Goal: Transaction & Acquisition: Purchase product/service

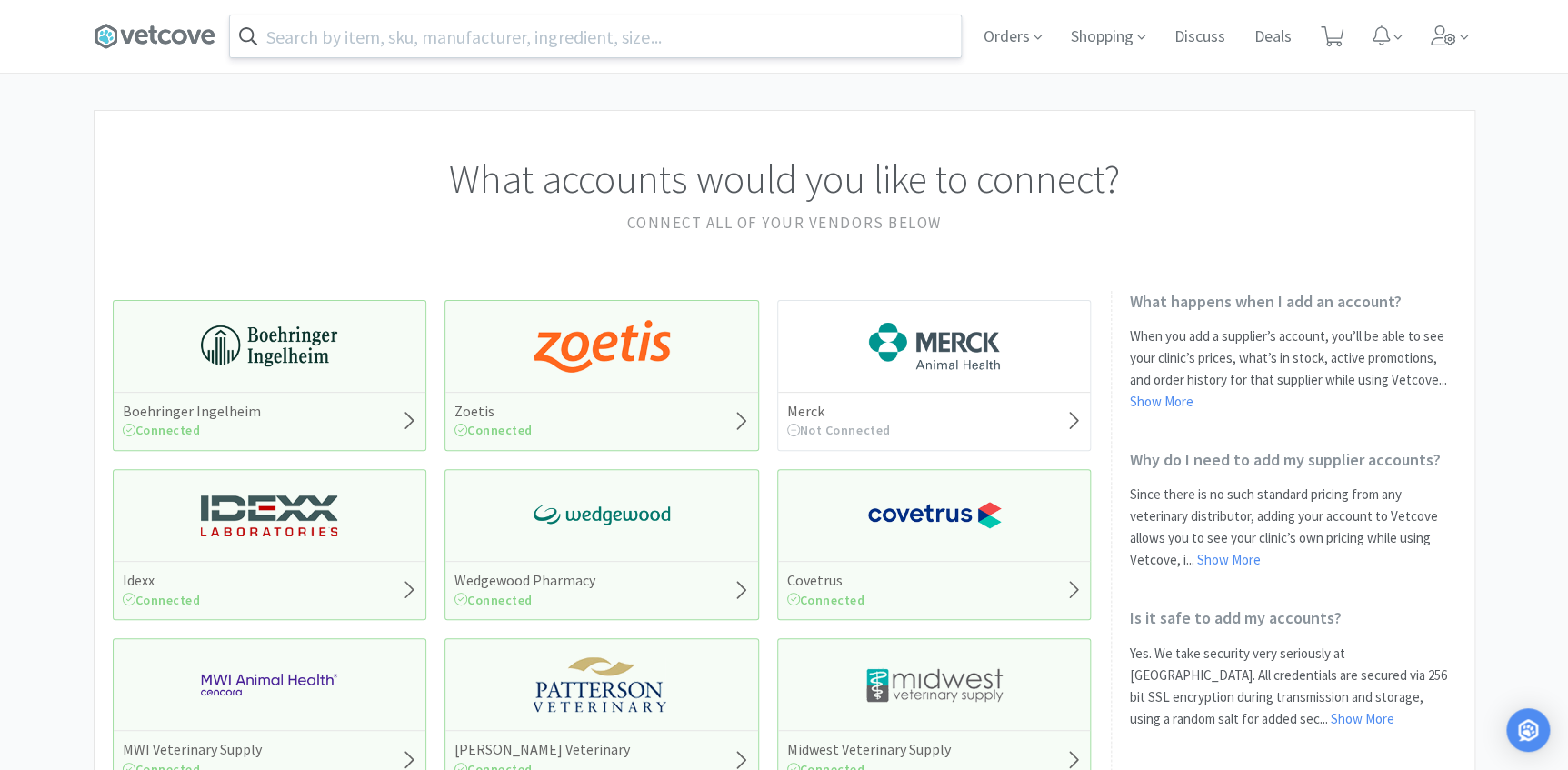
click at [789, 43] on input "text" at bounding box center [594, 36] width 731 height 42
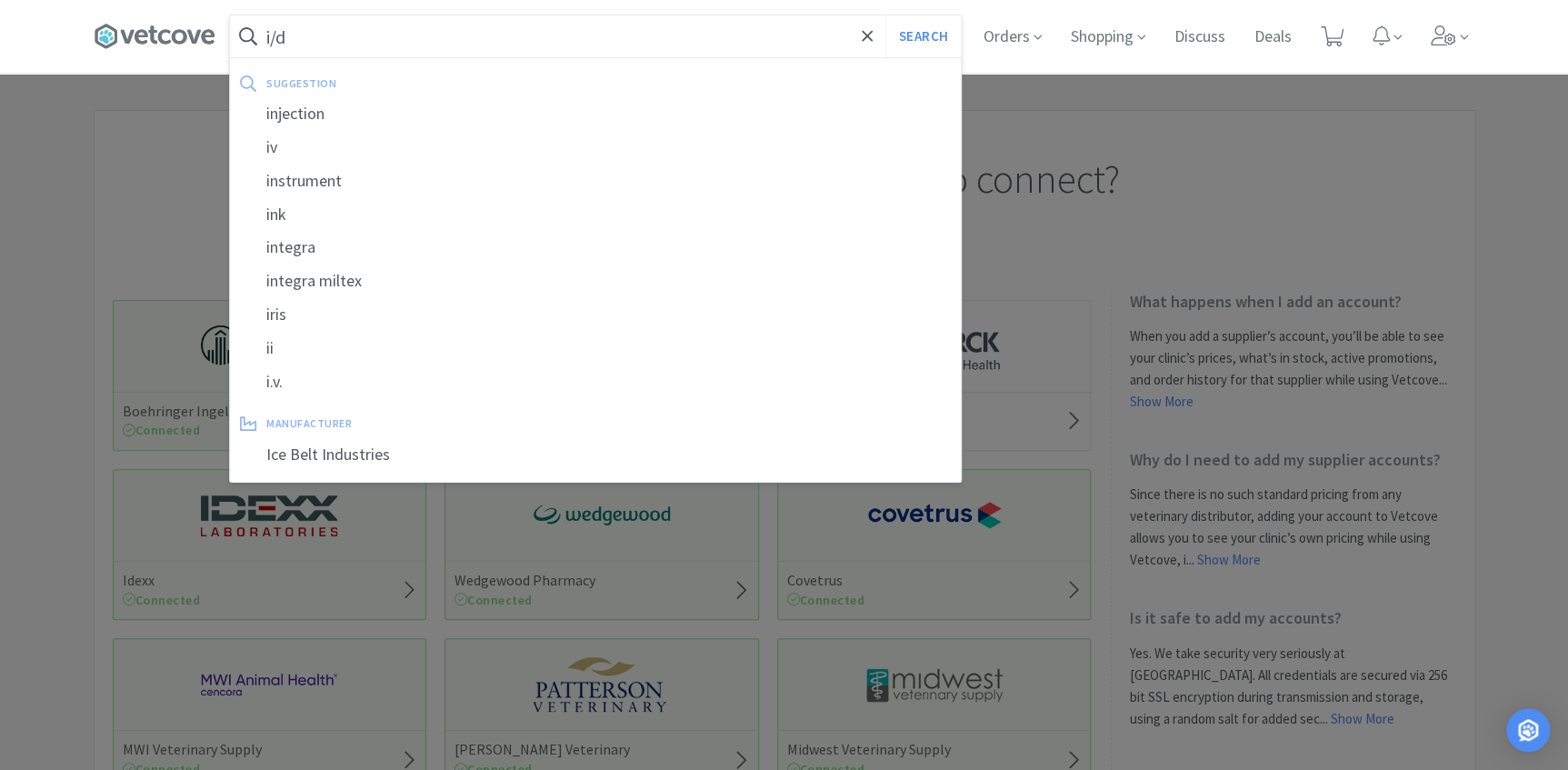
type input "i/d"
click at [885, 16] on button "Search" at bounding box center [923, 36] width 76 height 42
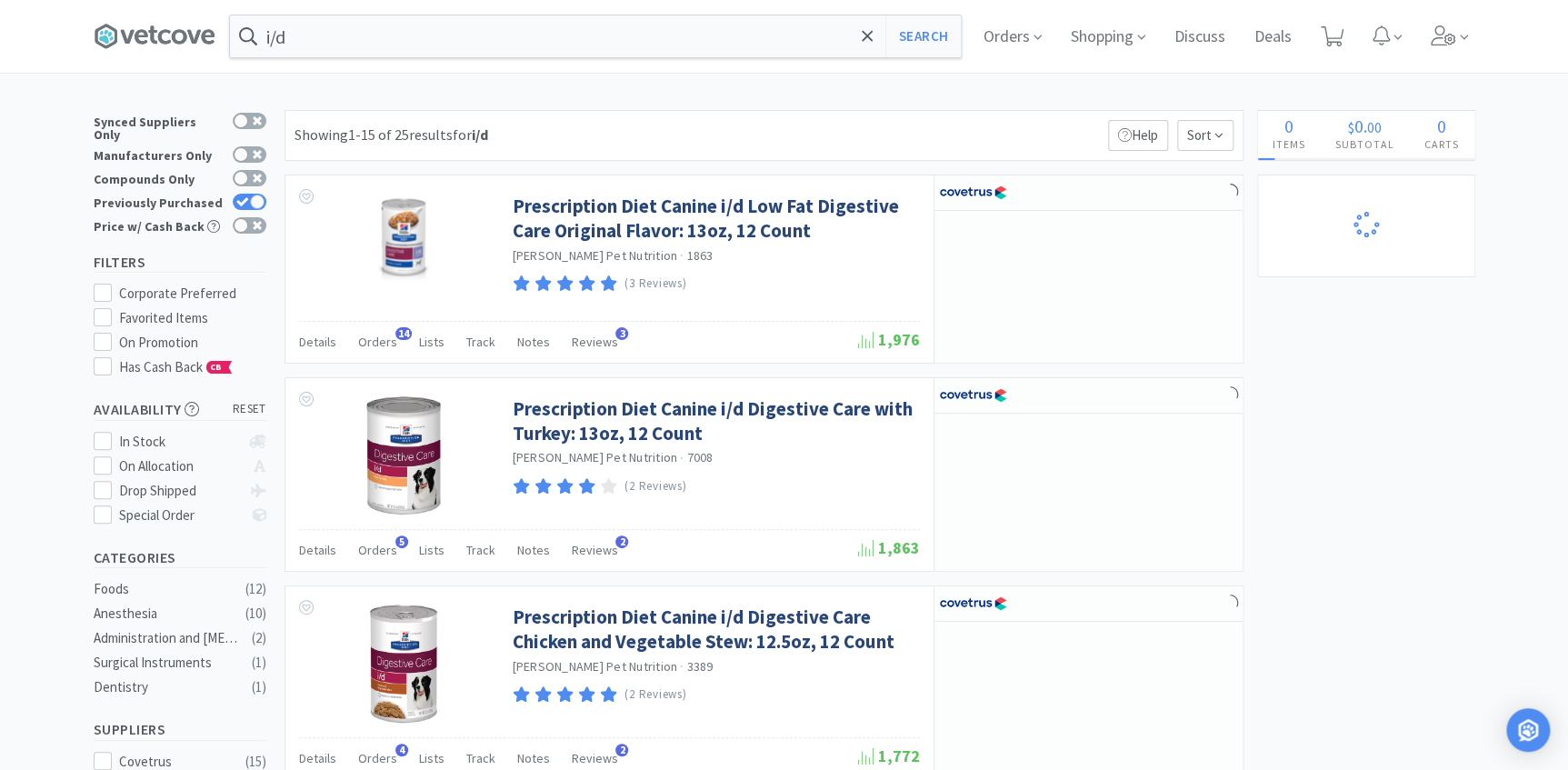
select select "1"
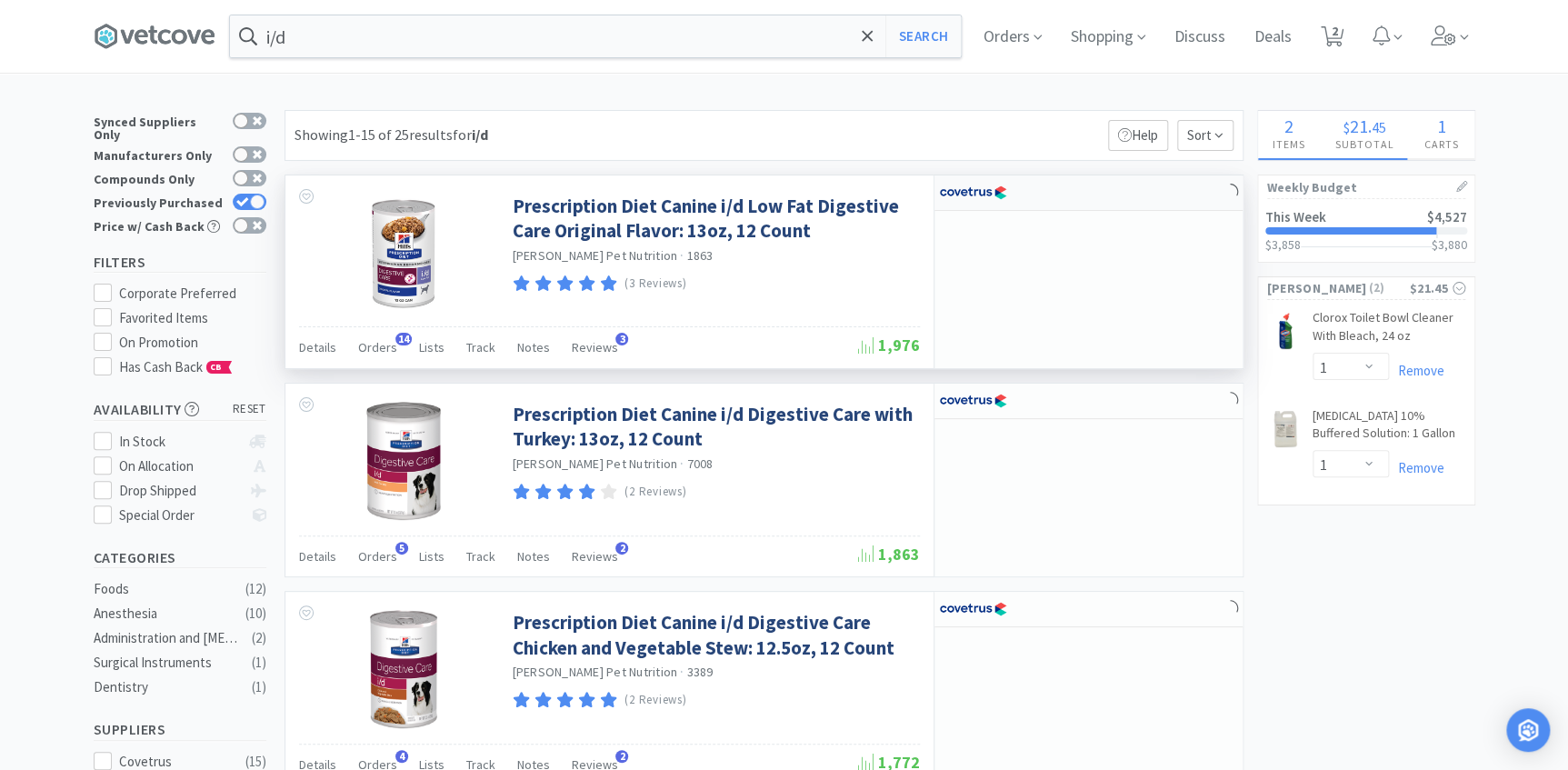
select select "2"
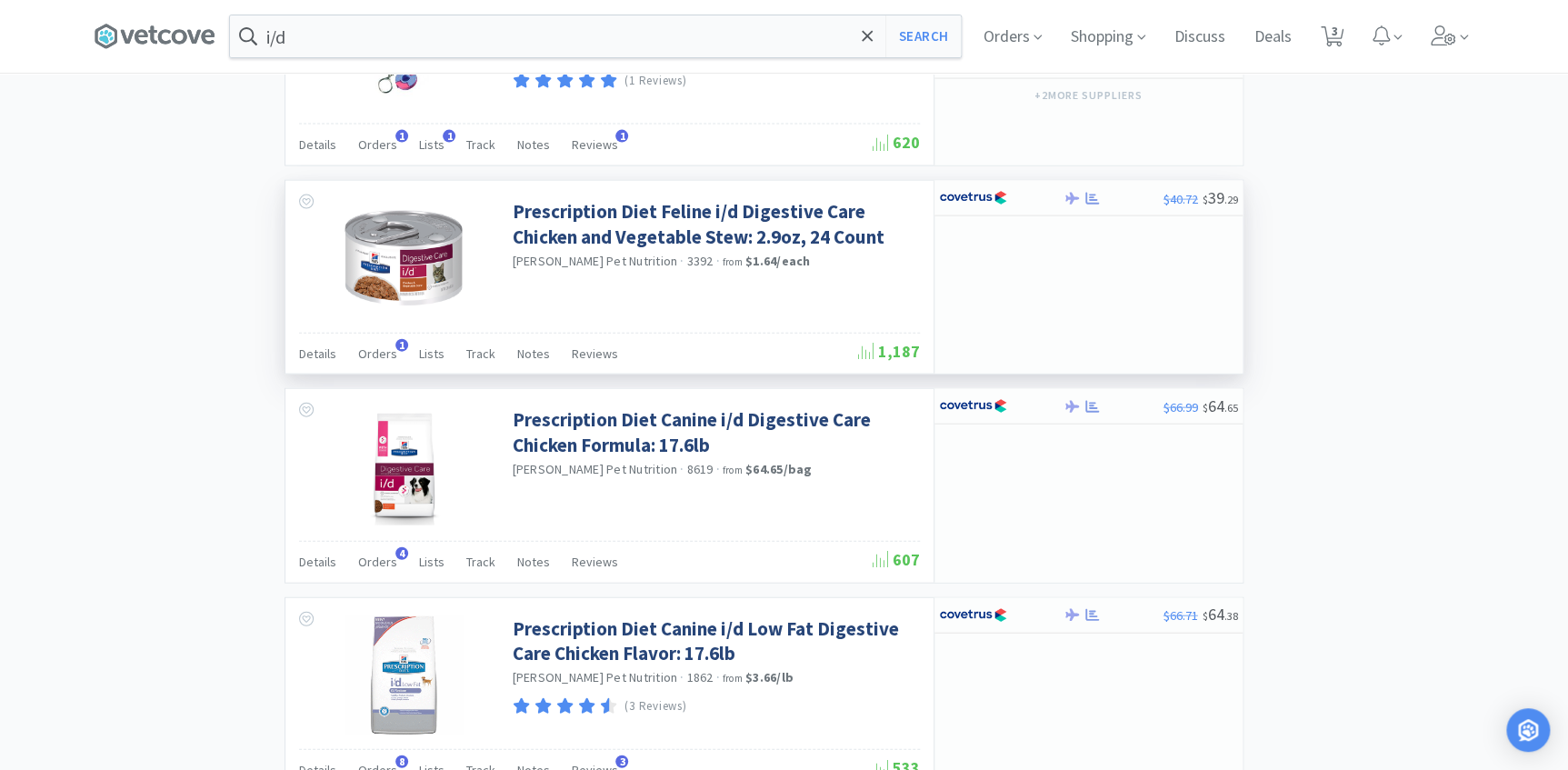
scroll to position [1900, 0]
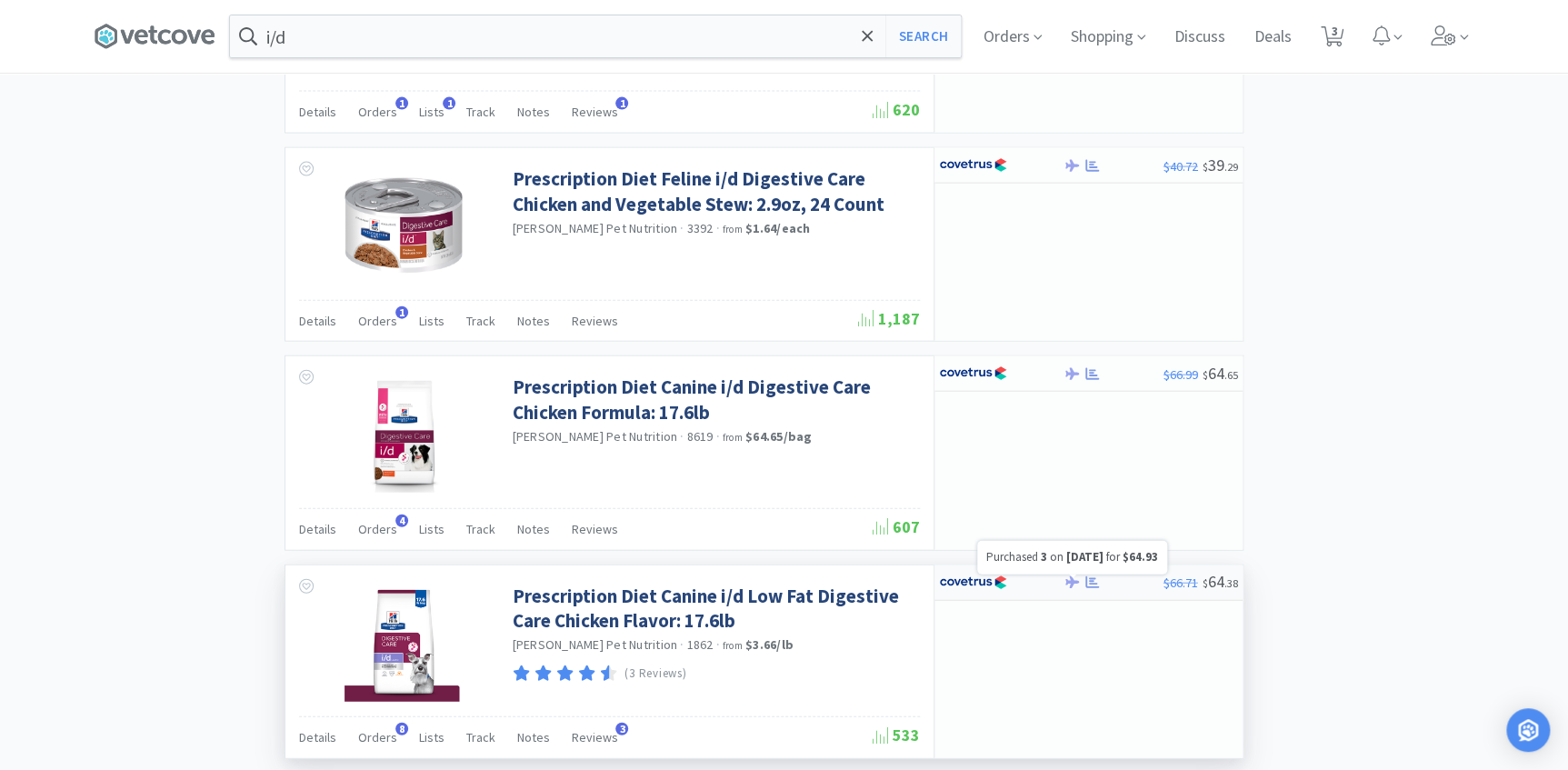
click at [1087, 590] on icon at bounding box center [1092, 583] width 14 height 14
select select "1"
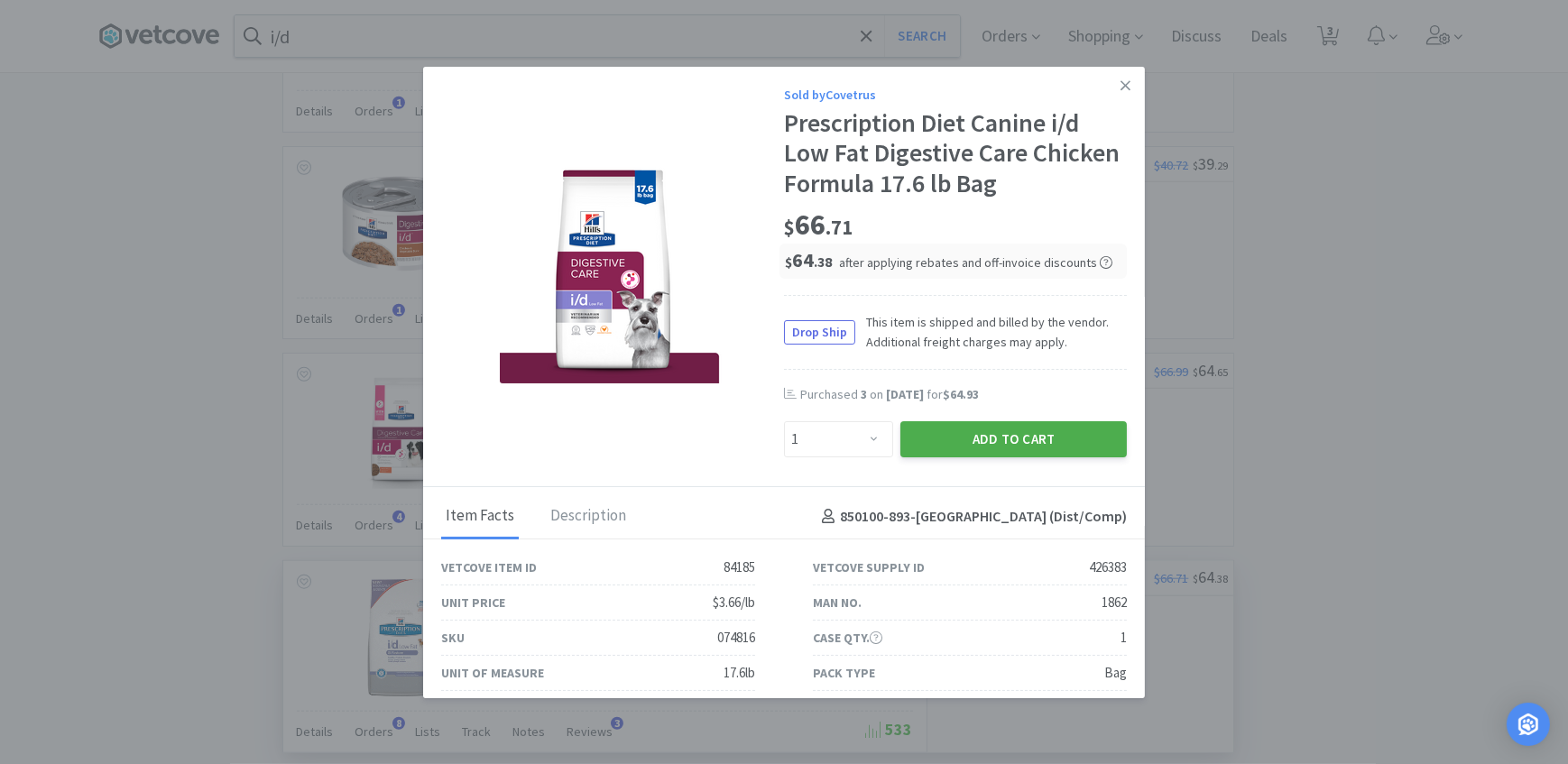
click at [938, 433] on button "Add to Cart" at bounding box center [1013, 439] width 227 height 36
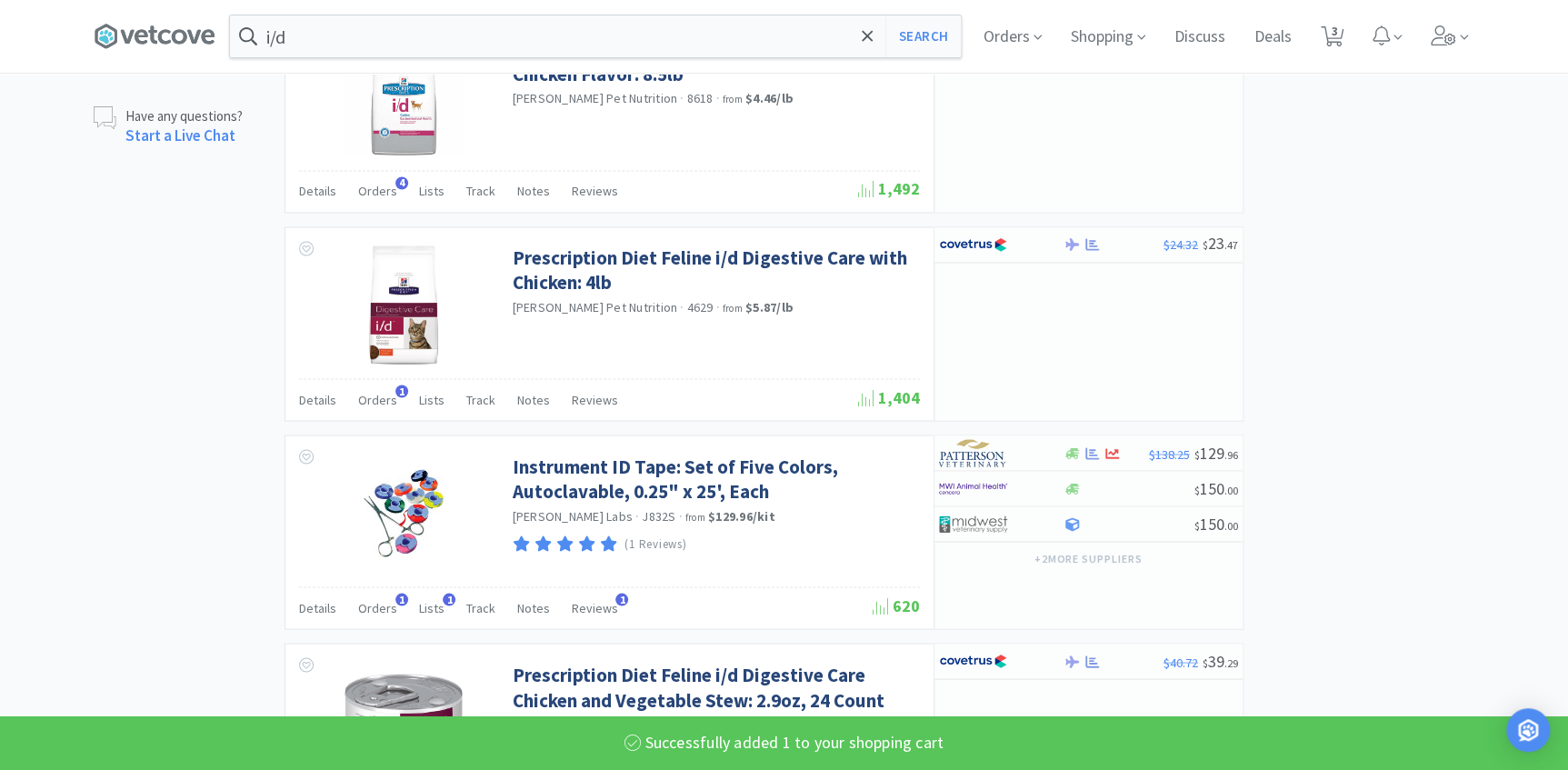
select select "1"
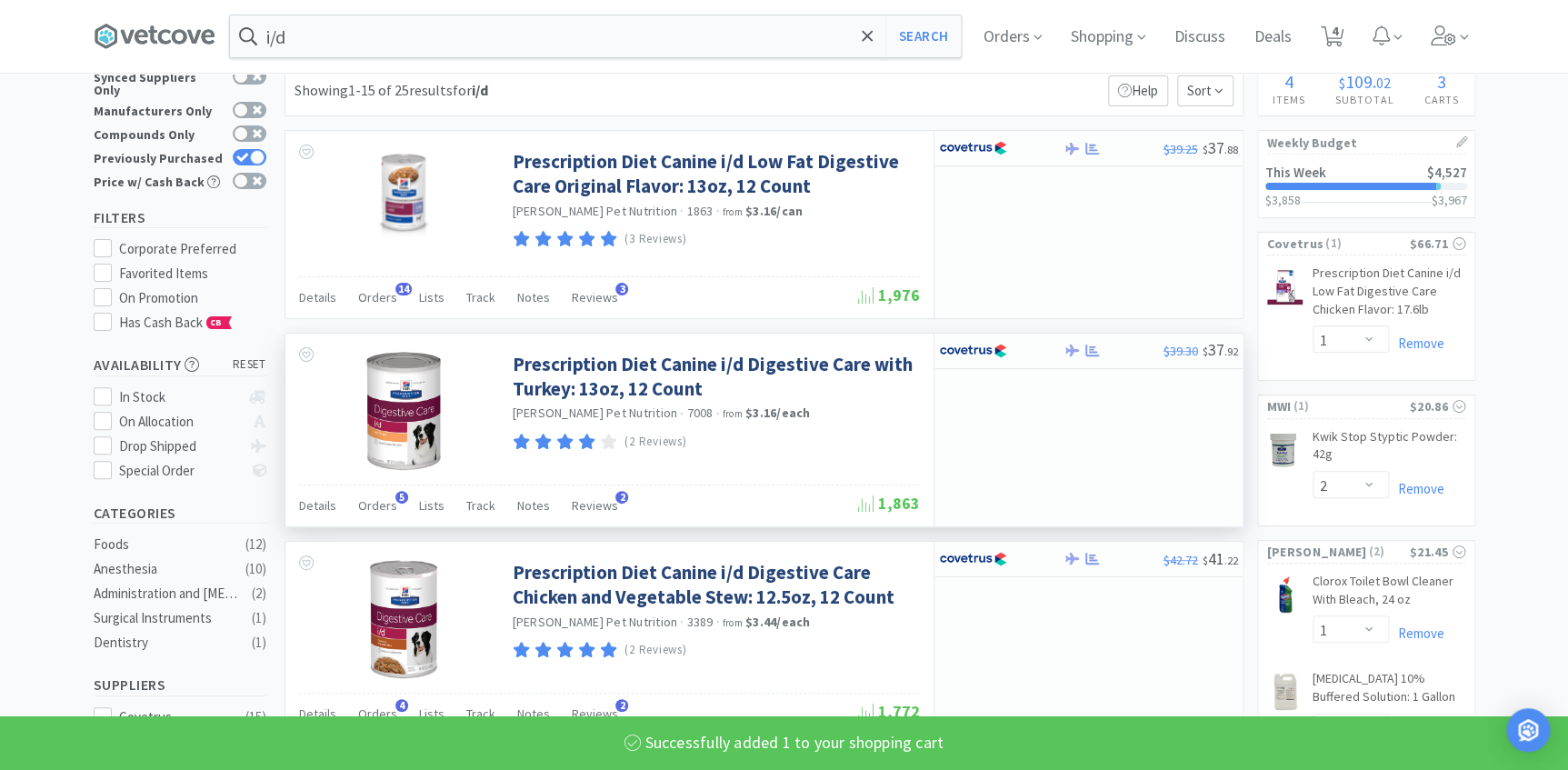
scroll to position [81, 0]
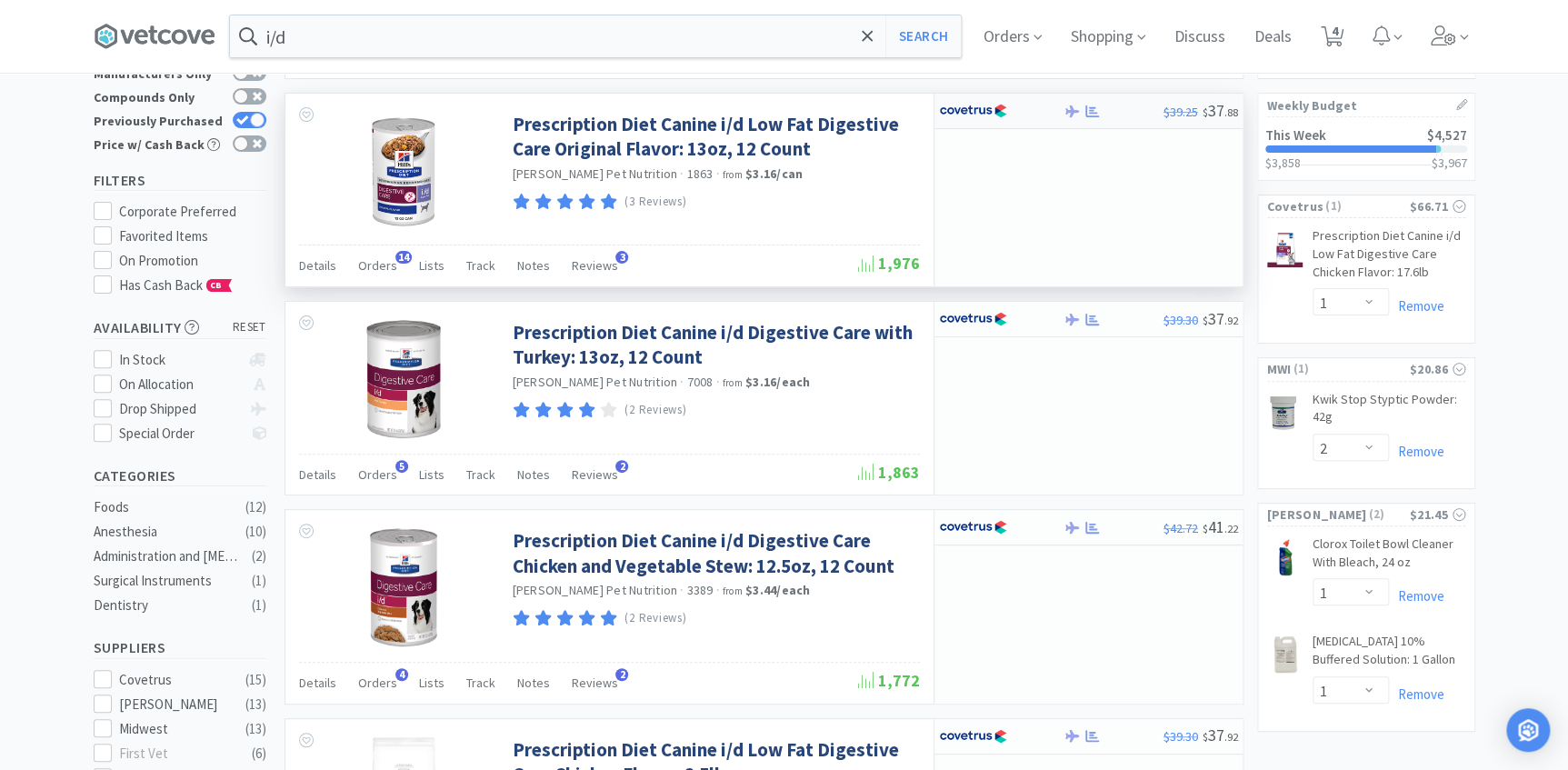
click at [1037, 115] on div at bounding box center [988, 111] width 100 height 31
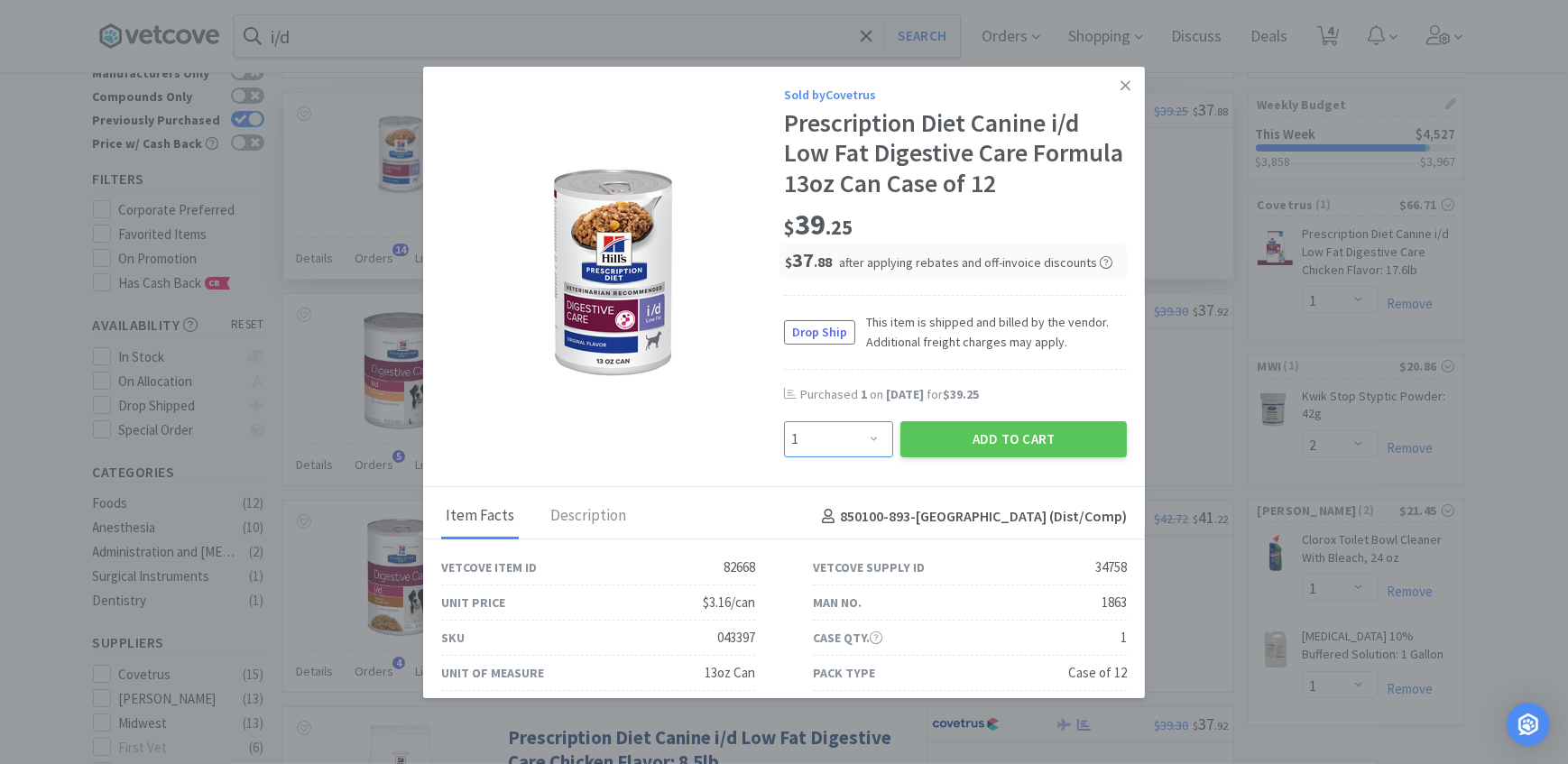
click at [870, 431] on select "Enter Quantity 1 2 3 4 5 6 7 8 9 10 11 12 13 14 15 16 17 18 19 20 Enter Quantity" at bounding box center [838, 439] width 109 height 36
select select "2"
click at [784, 421] on select "Enter Quantity 1 2 3 4 5 6 7 8 9 10 11 12 13 14 15 16 17 18 19 20 Enter Quantity" at bounding box center [838, 439] width 109 height 36
drag, startPoint x: 927, startPoint y: 437, endPoint x: 929, endPoint y: 399, distance: 38.1
click at [928, 437] on button "Add to Cart" at bounding box center [1013, 439] width 227 height 36
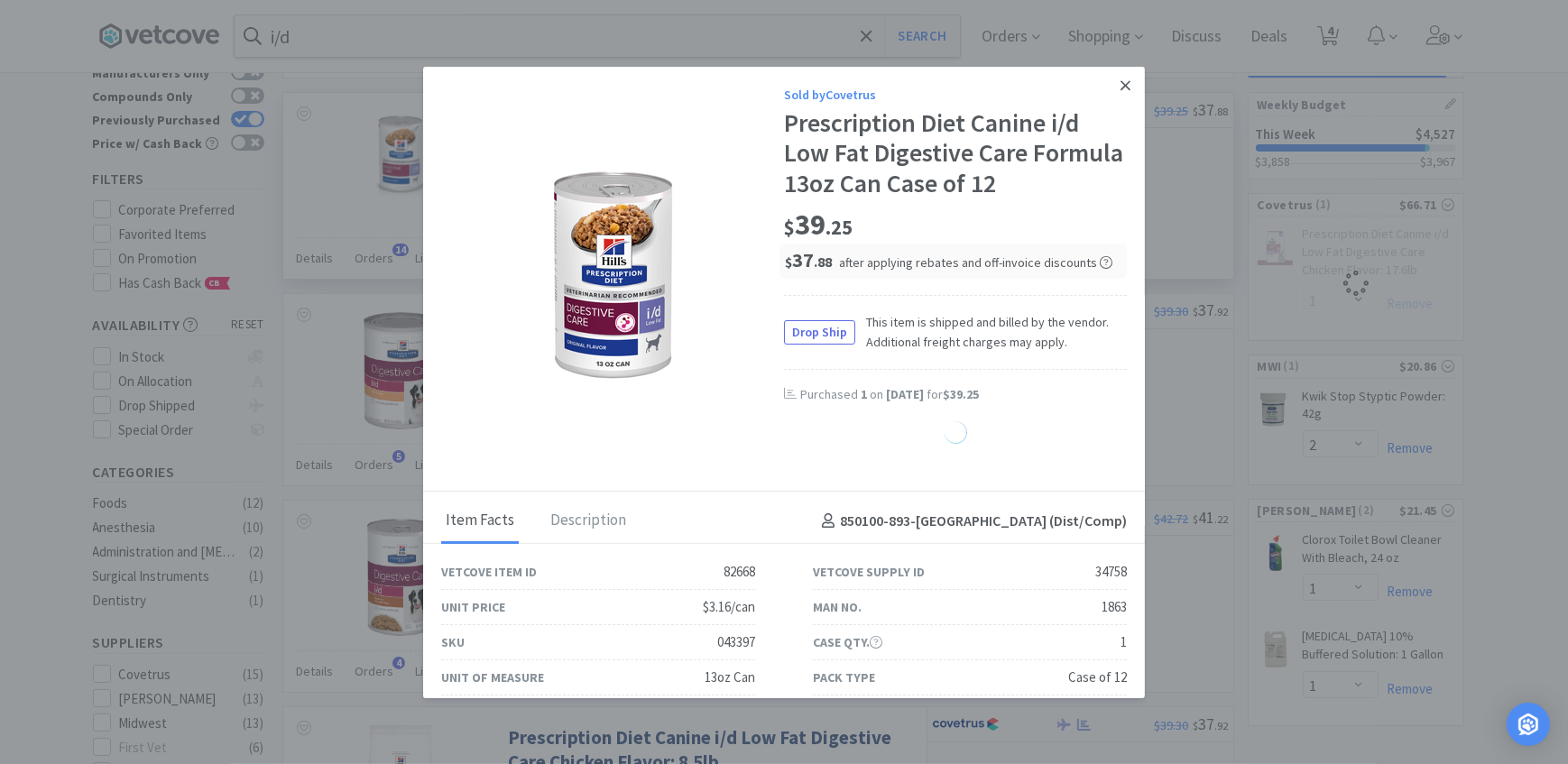
click at [1120, 78] on icon at bounding box center [1125, 86] width 10 height 17
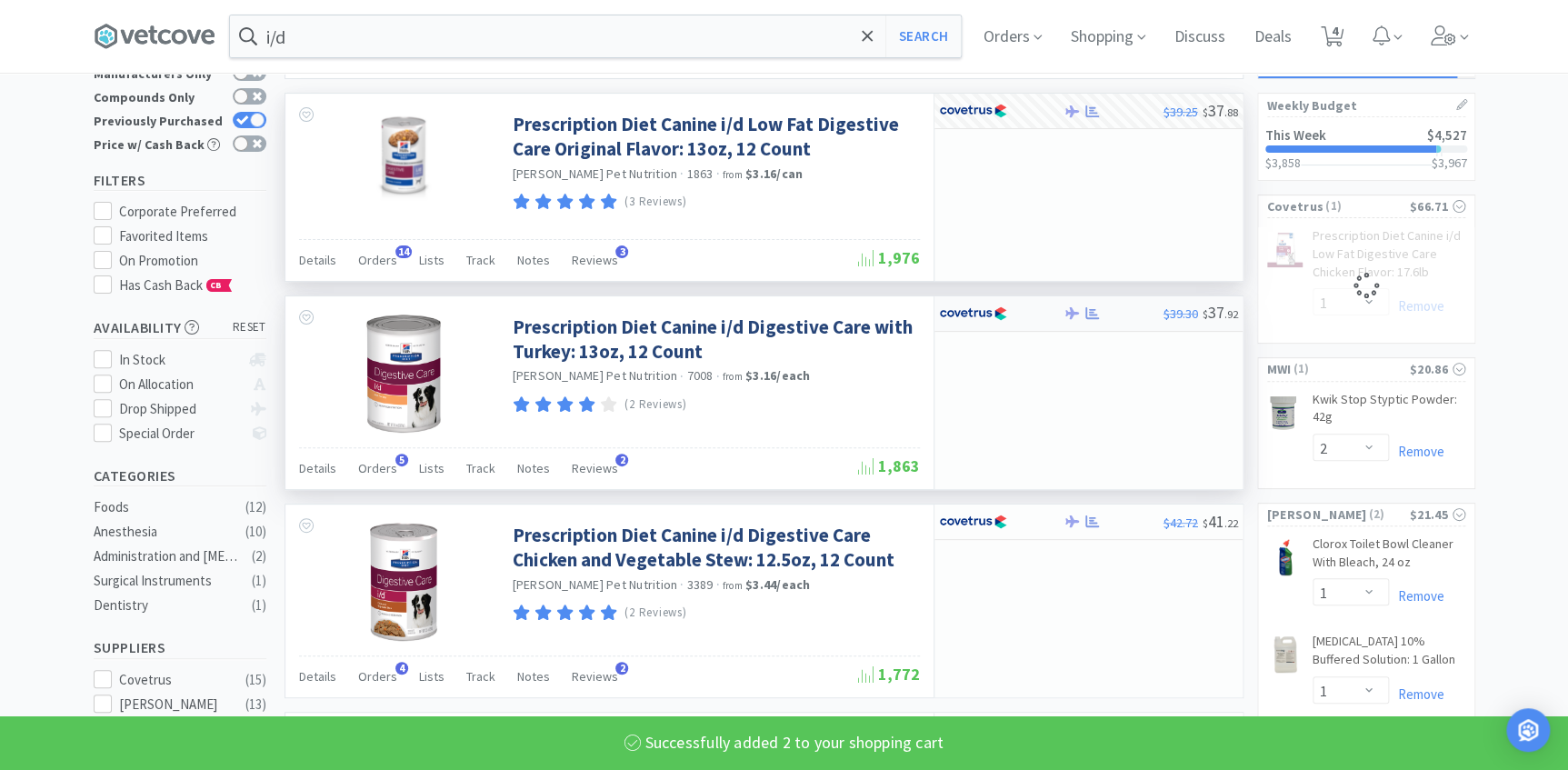
select select "2"
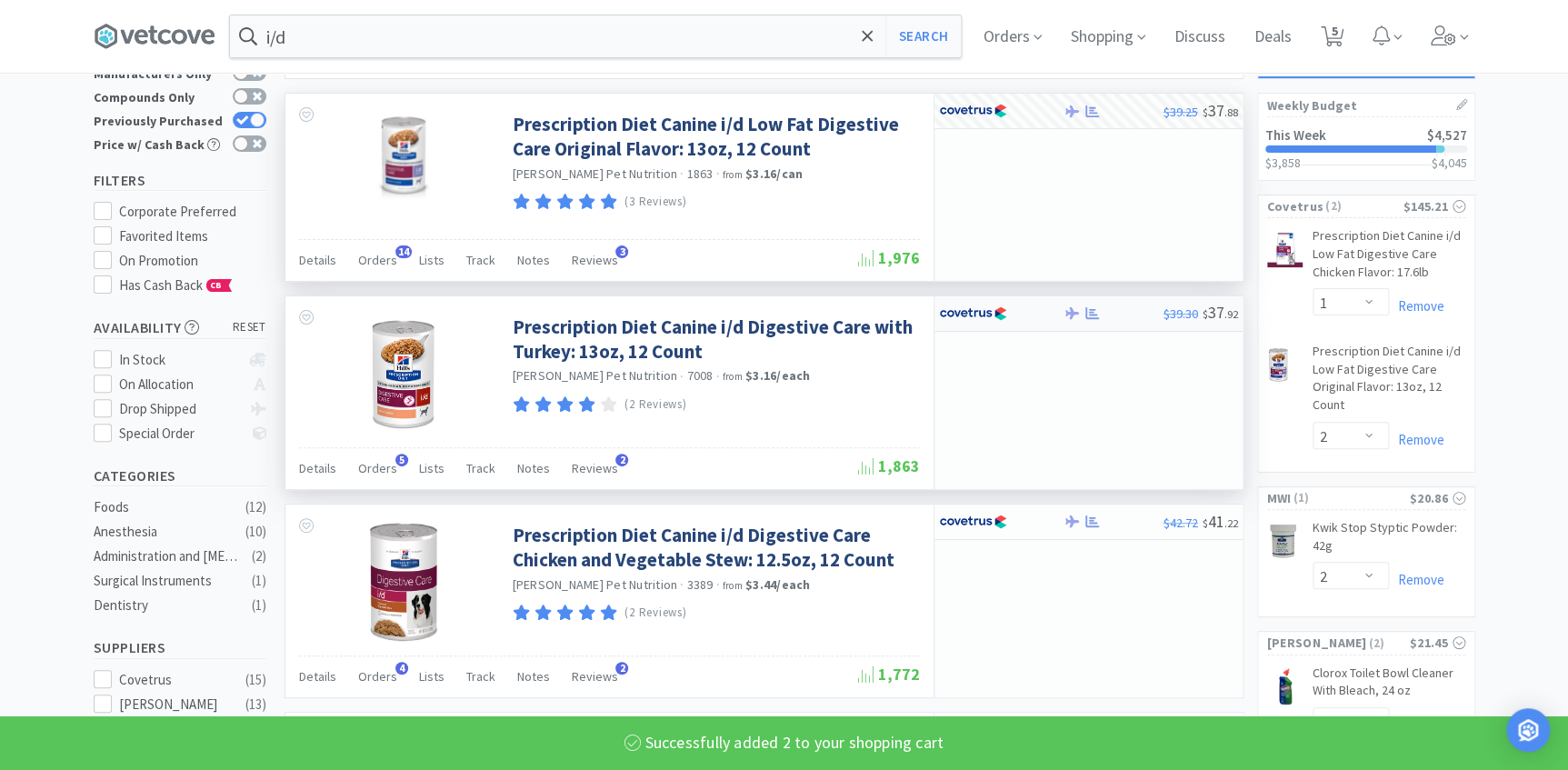
click at [1052, 299] on div at bounding box center [1000, 314] width 125 height 31
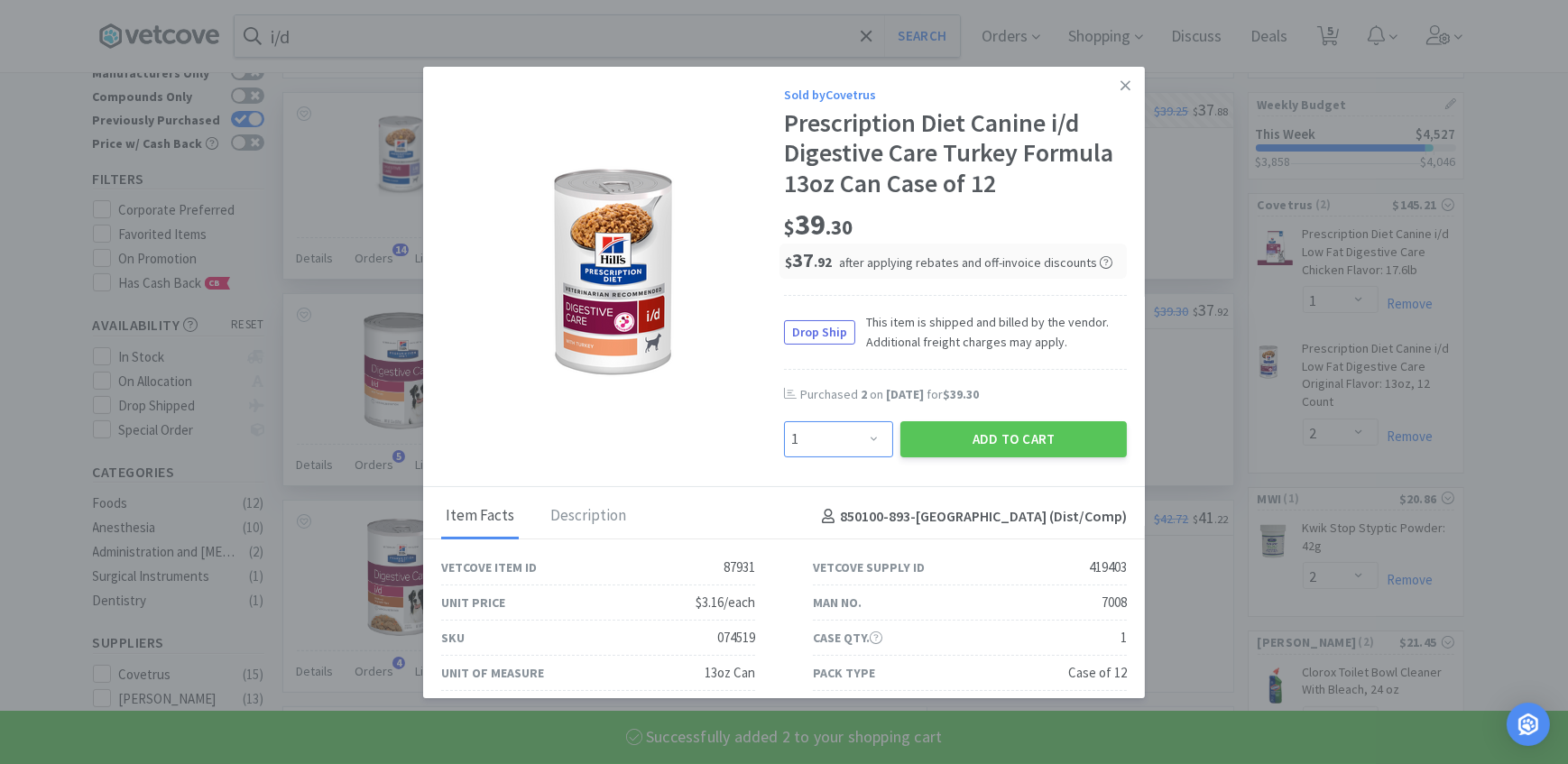
click at [861, 436] on select "Enter Quantity 1 2 3 4 5 6 7 8 9 10 11 12 13 14 15 16 17 18 19 20 Enter Quantity" at bounding box center [838, 439] width 109 height 36
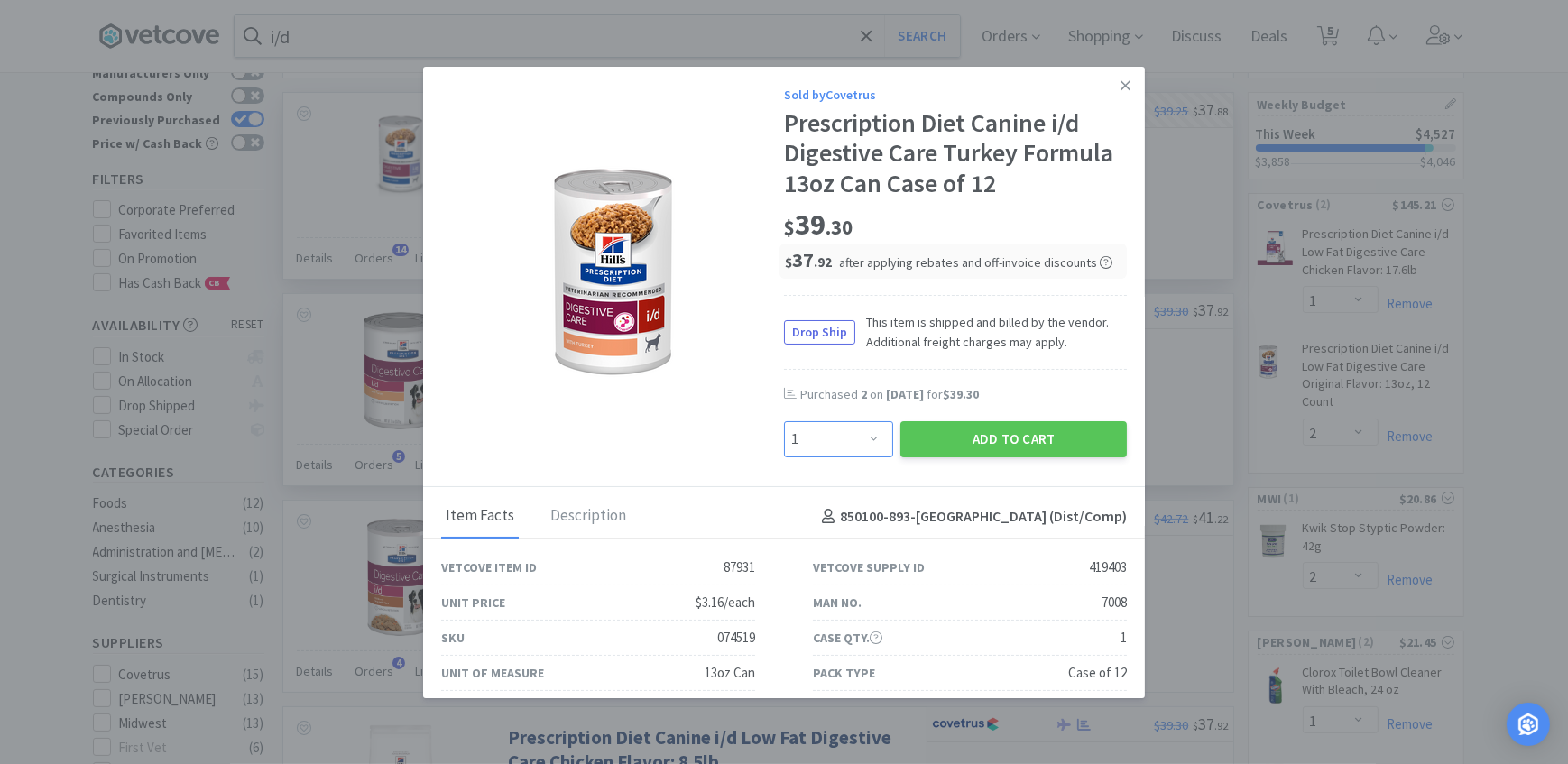
select select "2"
click at [784, 421] on select "Enter Quantity 1 2 3 4 5 6 7 8 9 10 11 12 13 14 15 16 17 18 19 20 Enter Quantity" at bounding box center [838, 439] width 109 height 36
click at [1018, 449] on button "Add to Cart" at bounding box center [1013, 439] width 227 height 36
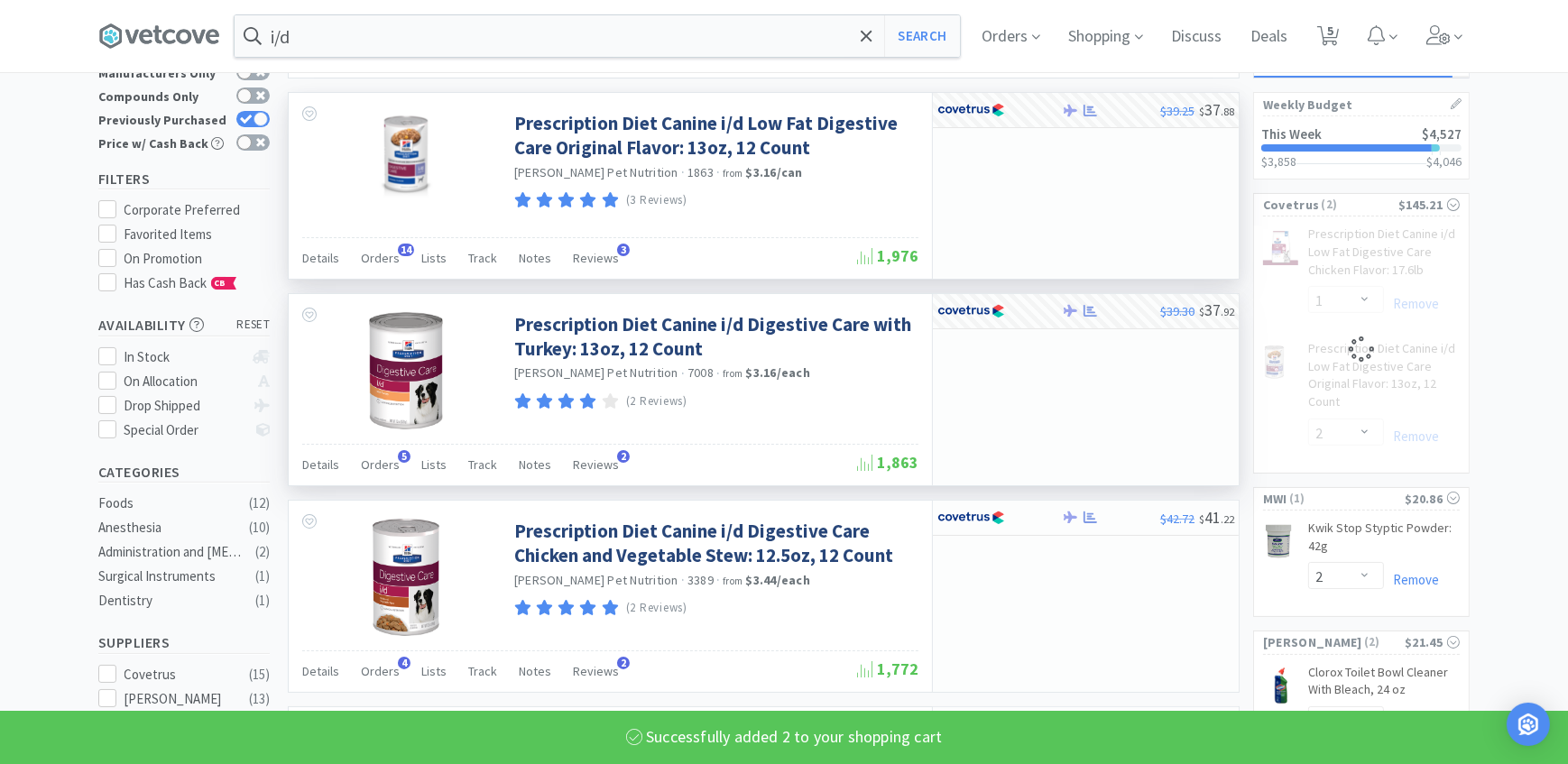
select select "2"
select select "1"
select select "2"
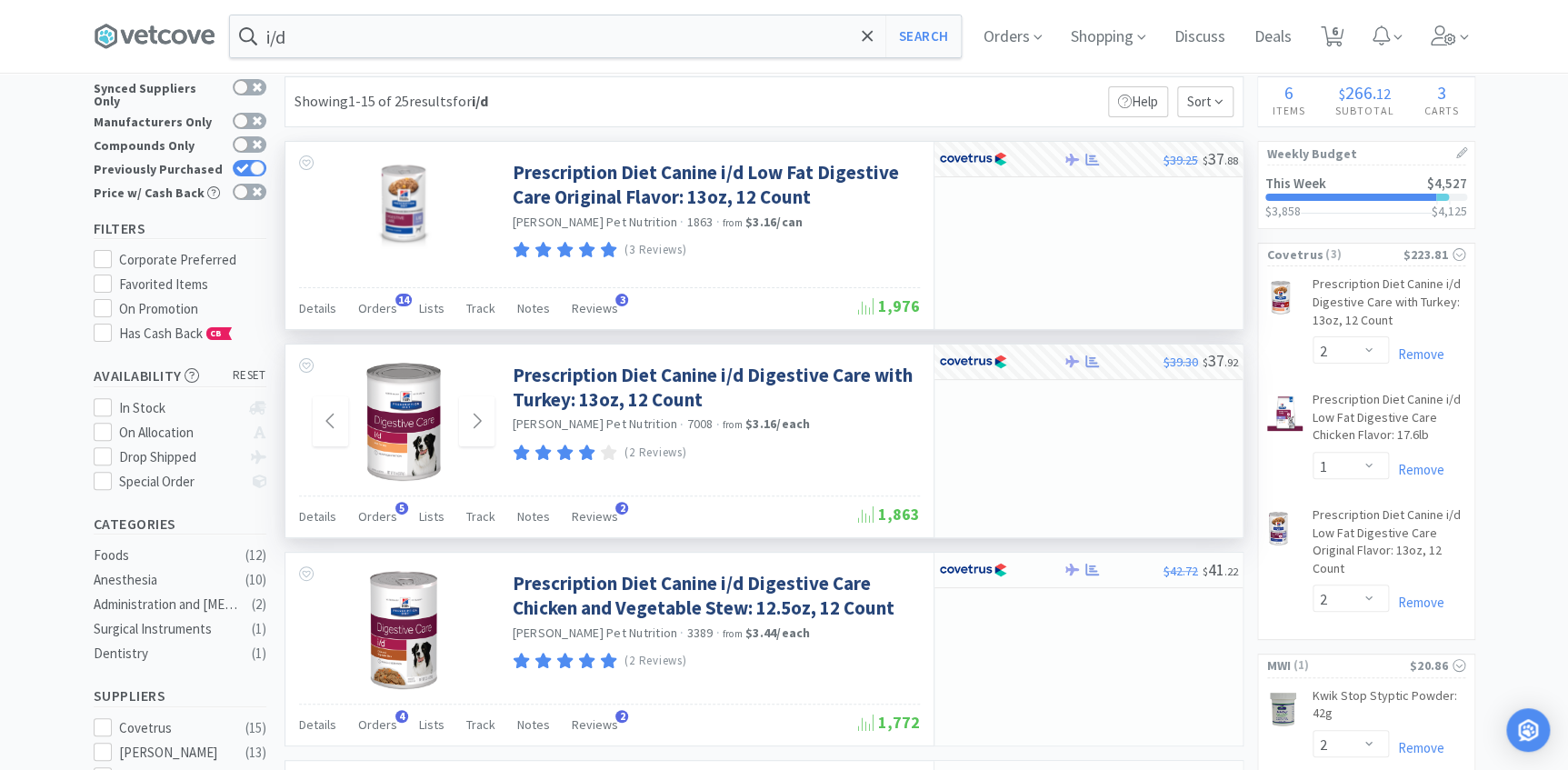
scroll to position [0, 0]
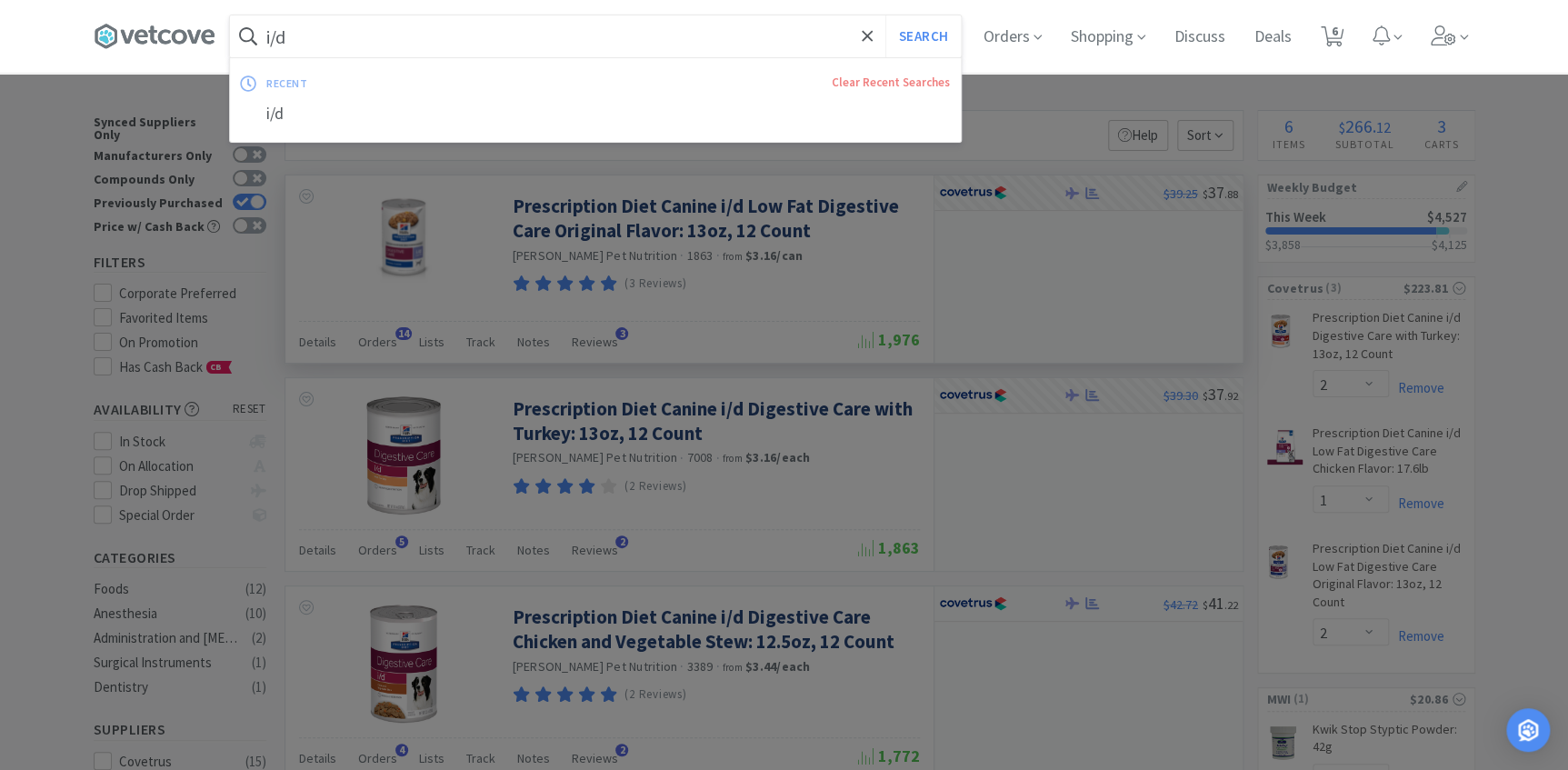
click at [330, 36] on input "i/d" at bounding box center [594, 36] width 731 height 42
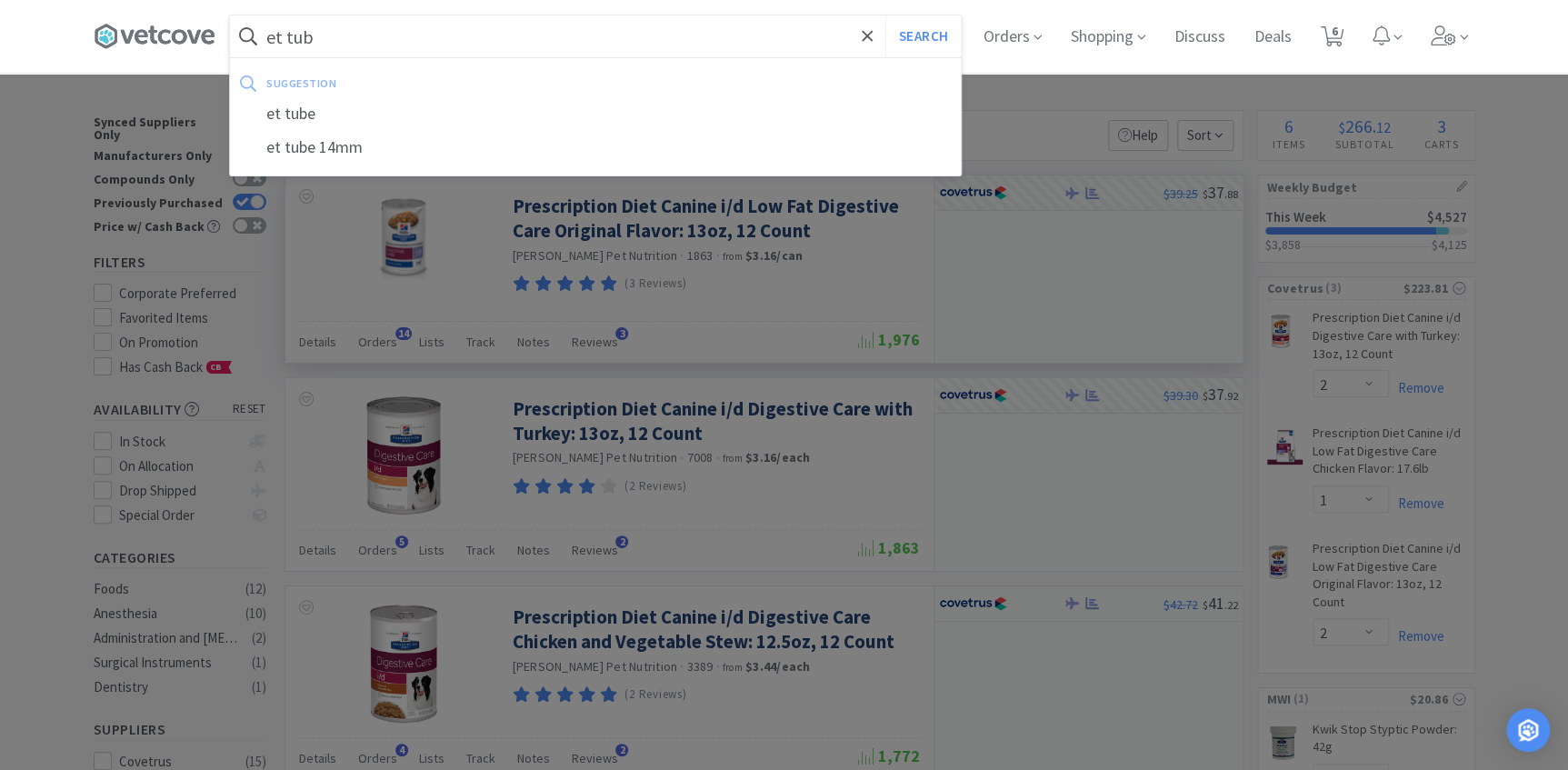
type input "et tub"
click at [885, 16] on button "Search" at bounding box center [923, 36] width 76 height 42
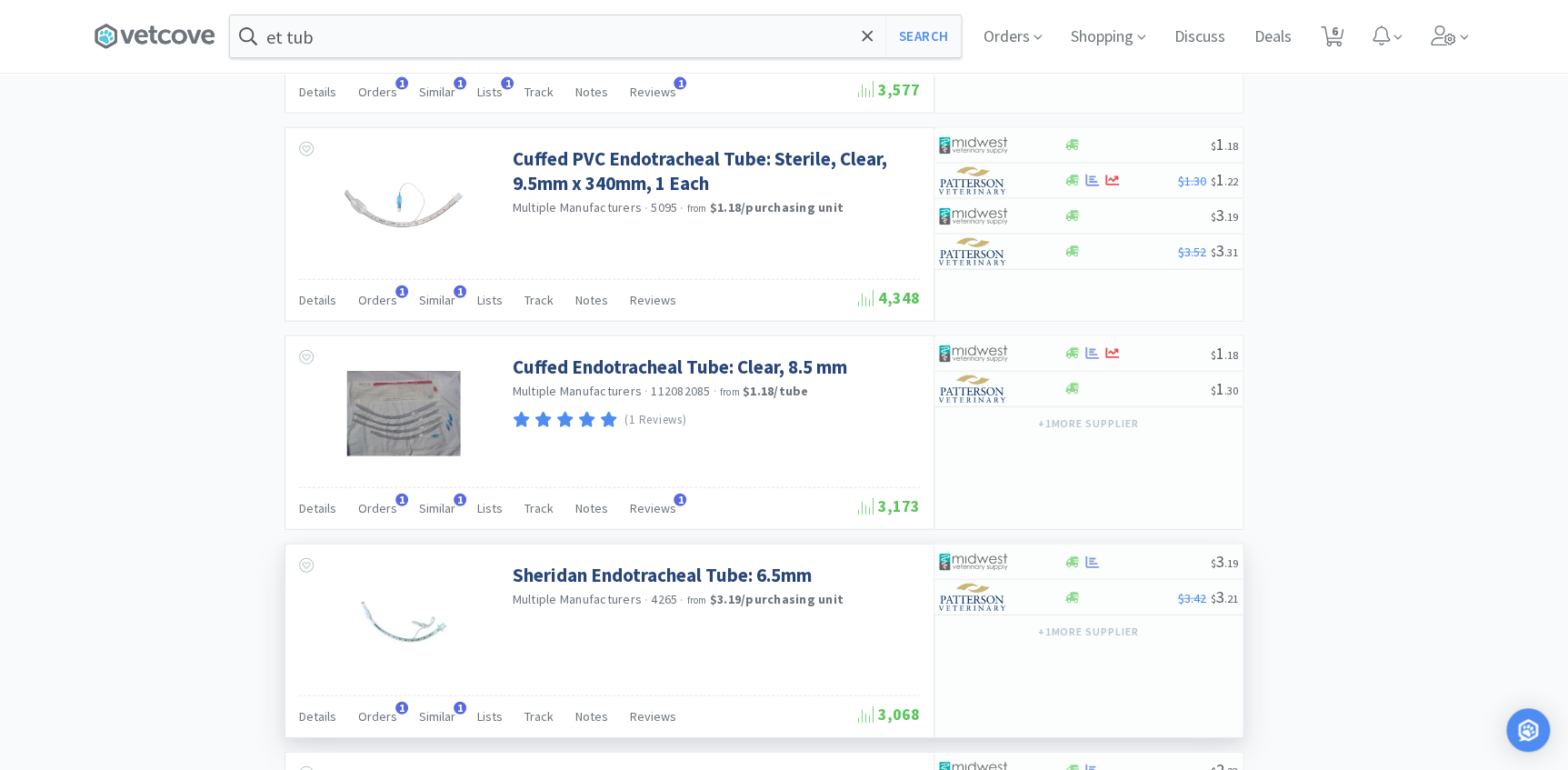
scroll to position [2066, 0]
click at [1146, 566] on div "$ 3 . 19" at bounding box center [1088, 560] width 308 height 35
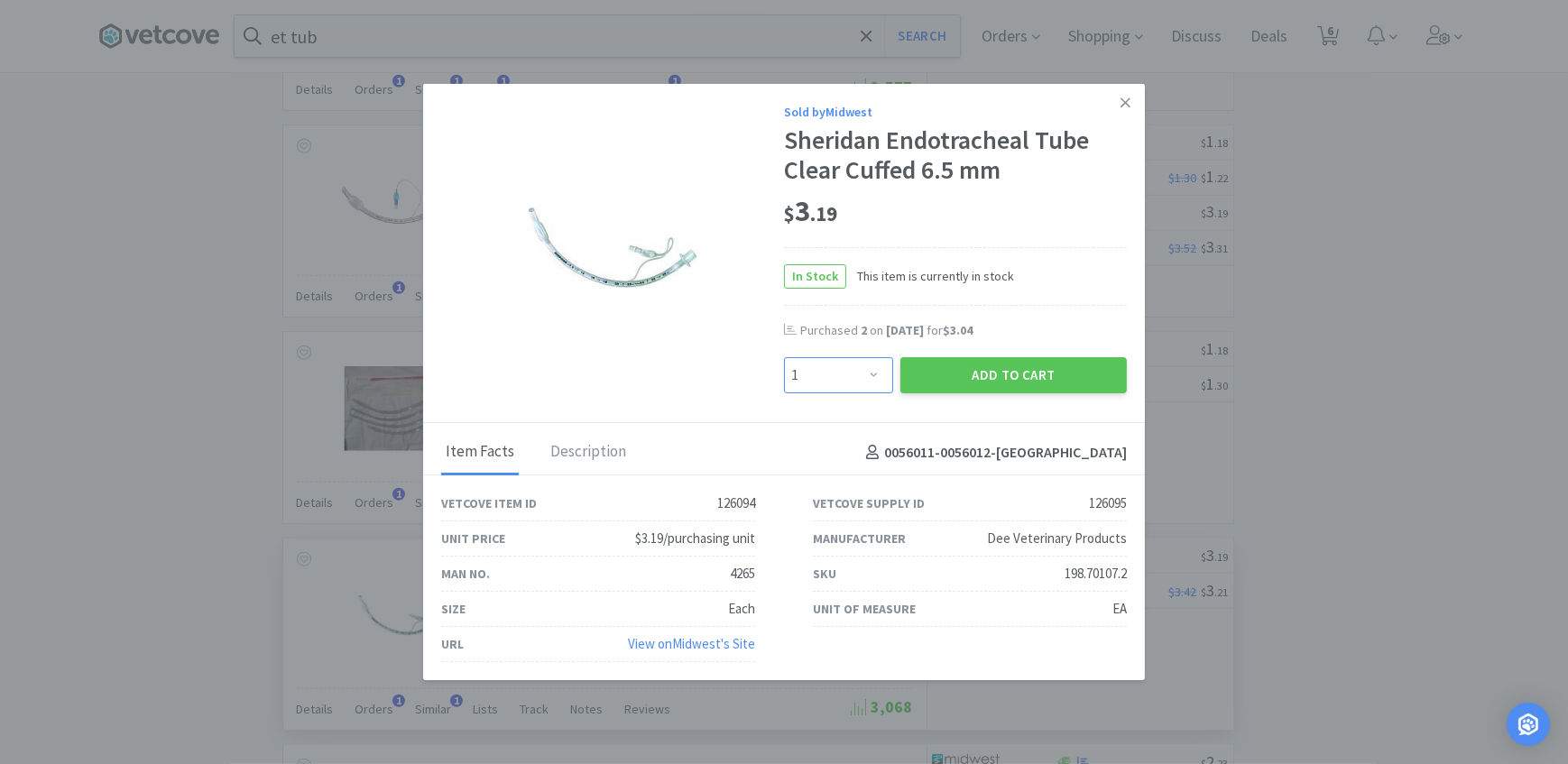
click at [862, 374] on select "Enter Quantity 1 2 3 4 5 6 7 8 9 10 11 12 13 14 15 16 17 18 19 20 Enter Quantity" at bounding box center [838, 375] width 109 height 36
select select "4"
click at [784, 357] on select "Enter Quantity 1 2 3 4 5 6 7 8 9 10 11 12 13 14 15 16 17 18 19 20 Enter Quantity" at bounding box center [838, 375] width 109 height 36
click at [957, 381] on button "Add to Cart" at bounding box center [1013, 375] width 227 height 36
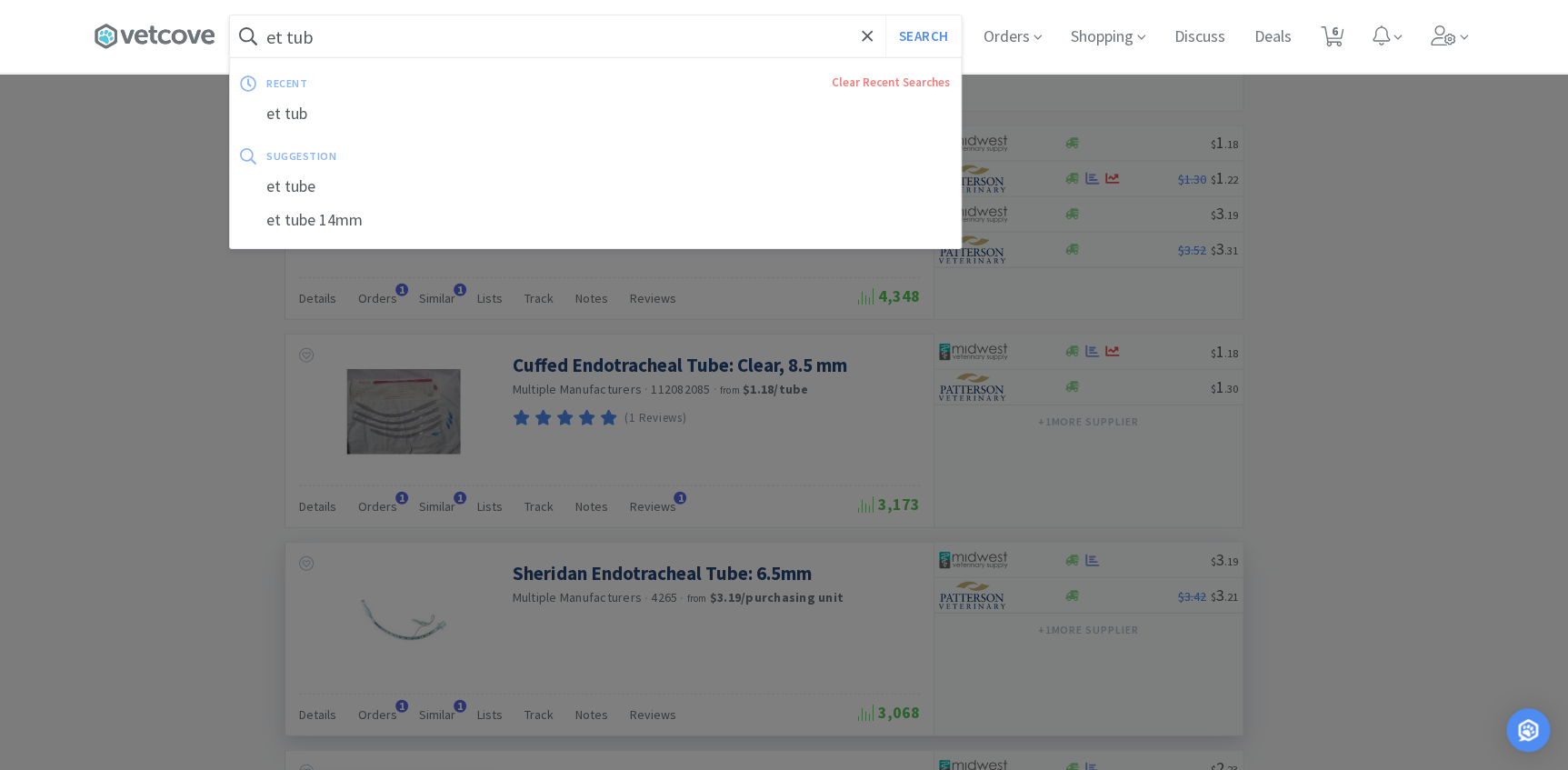
drag, startPoint x: 379, startPoint y: 35, endPoint x: -4, endPoint y: 80, distance: 385.6
click at [4, 9] on div "et tub Search recent Clear Recent Searches et tub suggestion et tube et tube 14…" at bounding box center [784, 36] width 1568 height 73
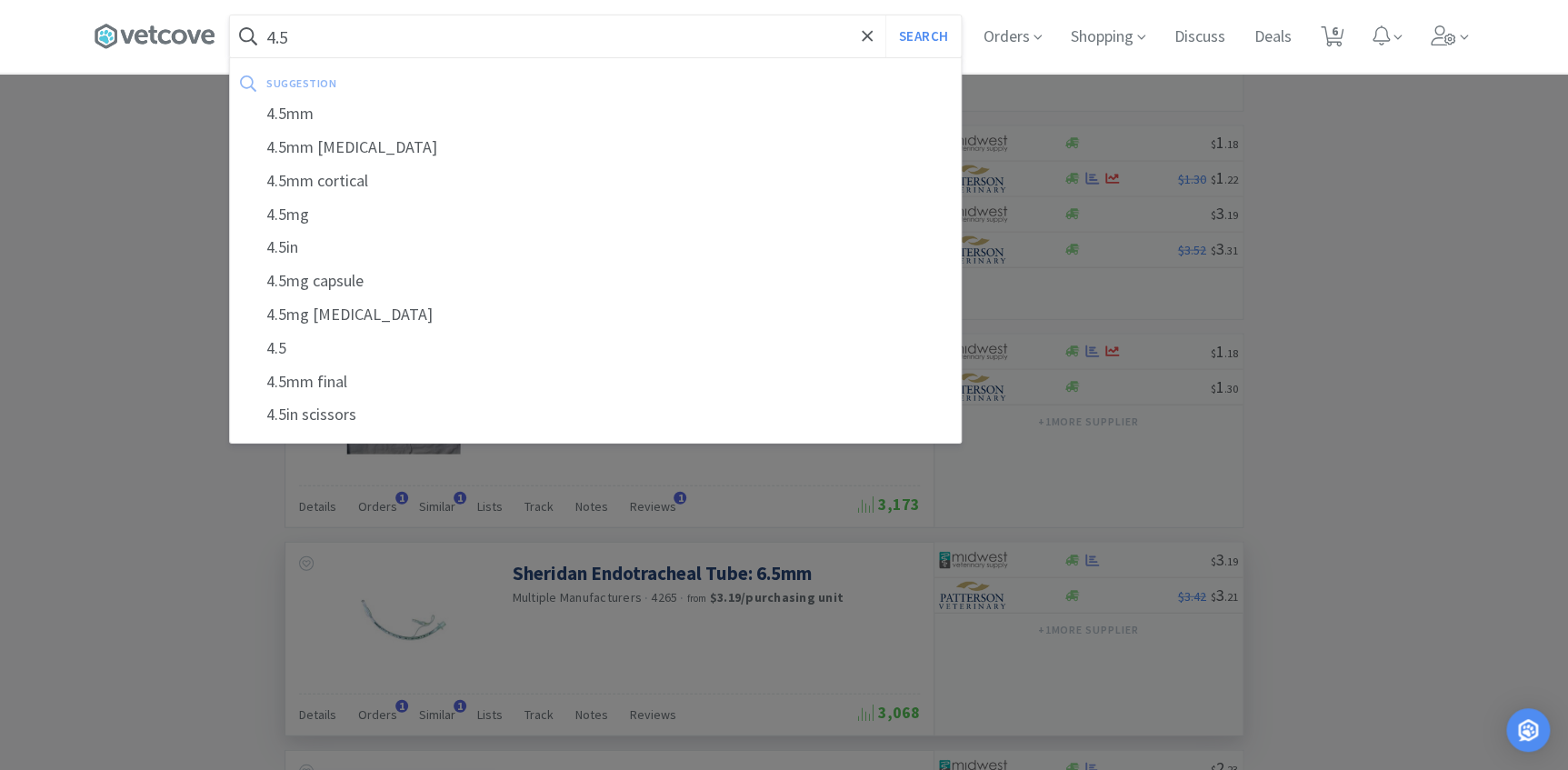
type input "4.5"
click at [885, 16] on button "Search" at bounding box center [923, 36] width 76 height 42
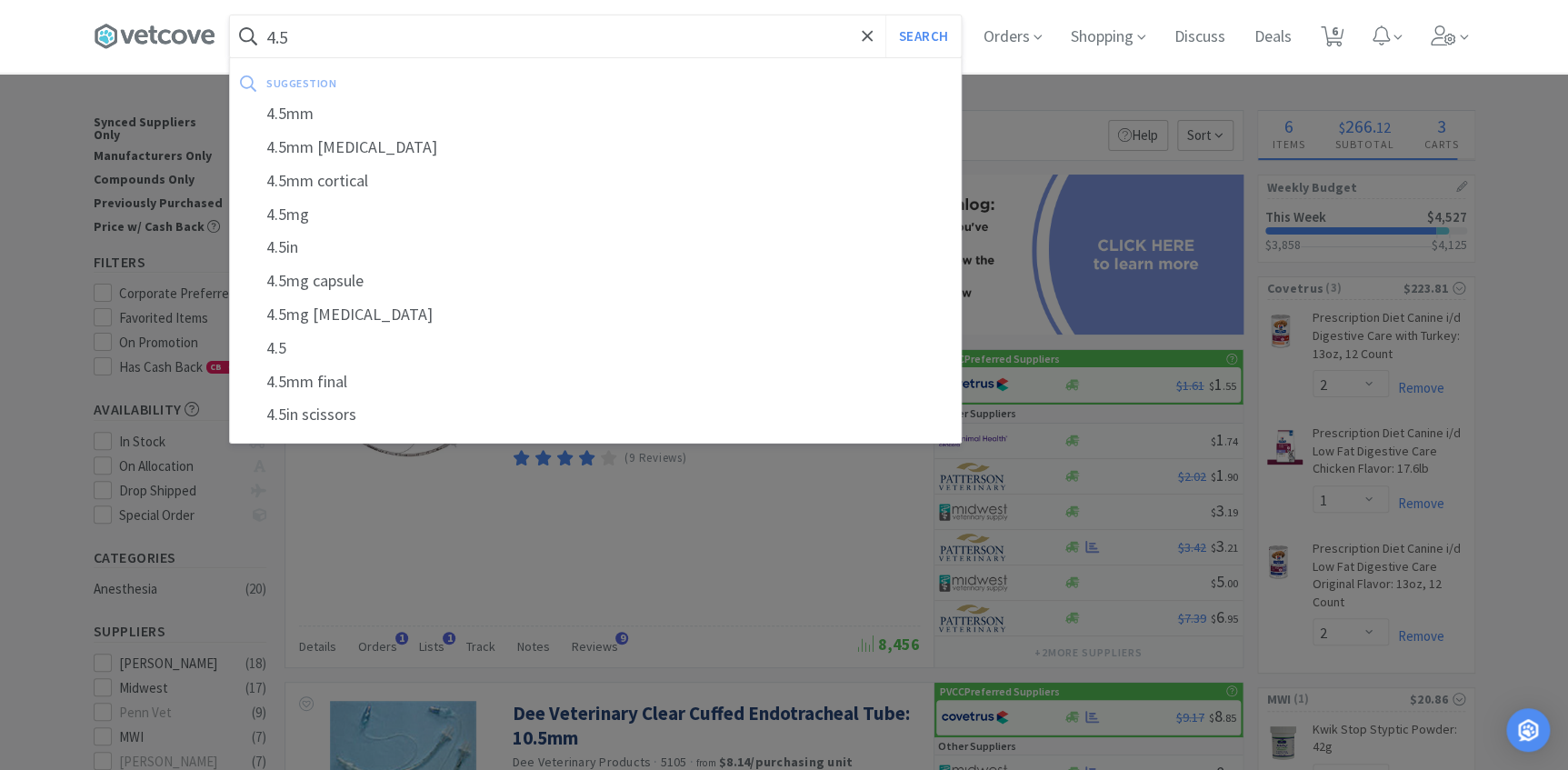
select select "4"
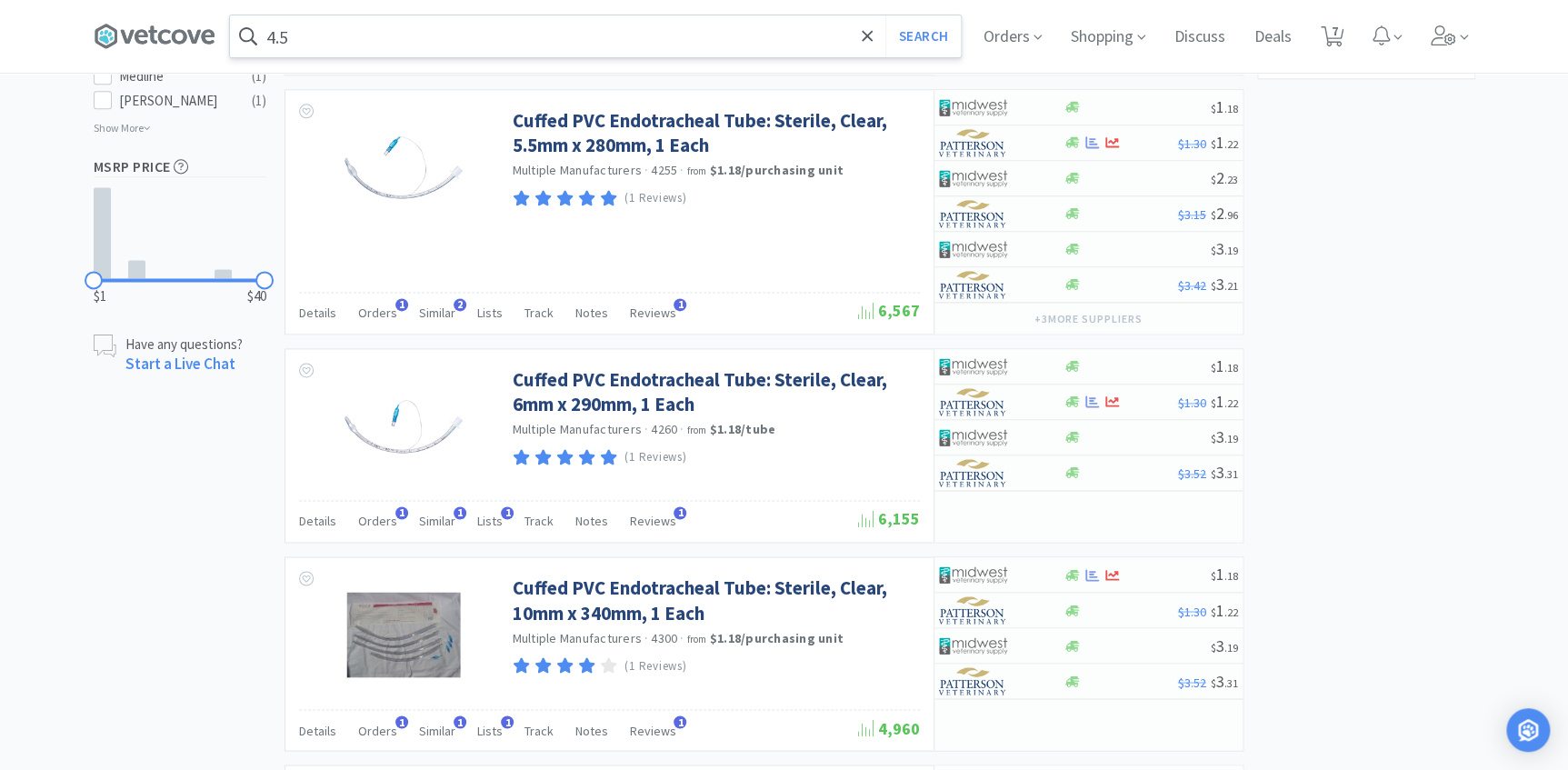
scroll to position [1156, 0]
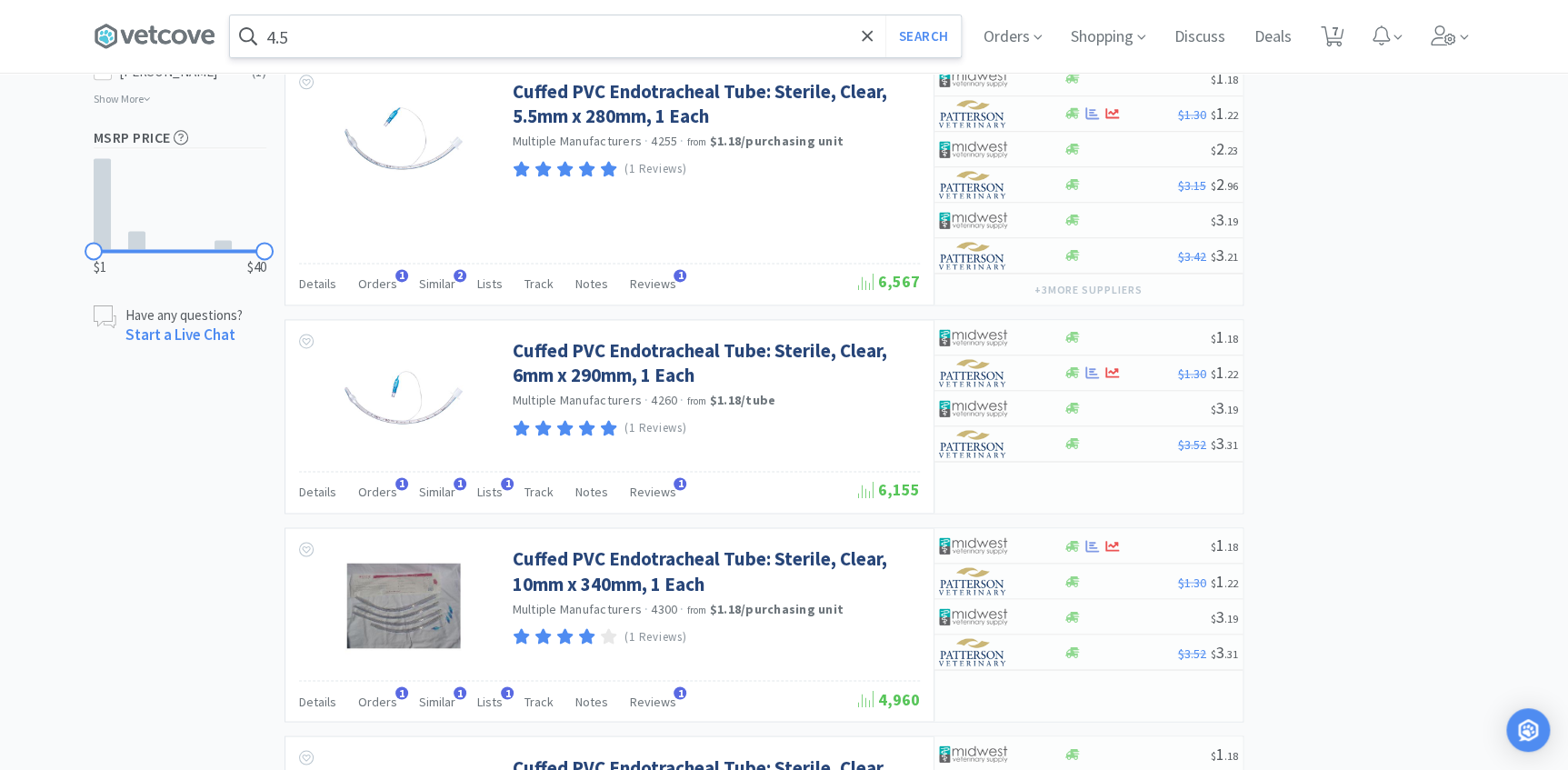
click at [330, 26] on input "4.5" at bounding box center [594, 36] width 731 height 42
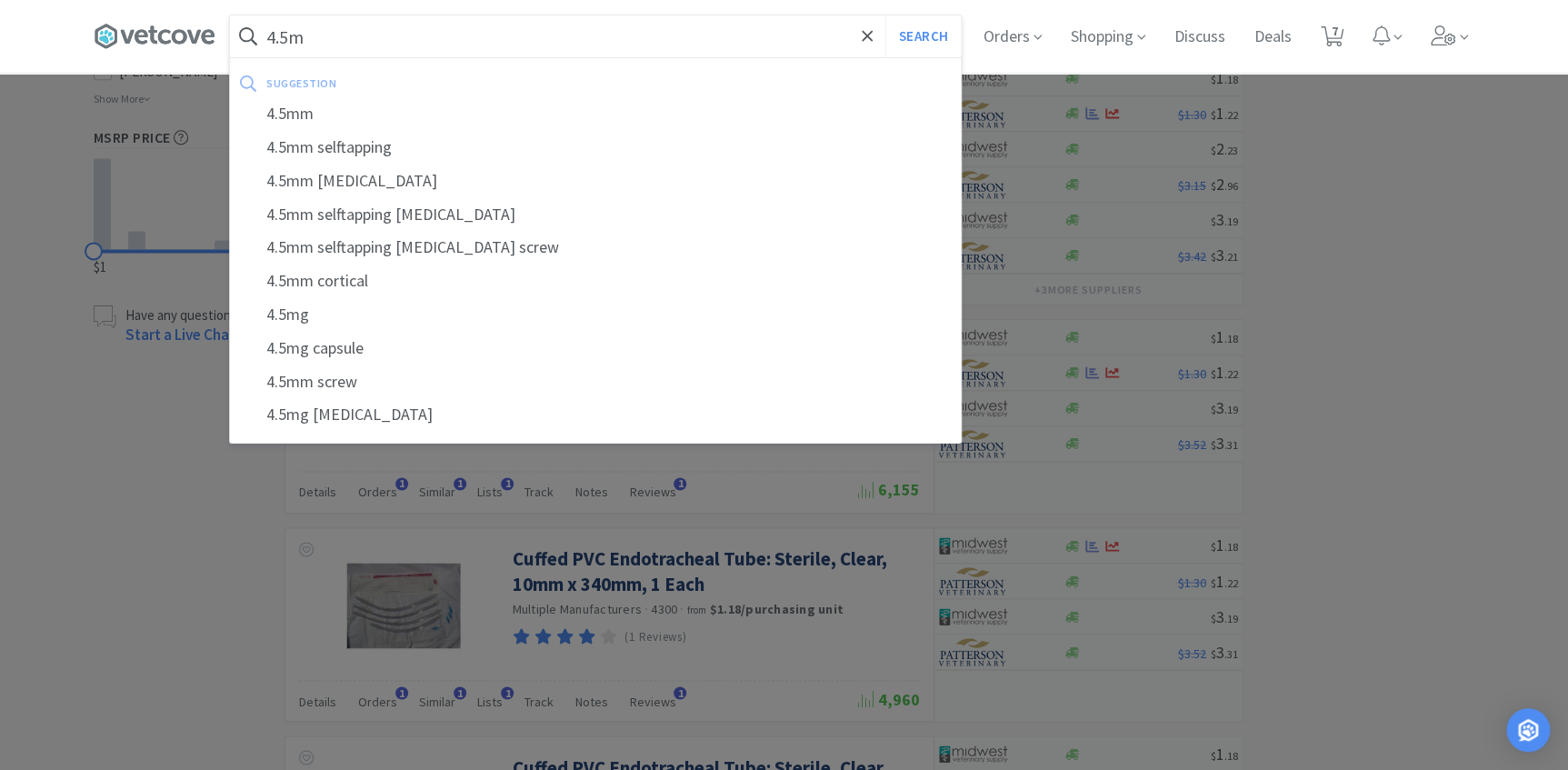
click at [885, 16] on button "Search" at bounding box center [923, 36] width 76 height 42
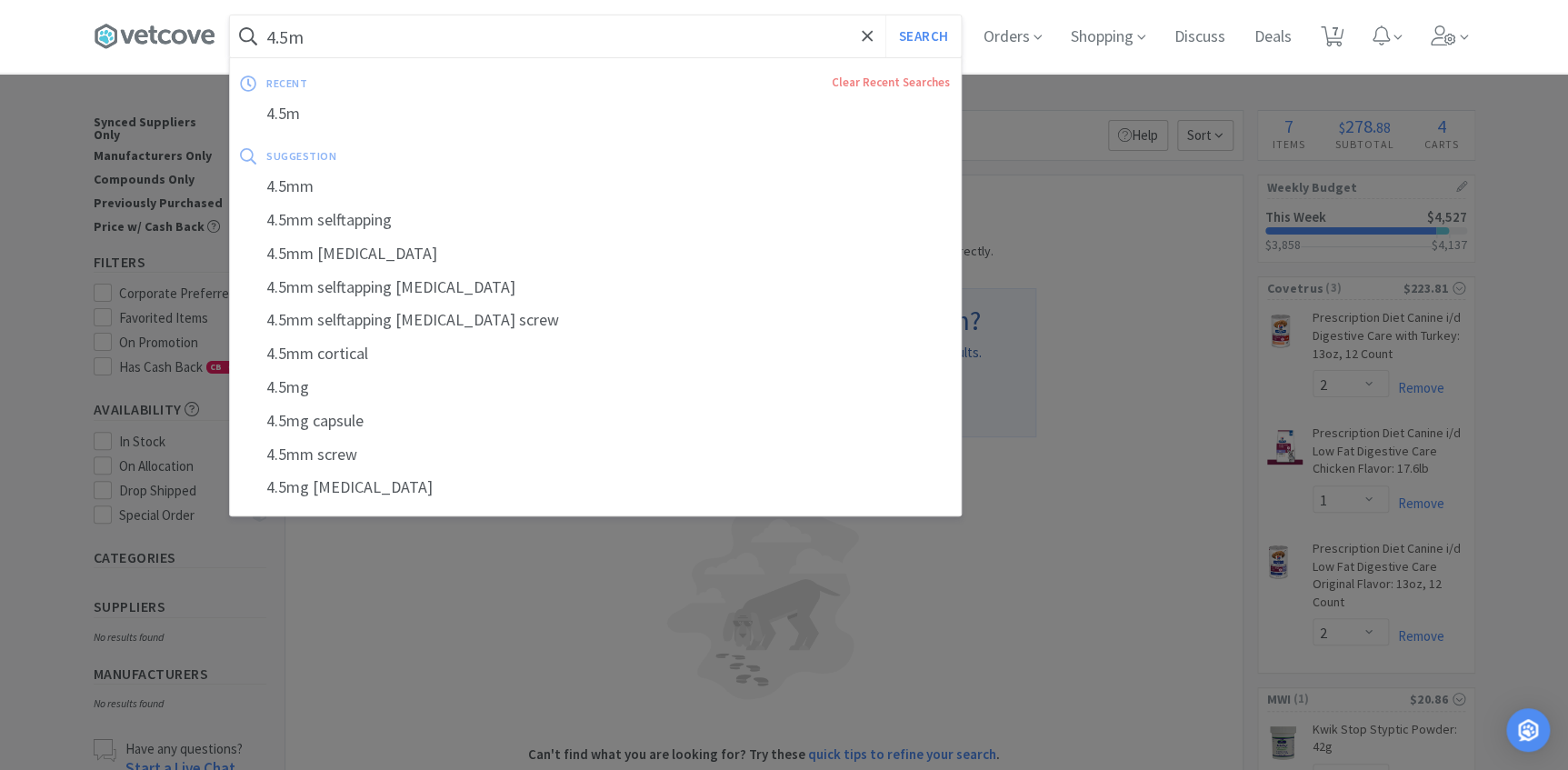
click at [388, 54] on input "4.5m" at bounding box center [594, 36] width 731 height 42
click at [379, 49] on input "4.5m" at bounding box center [594, 36] width 731 height 42
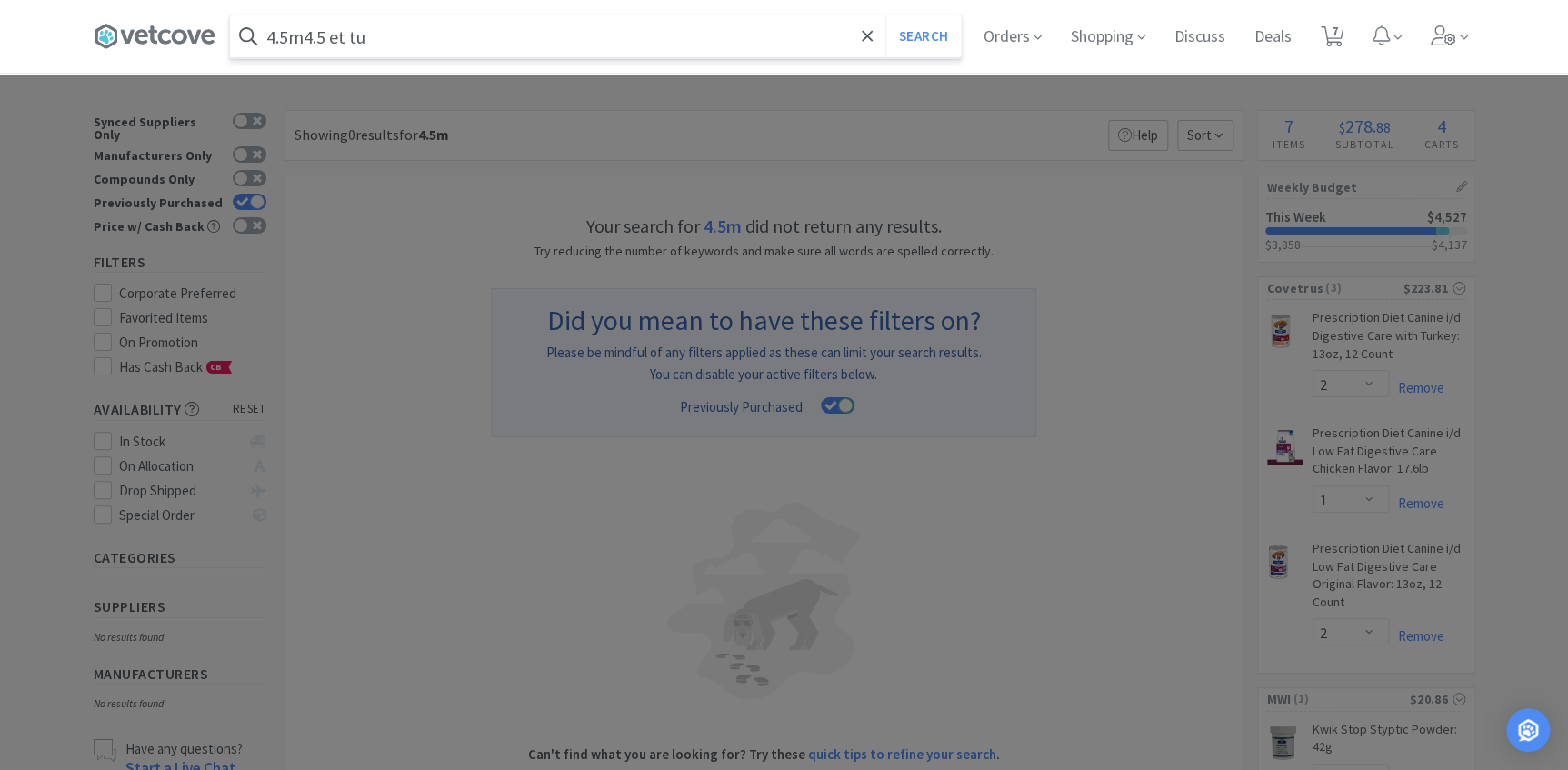
click at [885, 16] on button "Search" at bounding box center [923, 36] width 76 height 42
type input "4.5 mm"
click at [885, 16] on button "Search" at bounding box center [923, 36] width 76 height 42
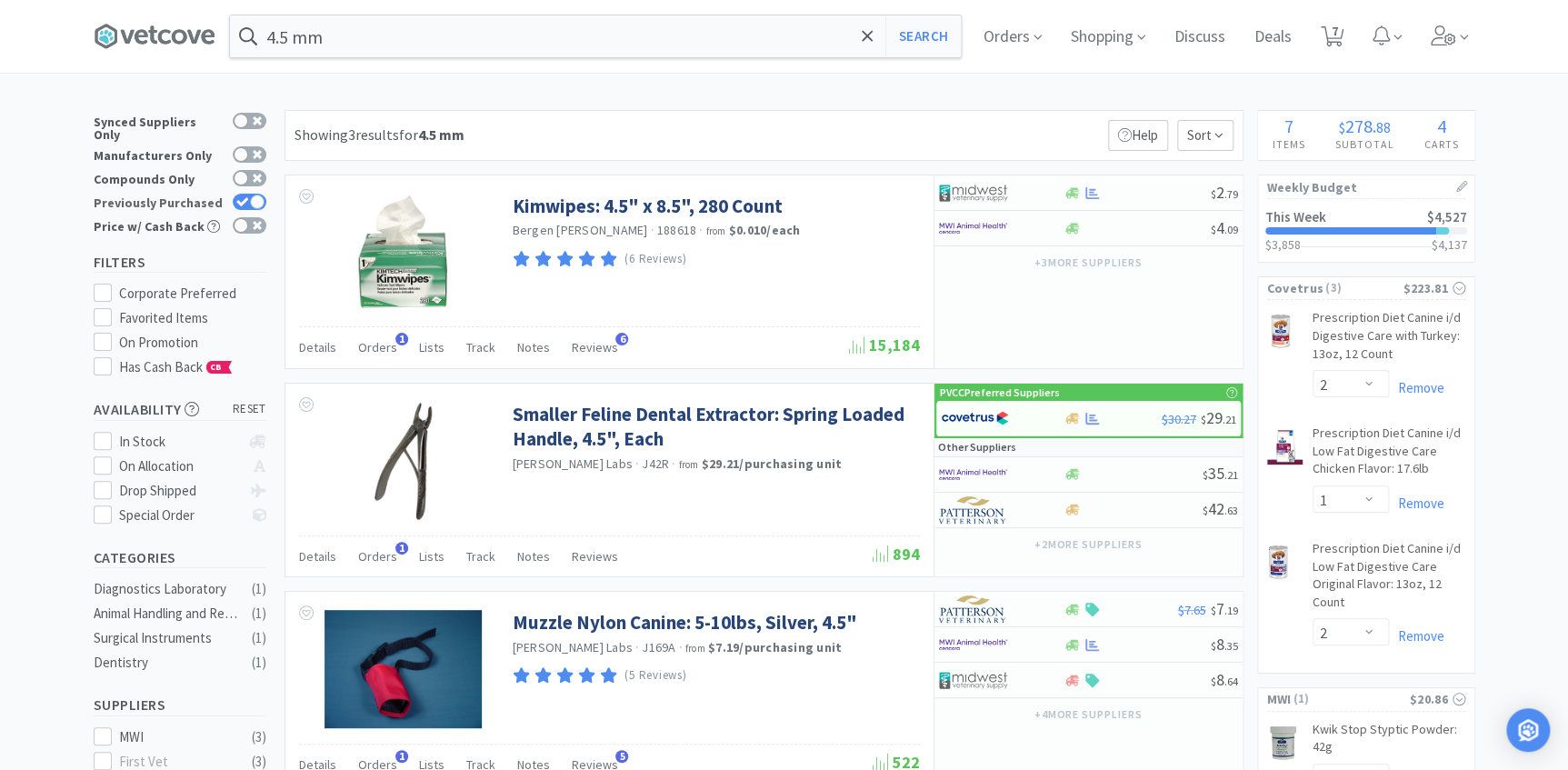
click at [253, 194] on div at bounding box center [257, 201] width 15 height 15
checkbox input "false"
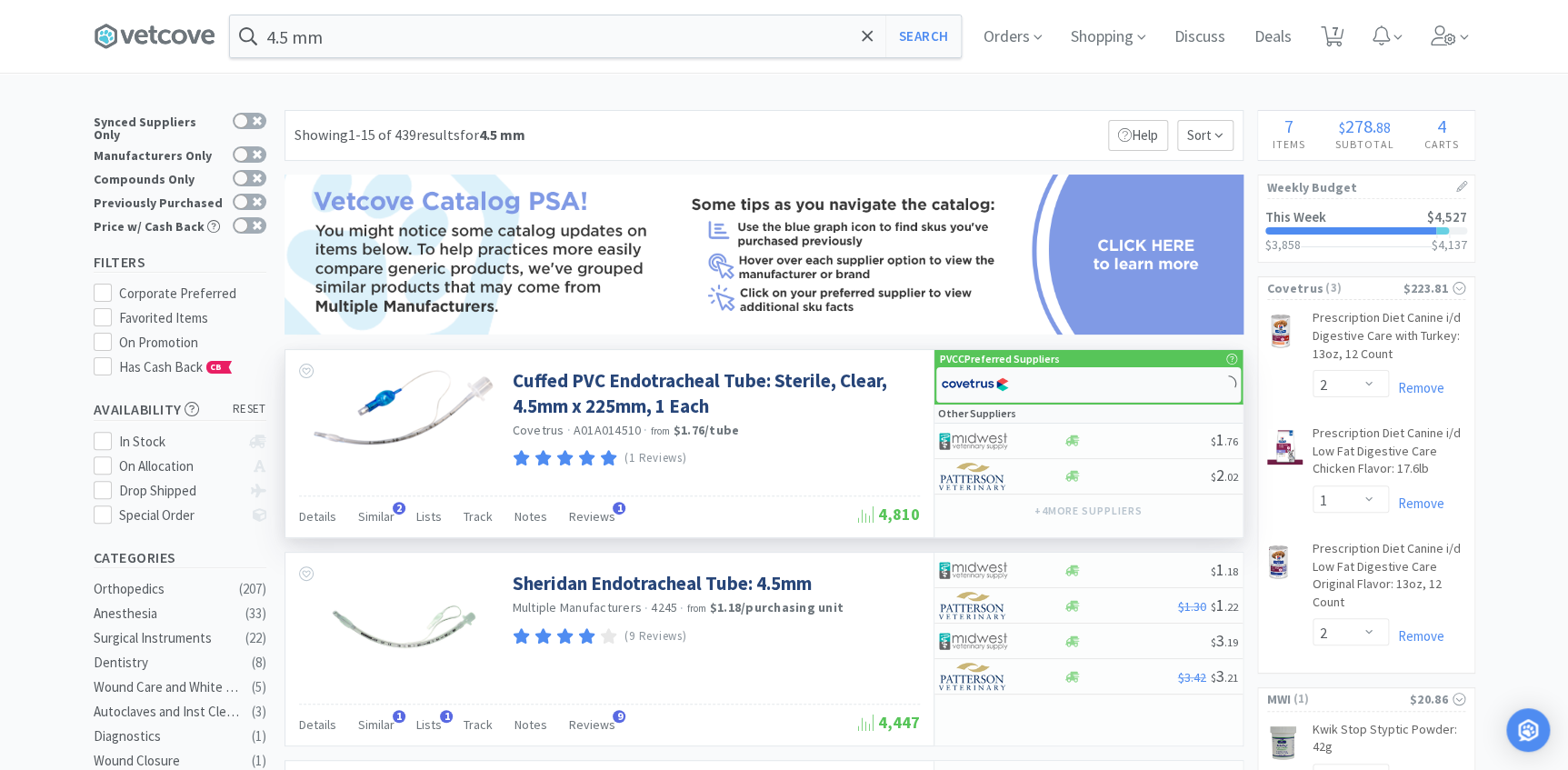
click at [994, 381] on img at bounding box center [975, 385] width 69 height 27
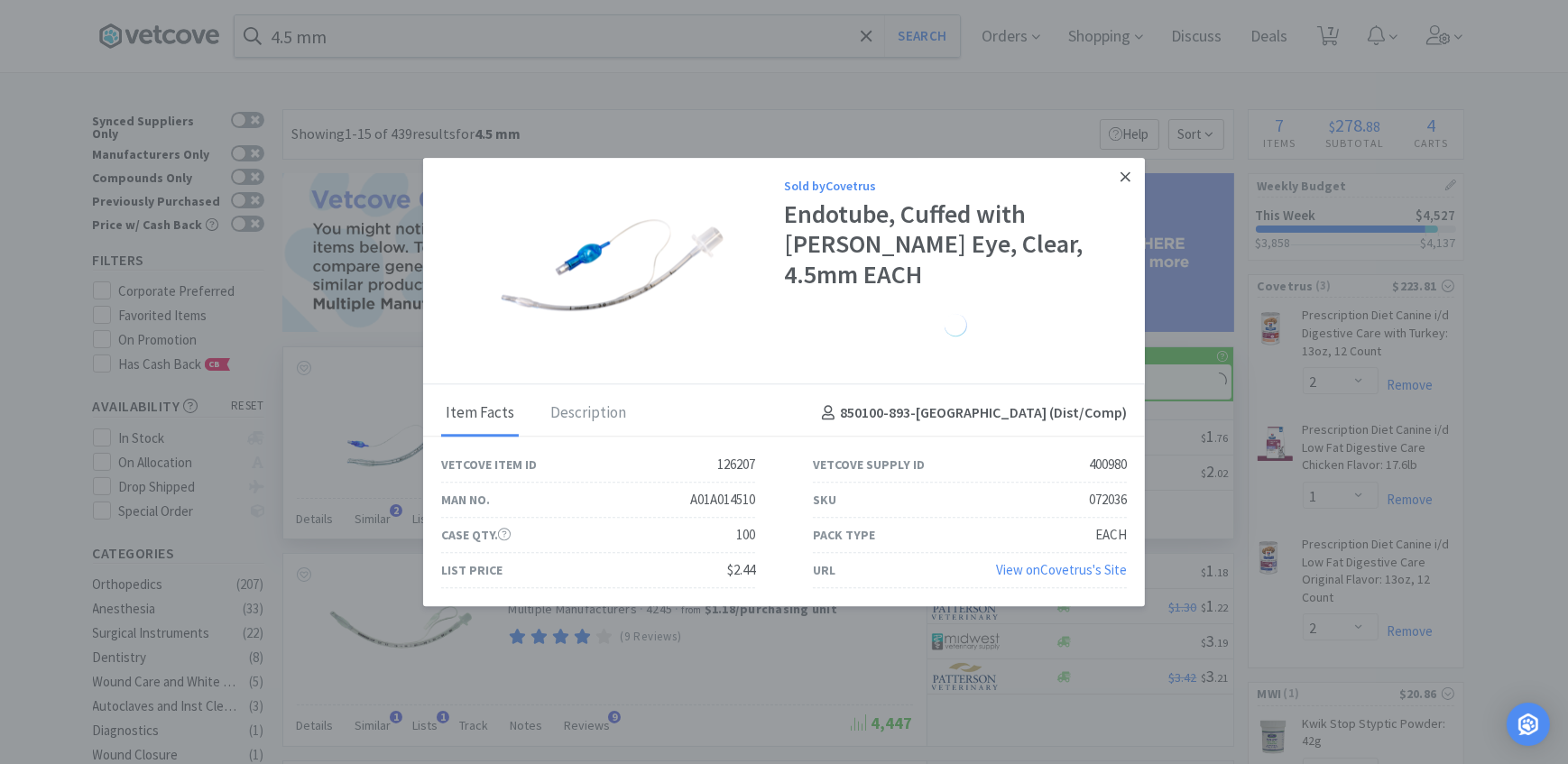
click at [1118, 197] on link at bounding box center [1125, 177] width 31 height 39
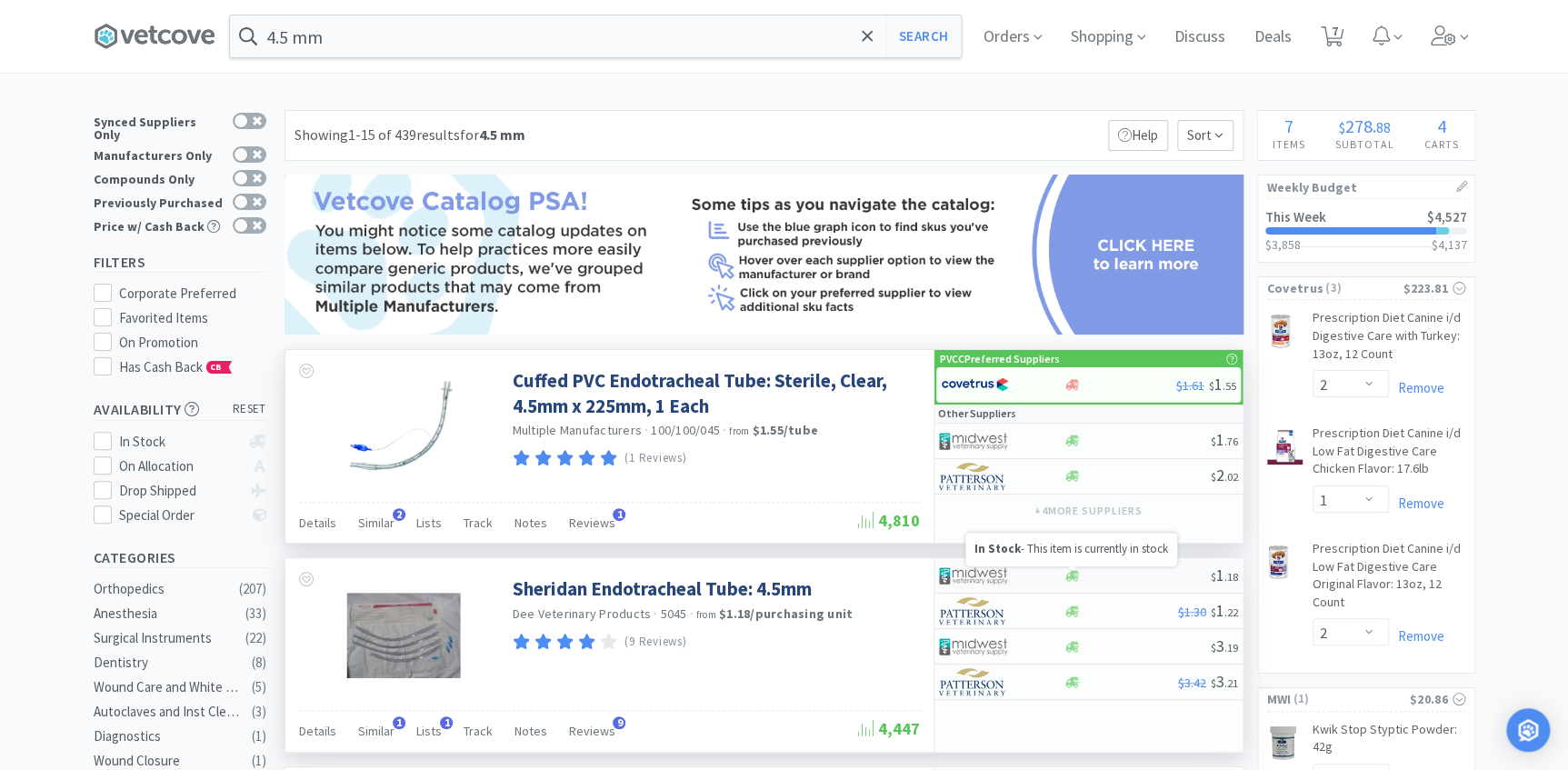
click at [1073, 574] on icon at bounding box center [1072, 575] width 14 height 11
select select "1"
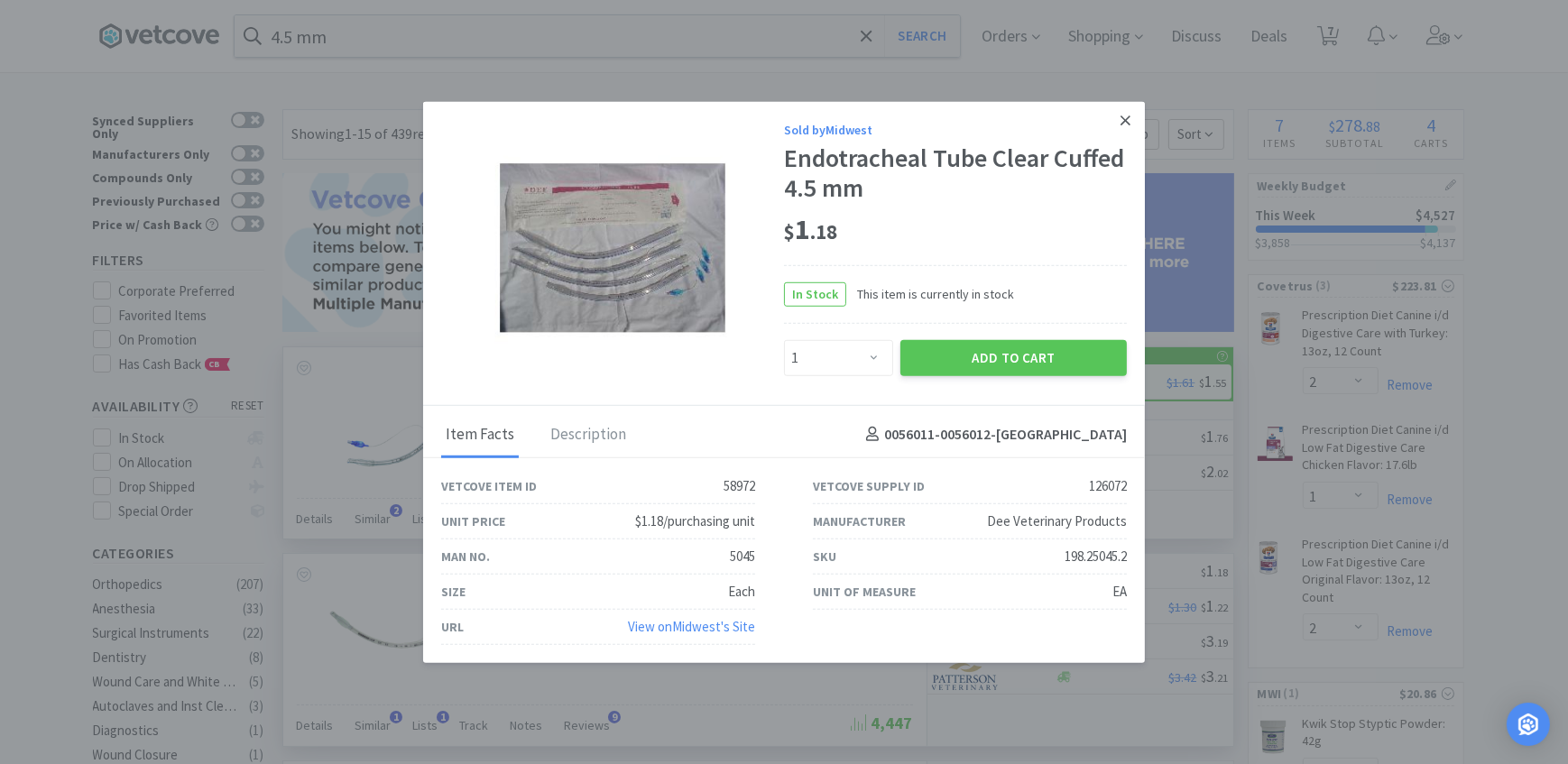
click at [1122, 121] on icon at bounding box center [1125, 120] width 10 height 17
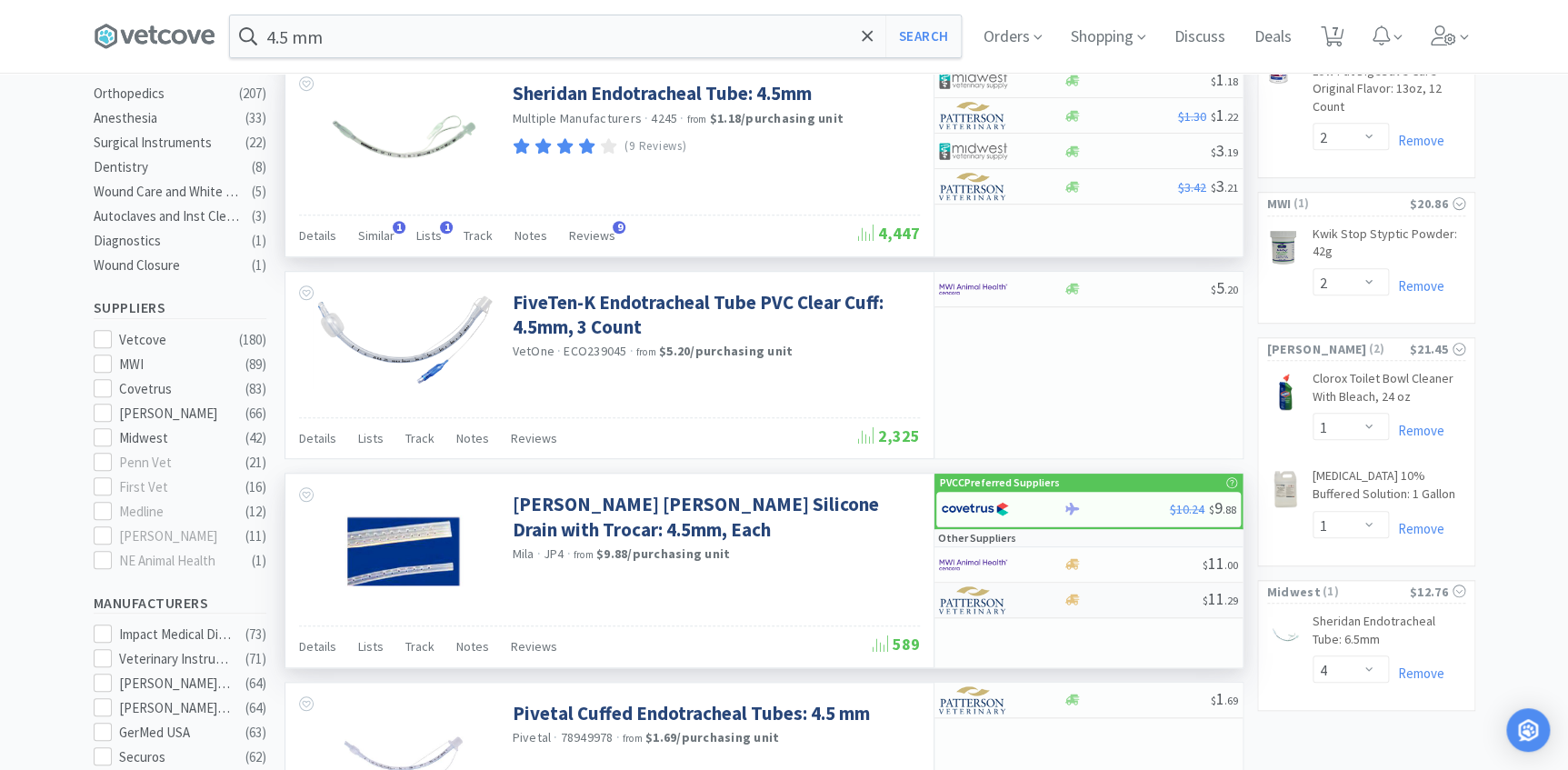
scroll to position [413, 0]
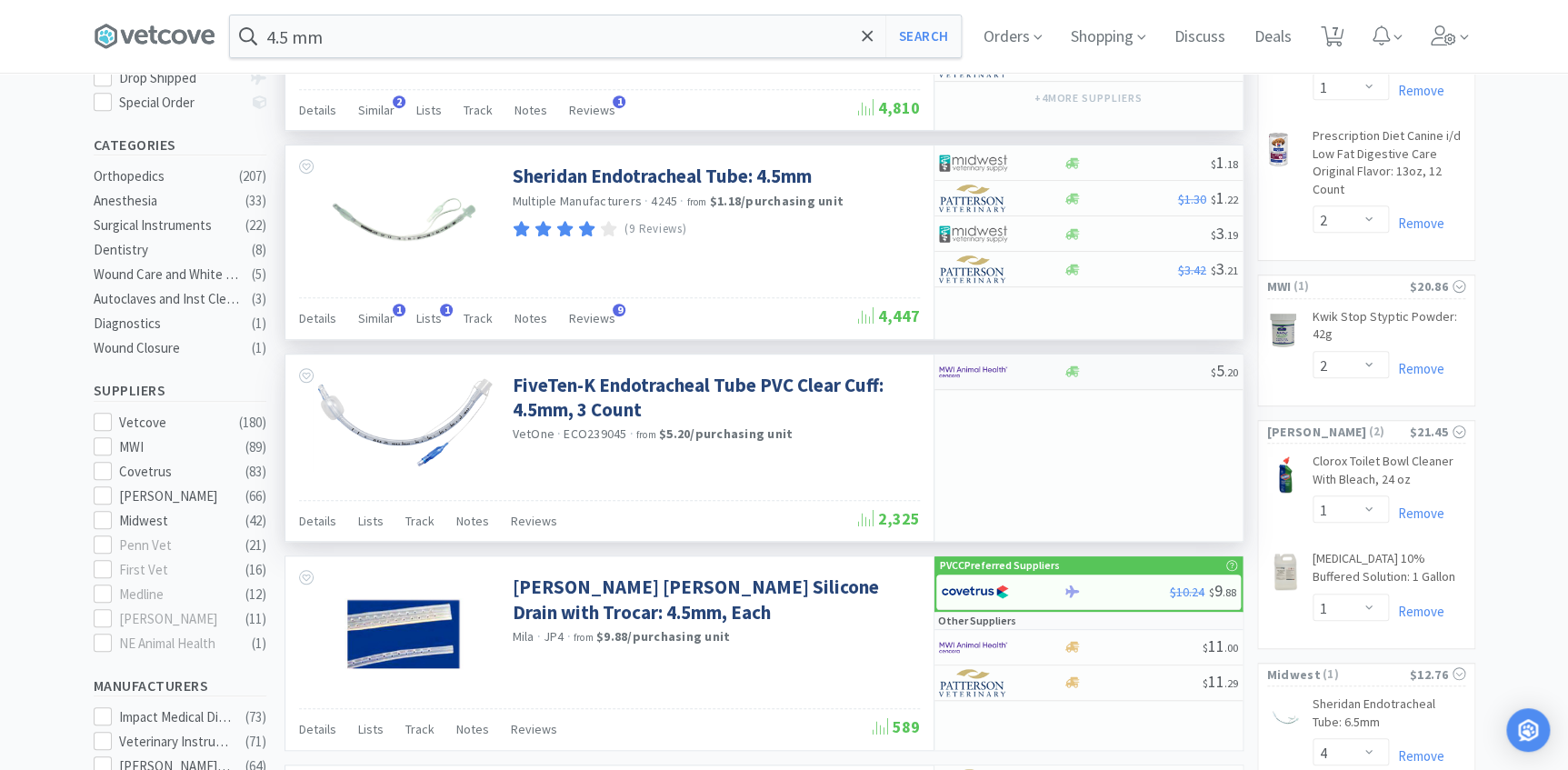
click at [1049, 372] on div at bounding box center [1000, 372] width 125 height 31
select select "1"
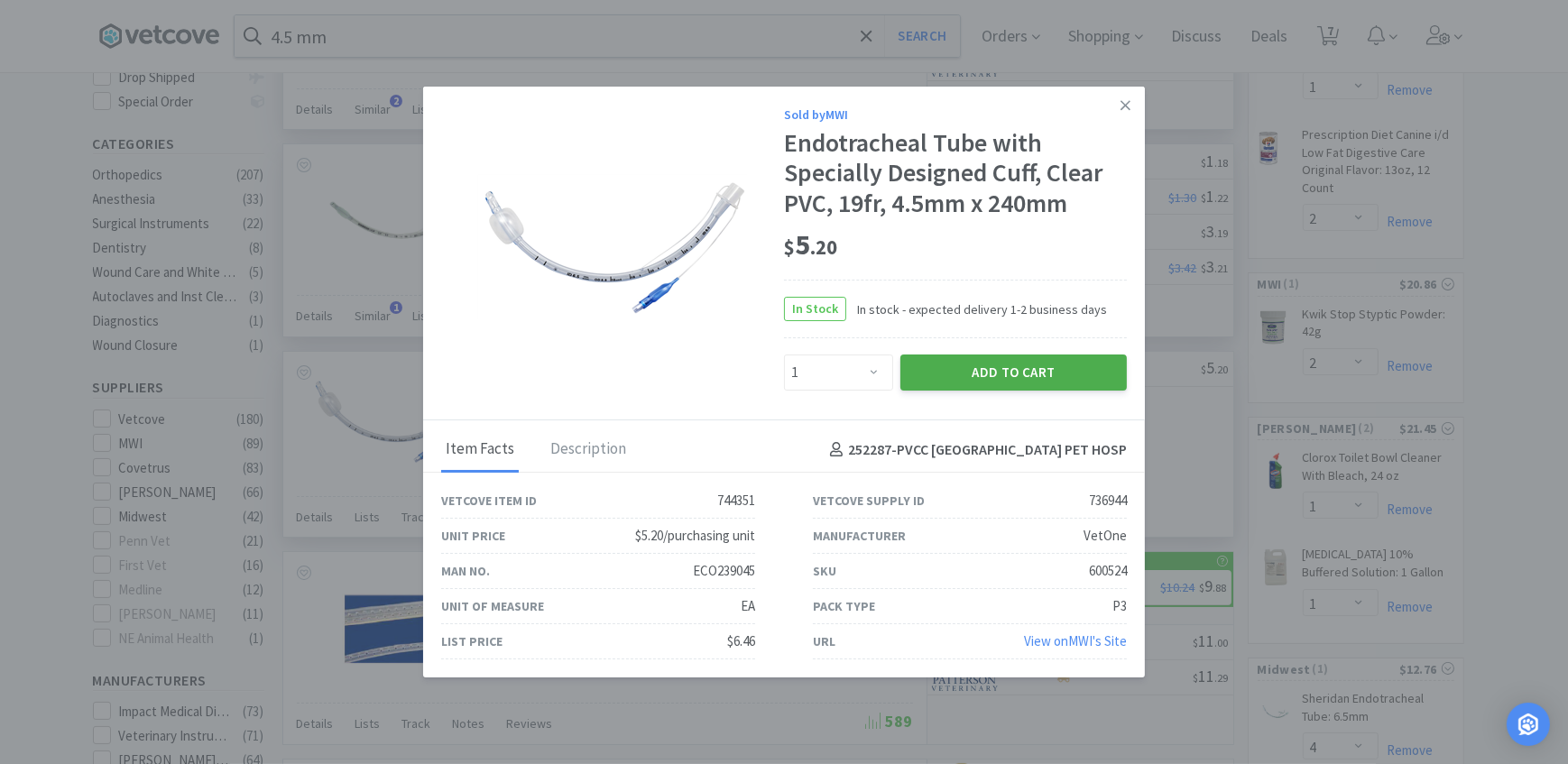
click at [976, 367] on button "Add to Cart" at bounding box center [1013, 372] width 227 height 36
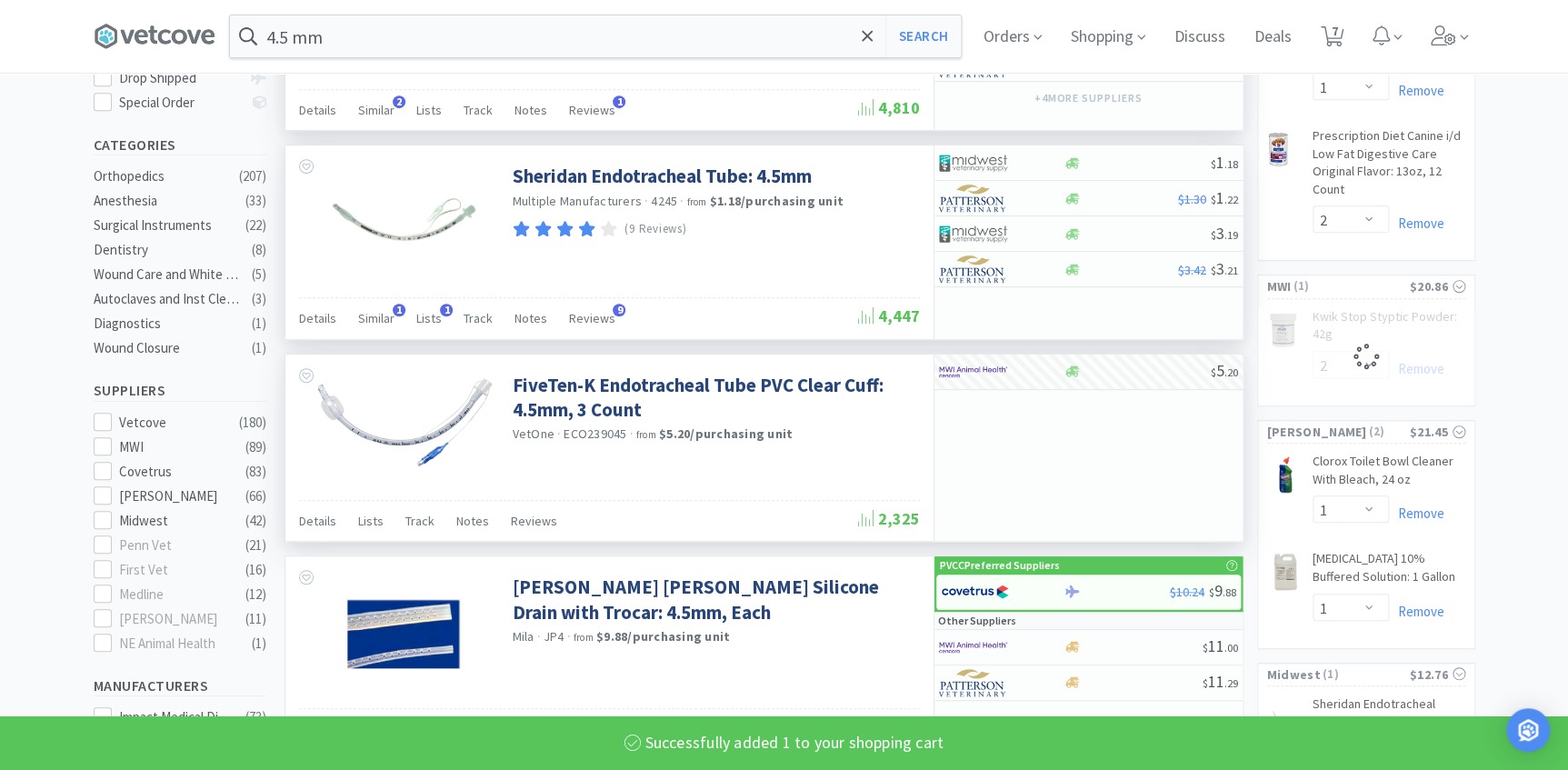
select select "1"
select select "2"
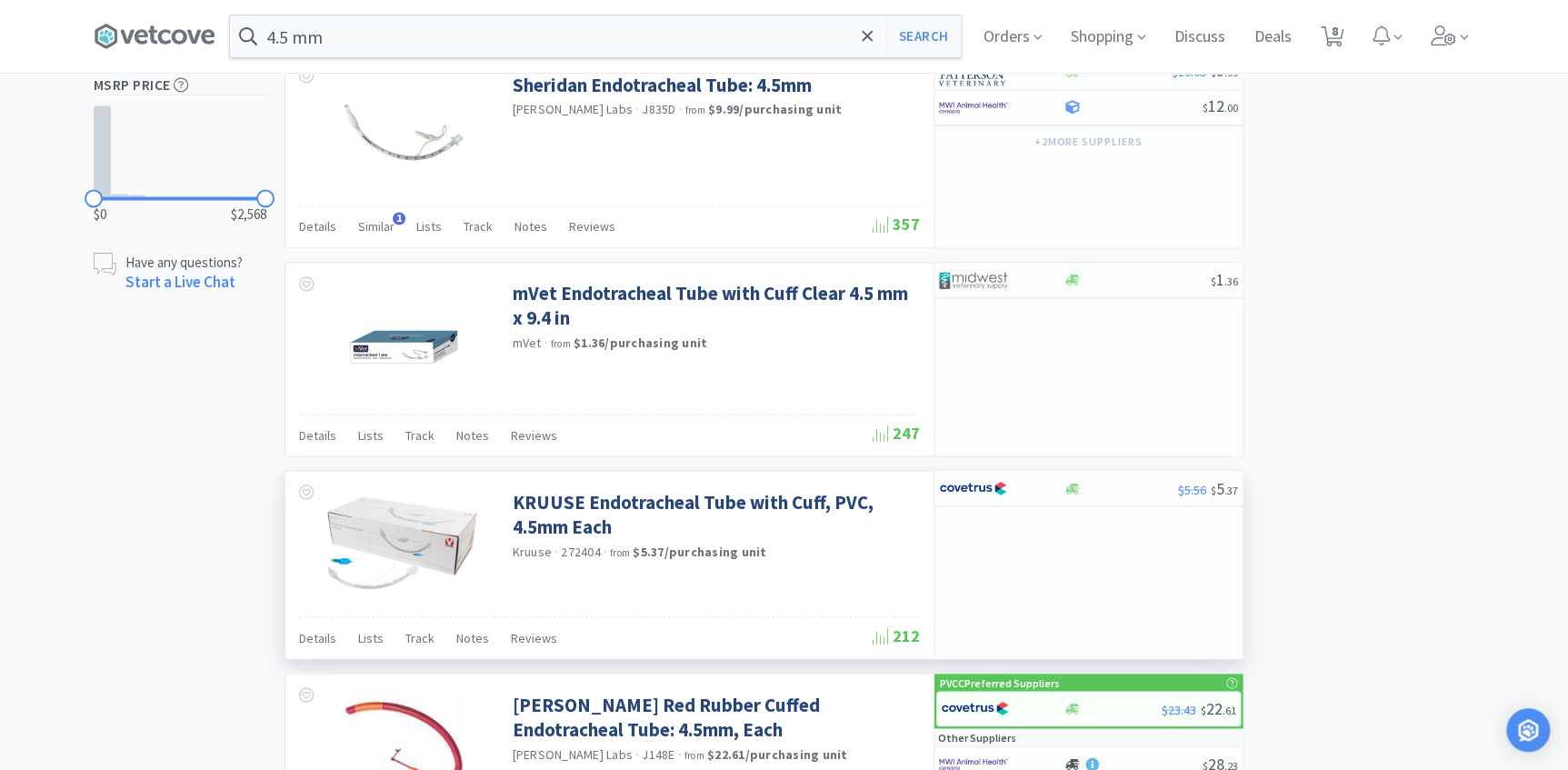
scroll to position [1322, 0]
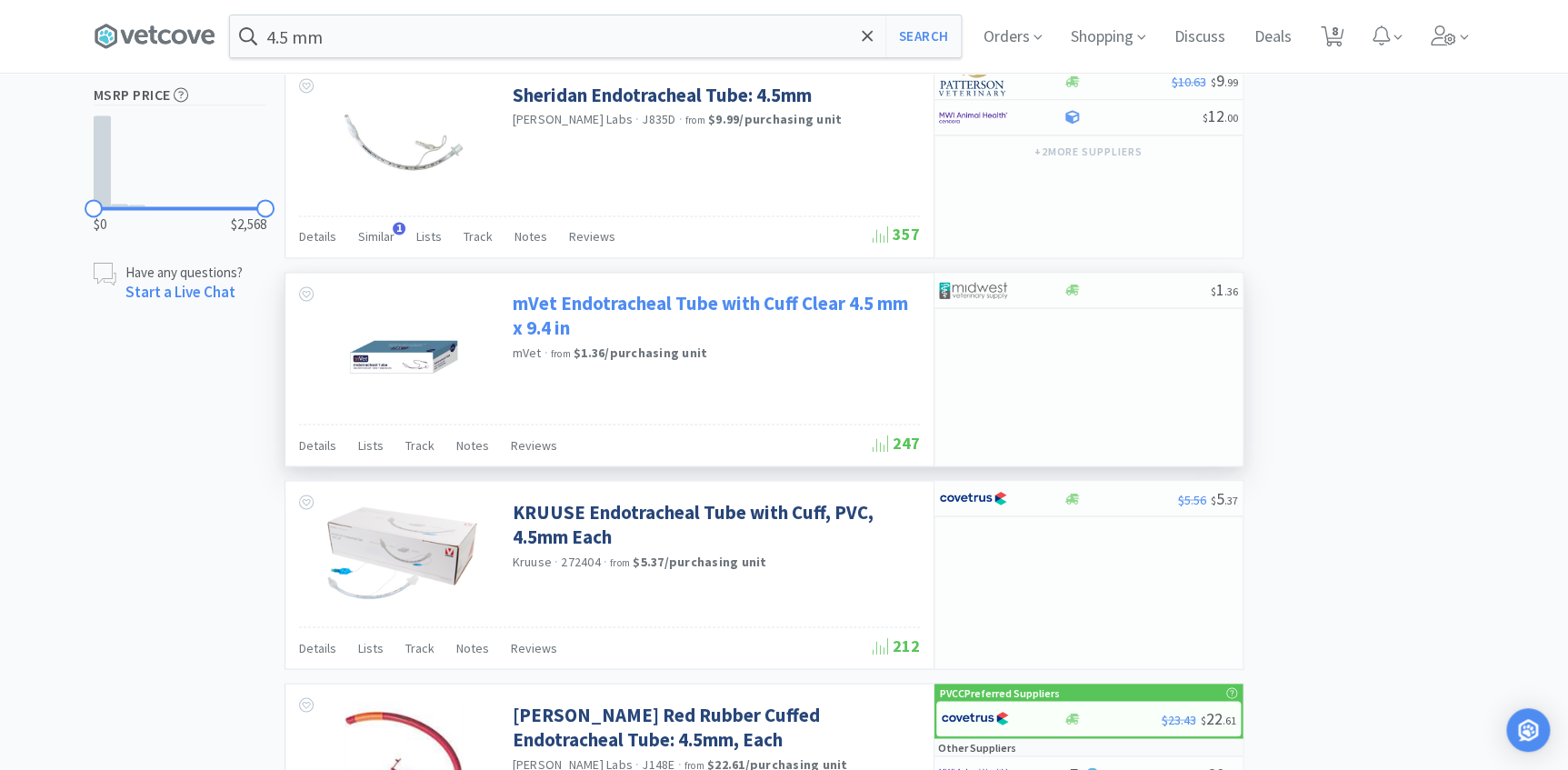
click at [642, 311] on link "mVet Endotracheal Tube with Cuff Clear 4.5 mm x 9.4 in" at bounding box center [714, 316] width 403 height 50
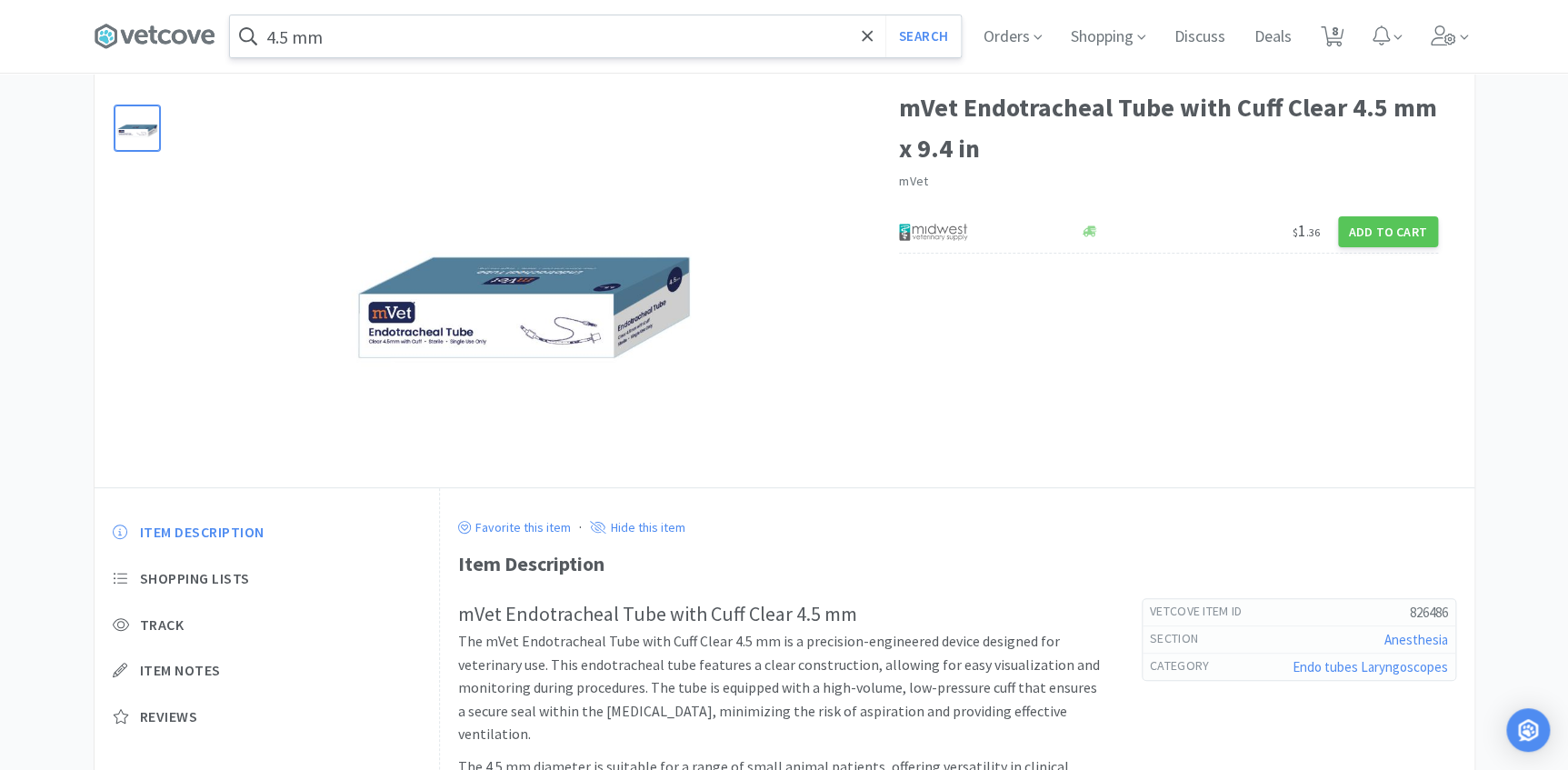
scroll to position [81, 0]
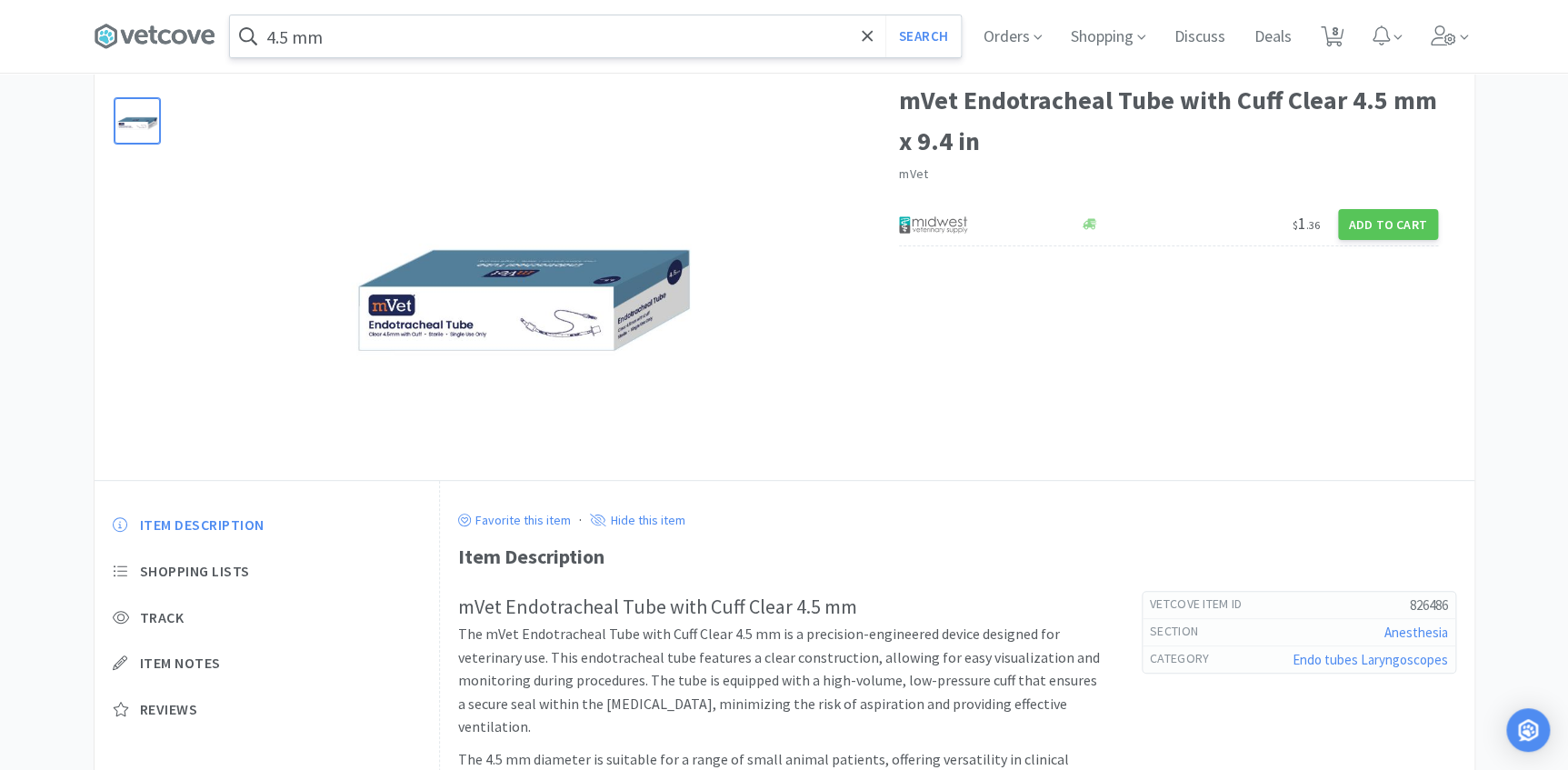
click at [339, 41] on input "4.5 mm" at bounding box center [594, 36] width 731 height 42
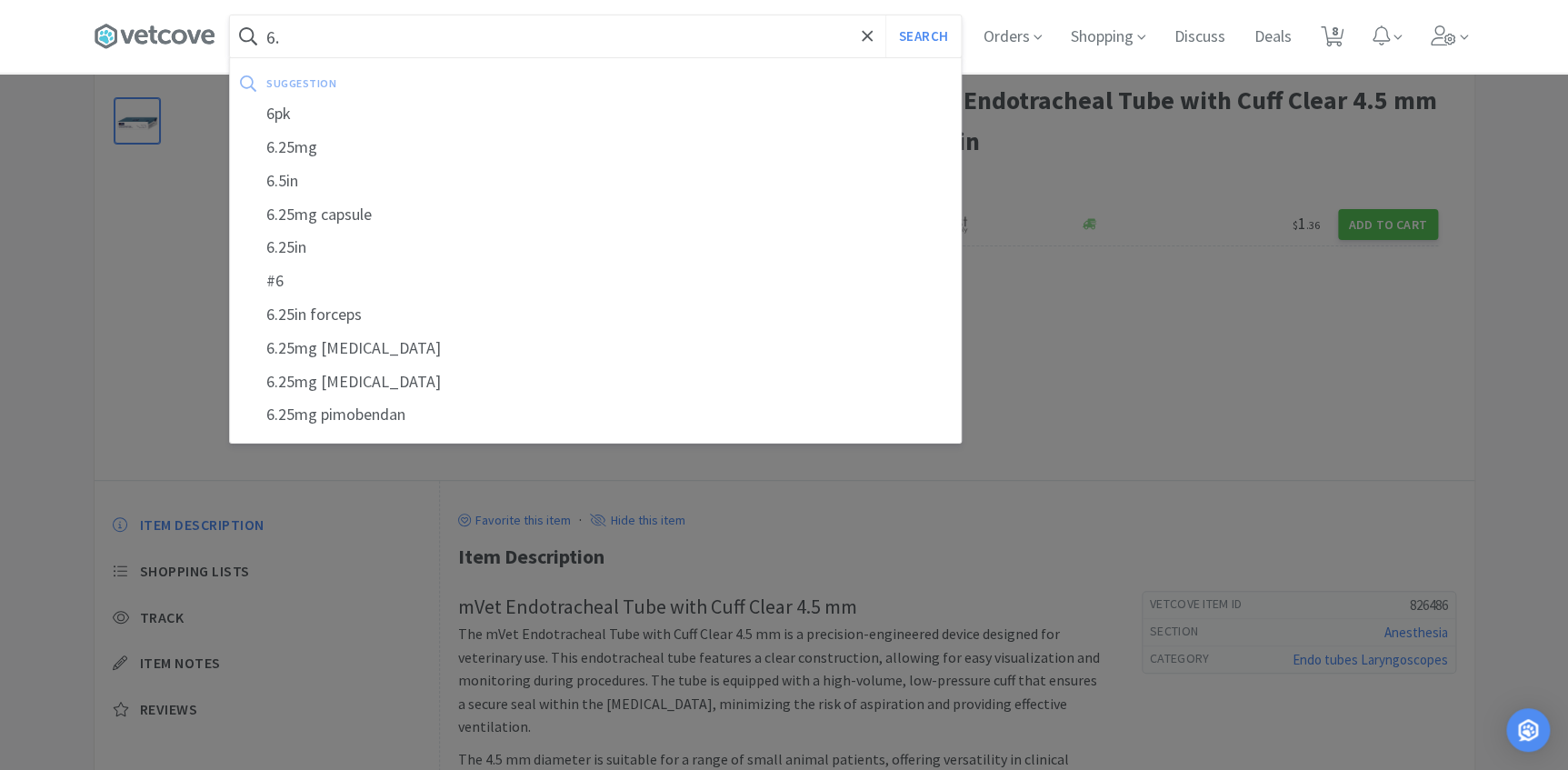
type input "6"
type input "12mm et"
click at [885, 16] on button "Search" at bounding box center [923, 36] width 76 height 42
select select "2"
select select "1"
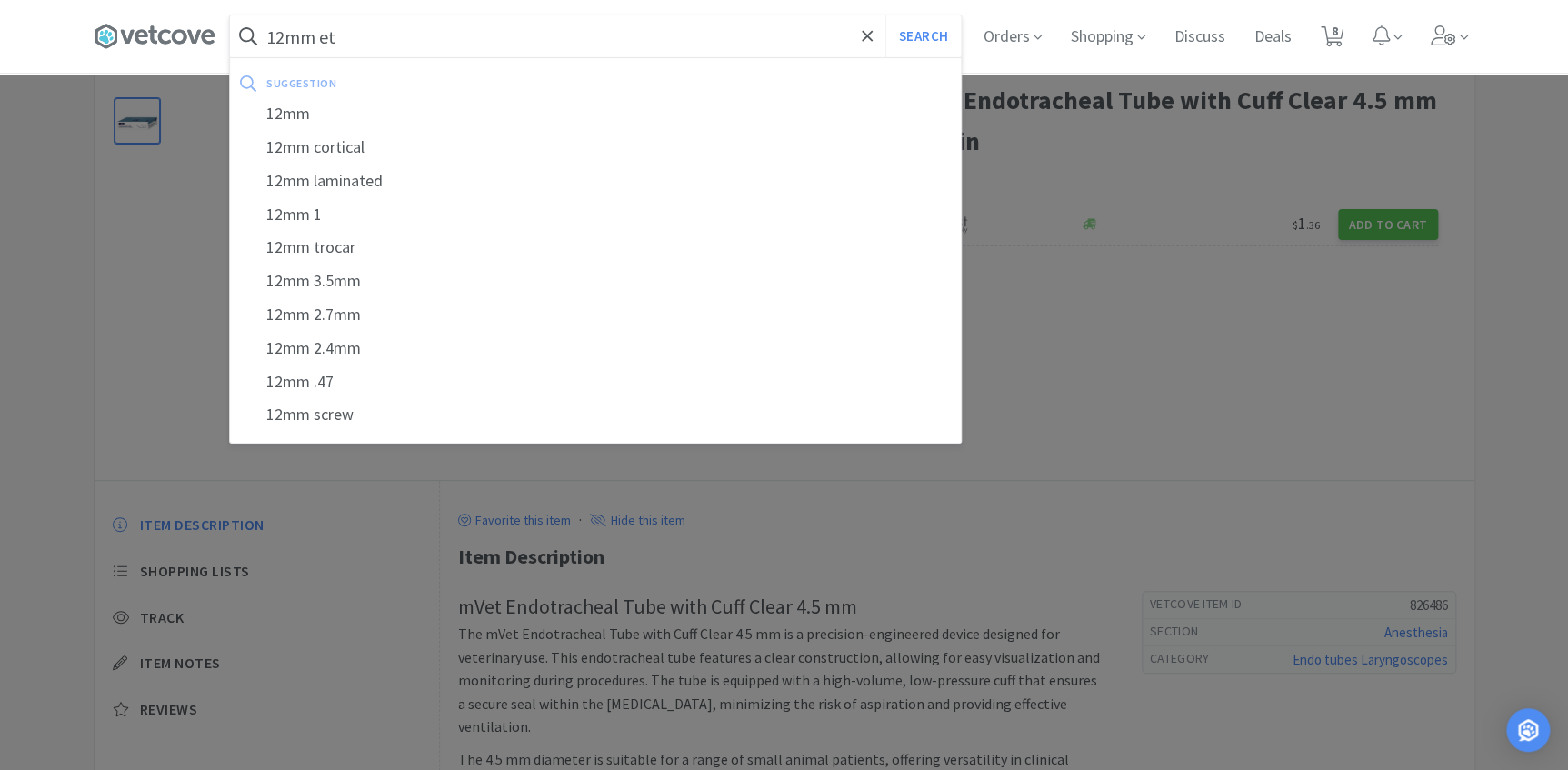
select select "2"
select select "1"
select select "2"
select select "1"
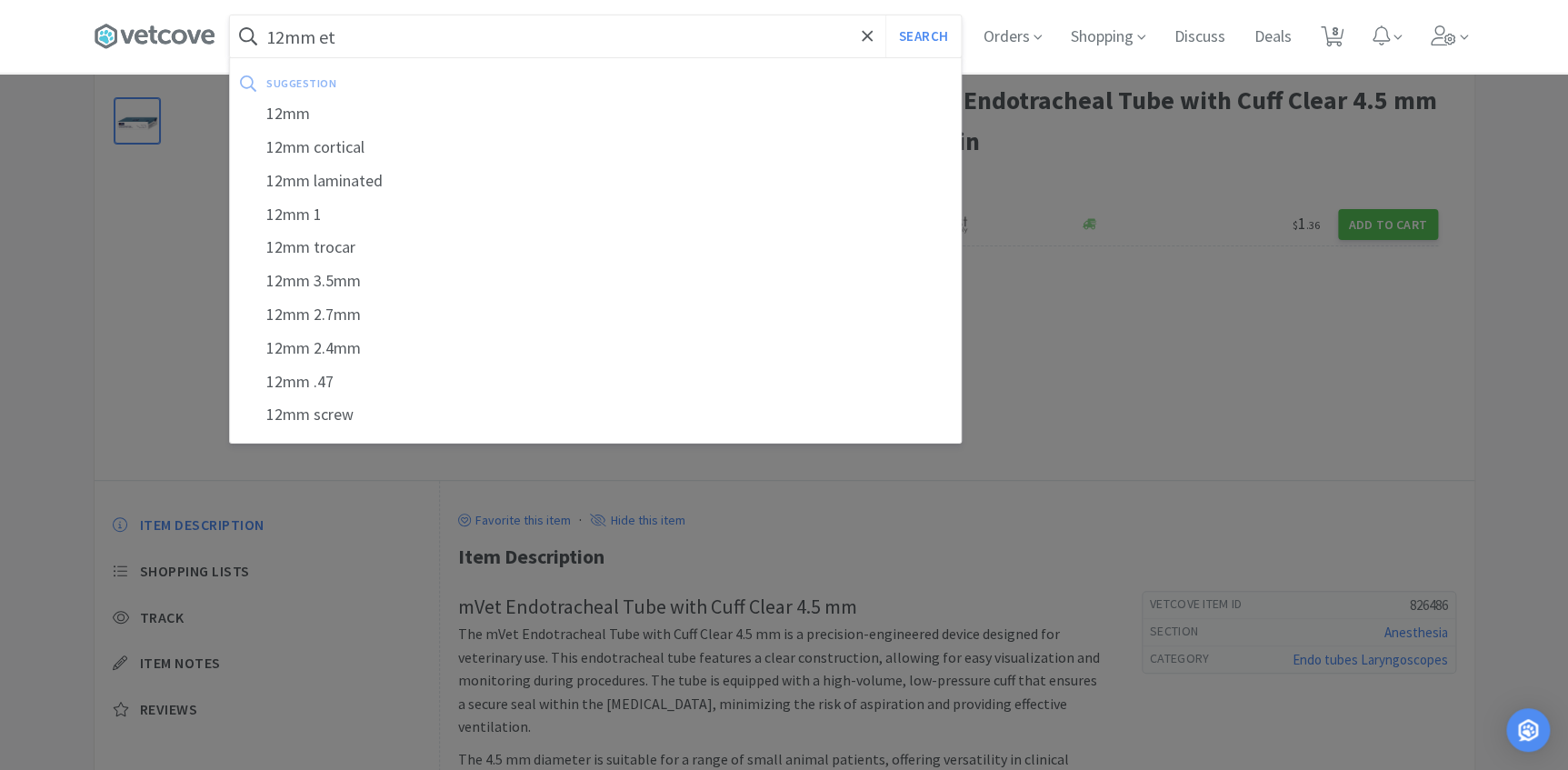
select select "4"
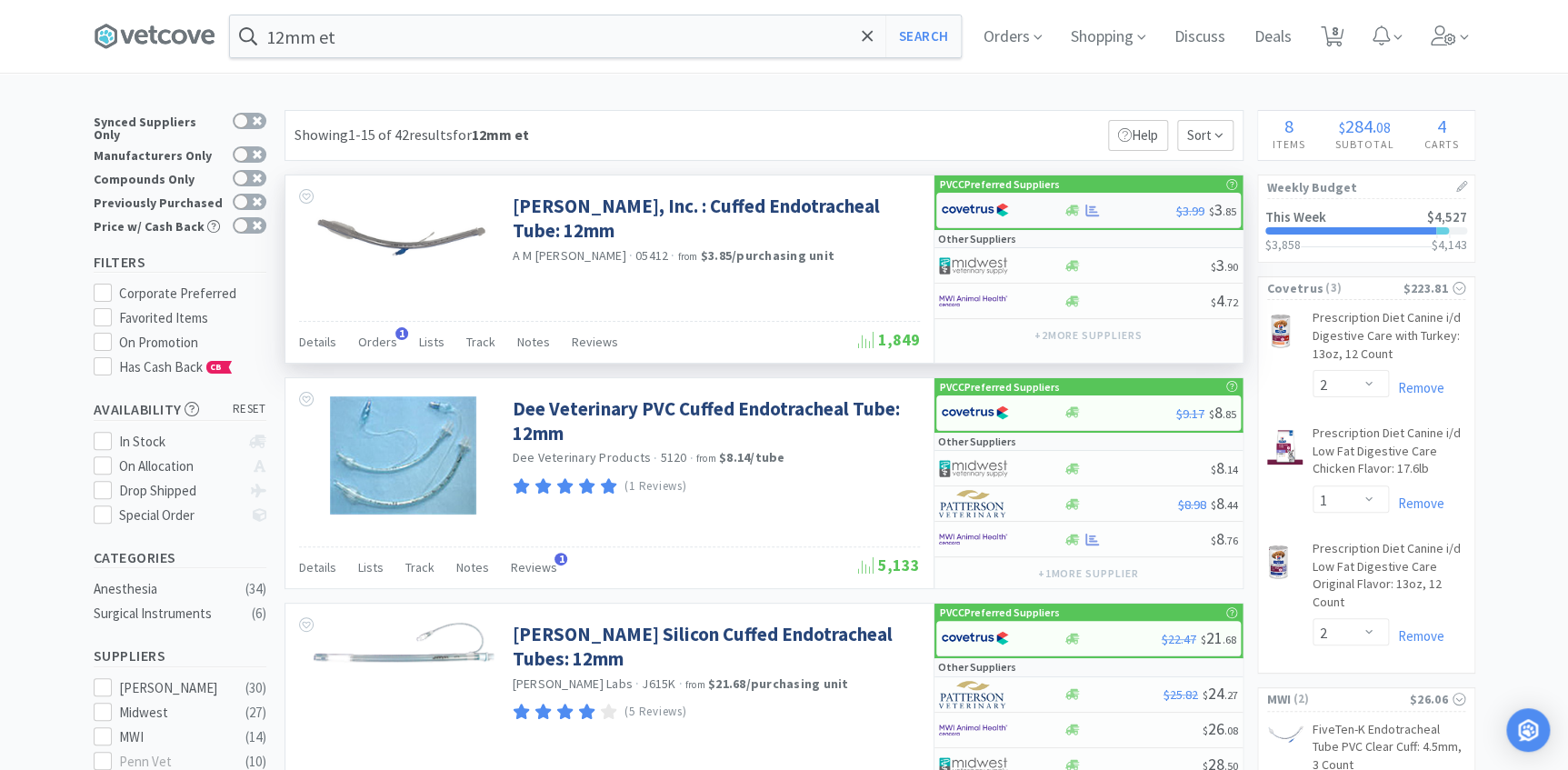
click at [1050, 210] on div at bounding box center [1001, 210] width 123 height 31
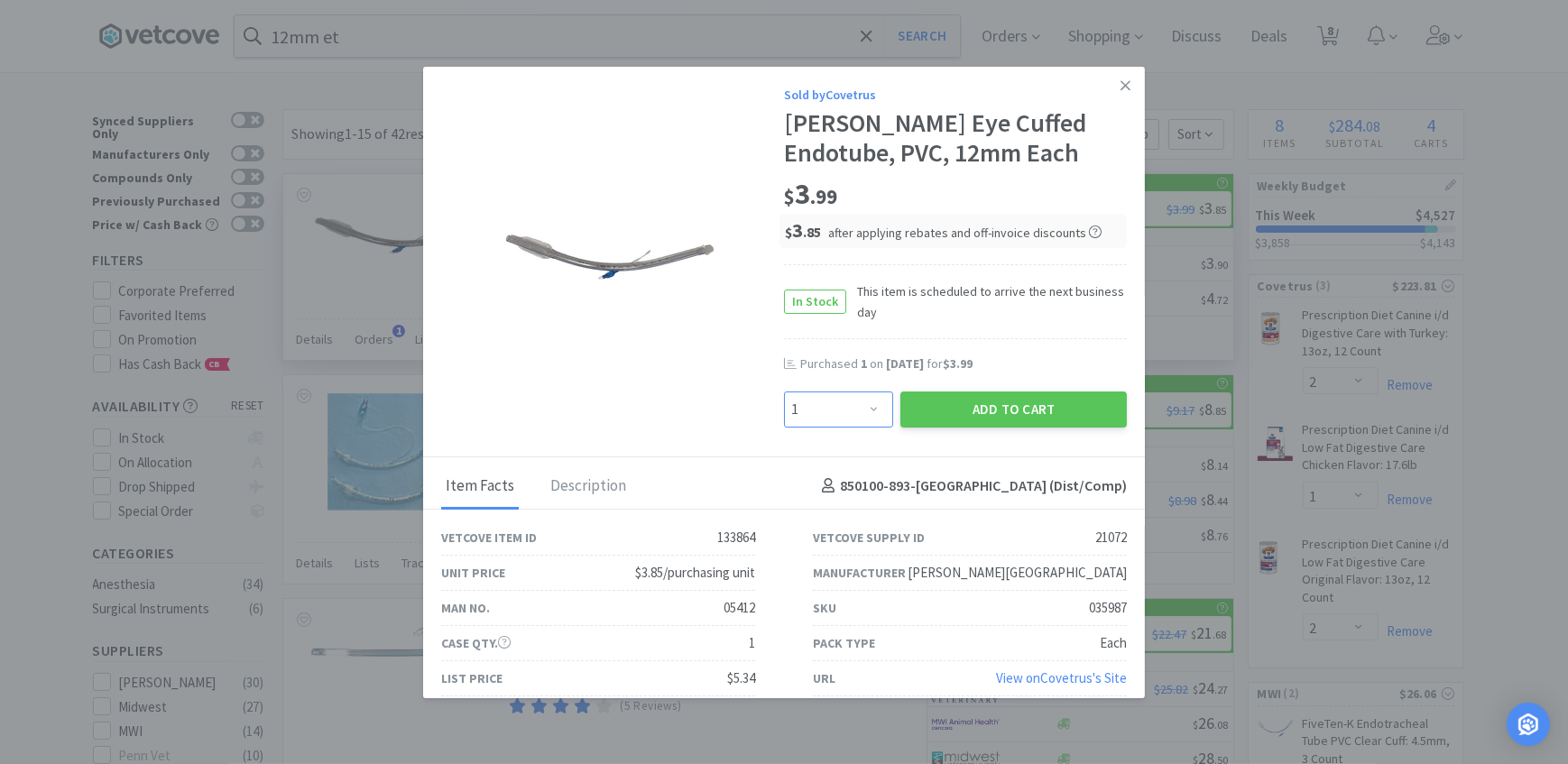
click at [853, 406] on select "Enter Quantity 1 2 3 4 5 6 7 8 9 10 11 12 13 14 15 16 17 18 19 20 Enter Quantity" at bounding box center [838, 409] width 109 height 36
select select "2"
click at [784, 391] on select "Enter Quantity 1 2 3 4 5 6 7 8 9 10 11 12 13 14 15 16 17 18 19 20 Enter Quantity" at bounding box center [838, 409] width 109 height 36
click at [963, 406] on button "Add to Cart" at bounding box center [1013, 409] width 227 height 36
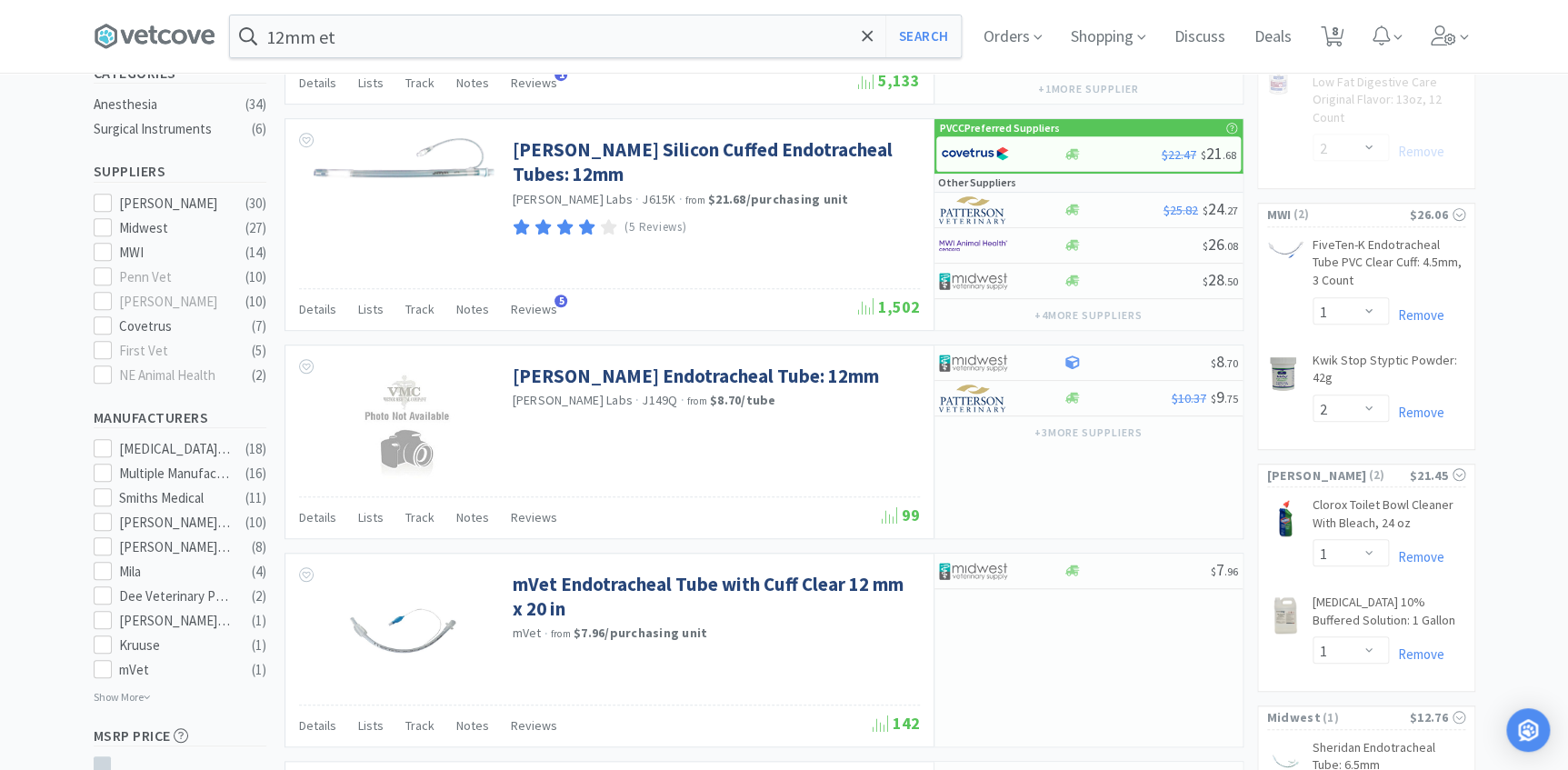
scroll to position [661, 0]
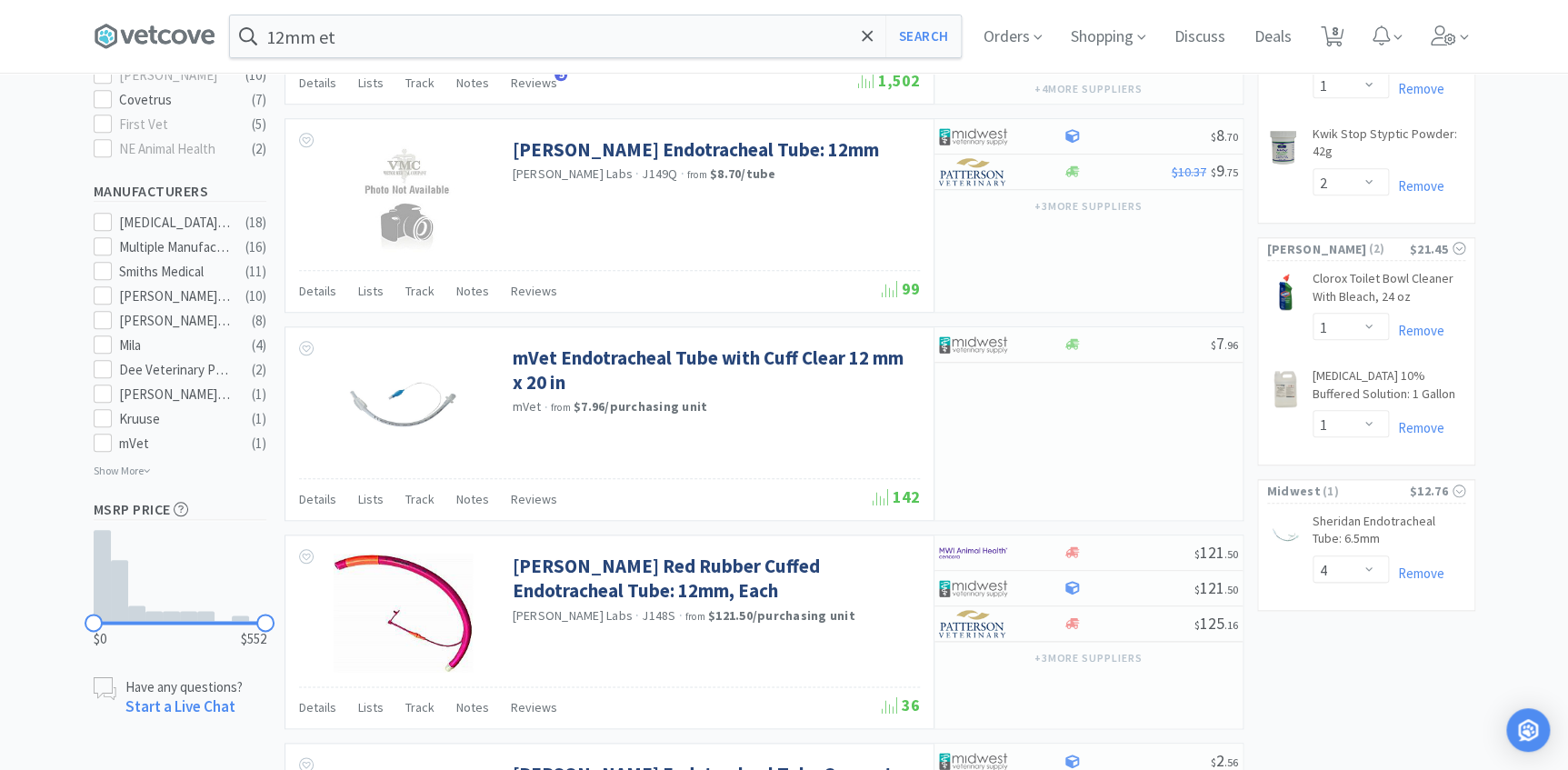
select select "2"
select select "1"
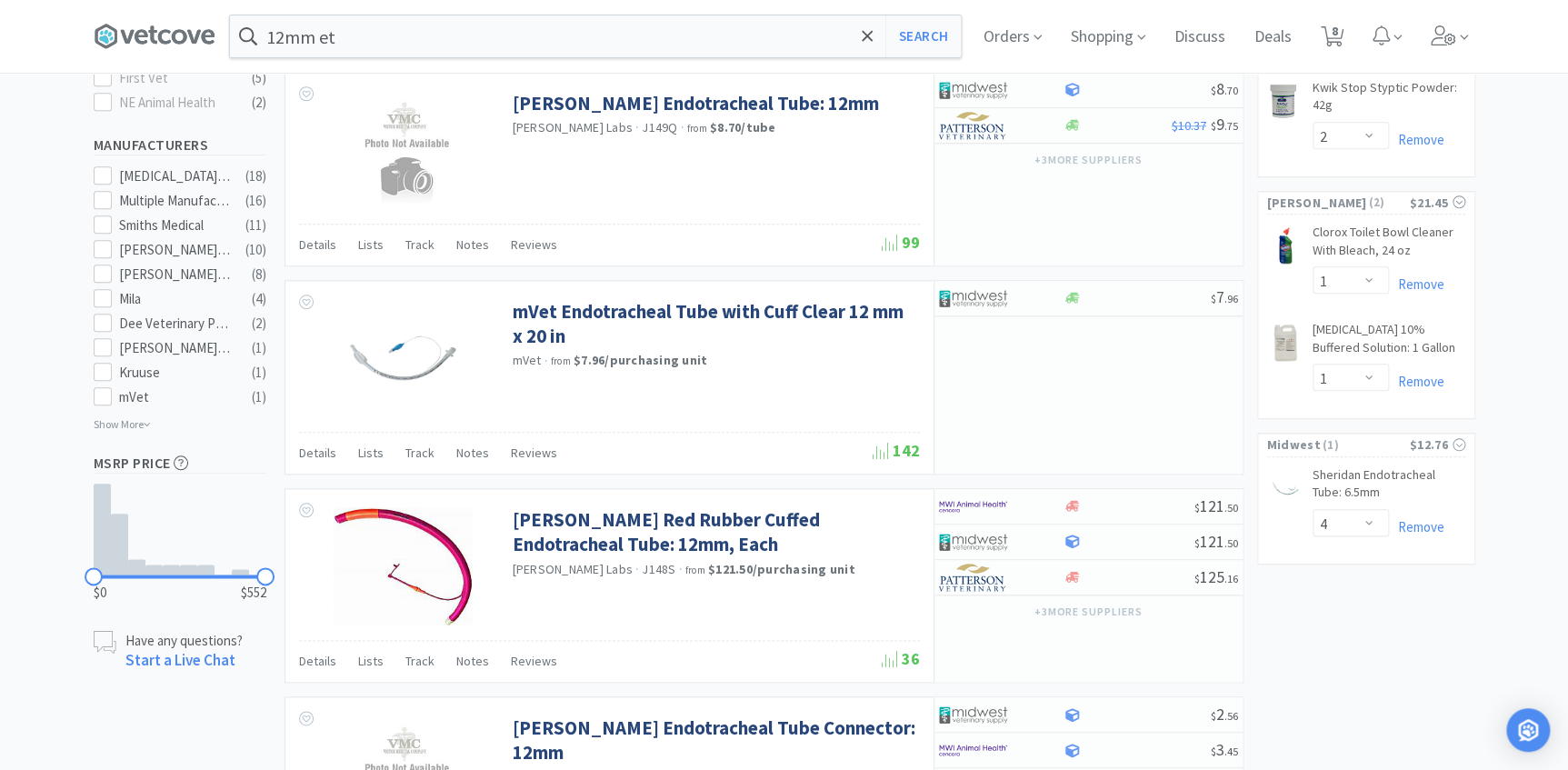
select select "2"
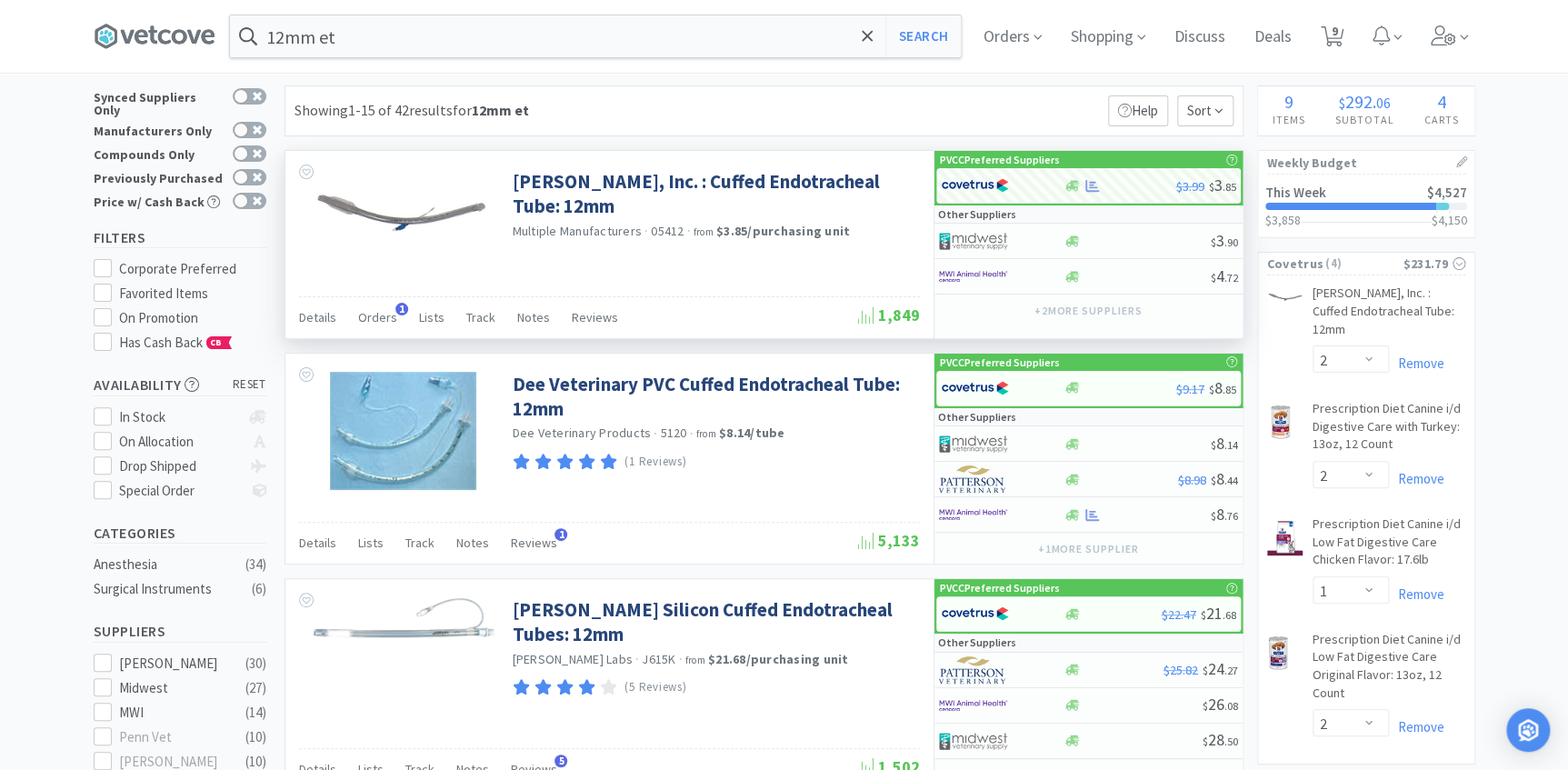
scroll to position [0, 0]
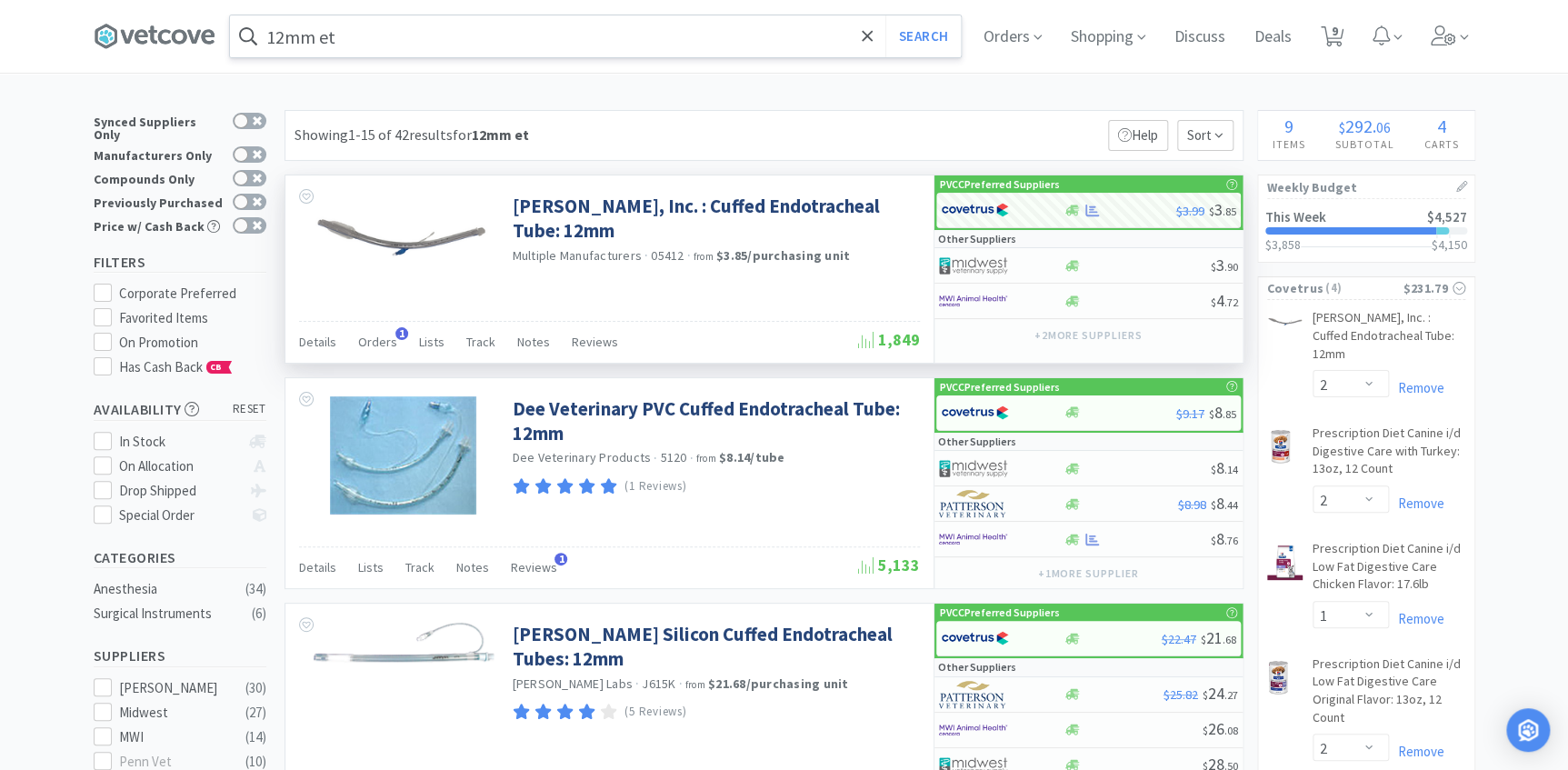
click at [342, 42] on input "12mm et" at bounding box center [594, 36] width 731 height 42
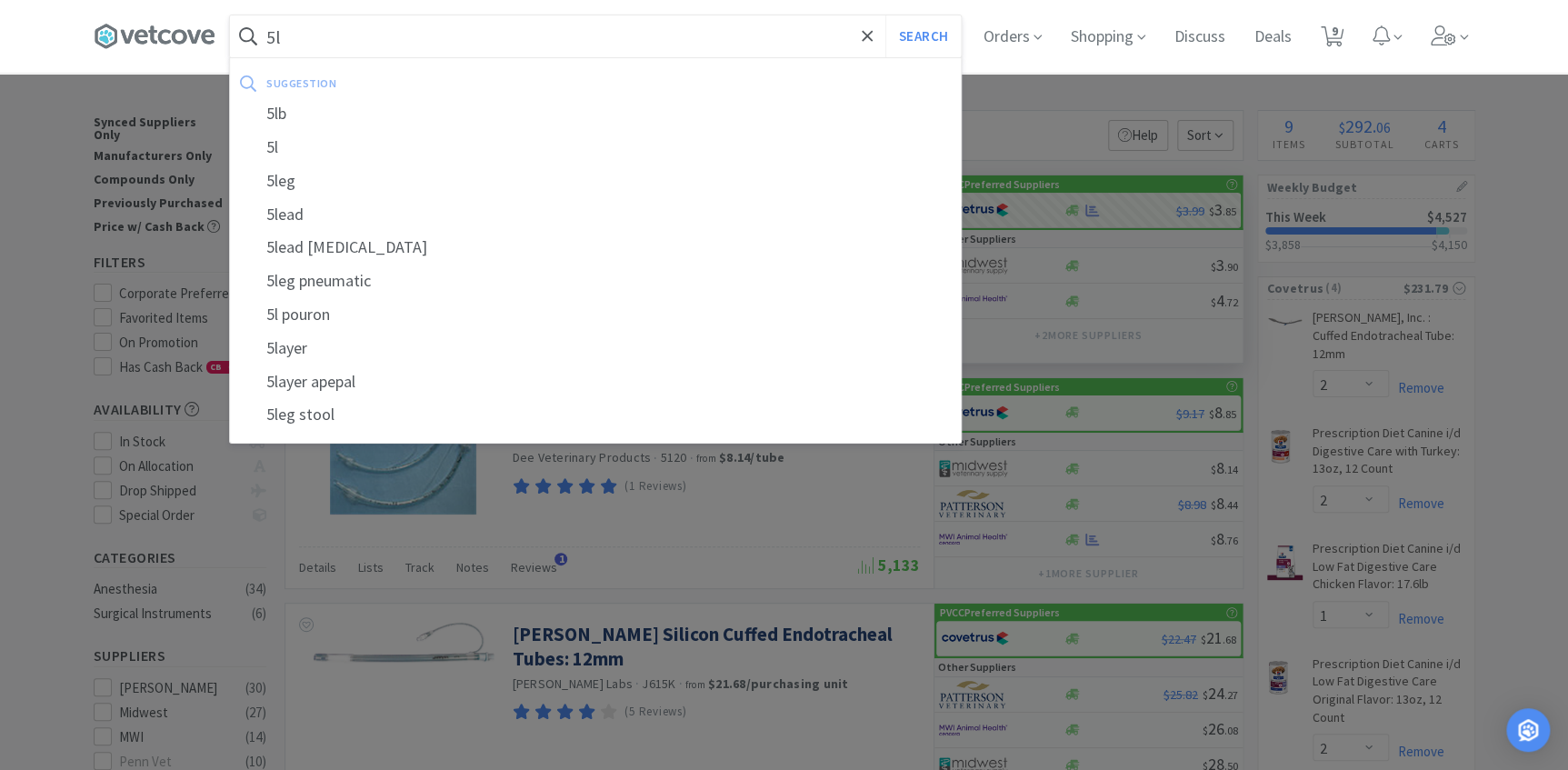
type input "5l"
click at [885, 16] on button "Search" at bounding box center [923, 36] width 76 height 42
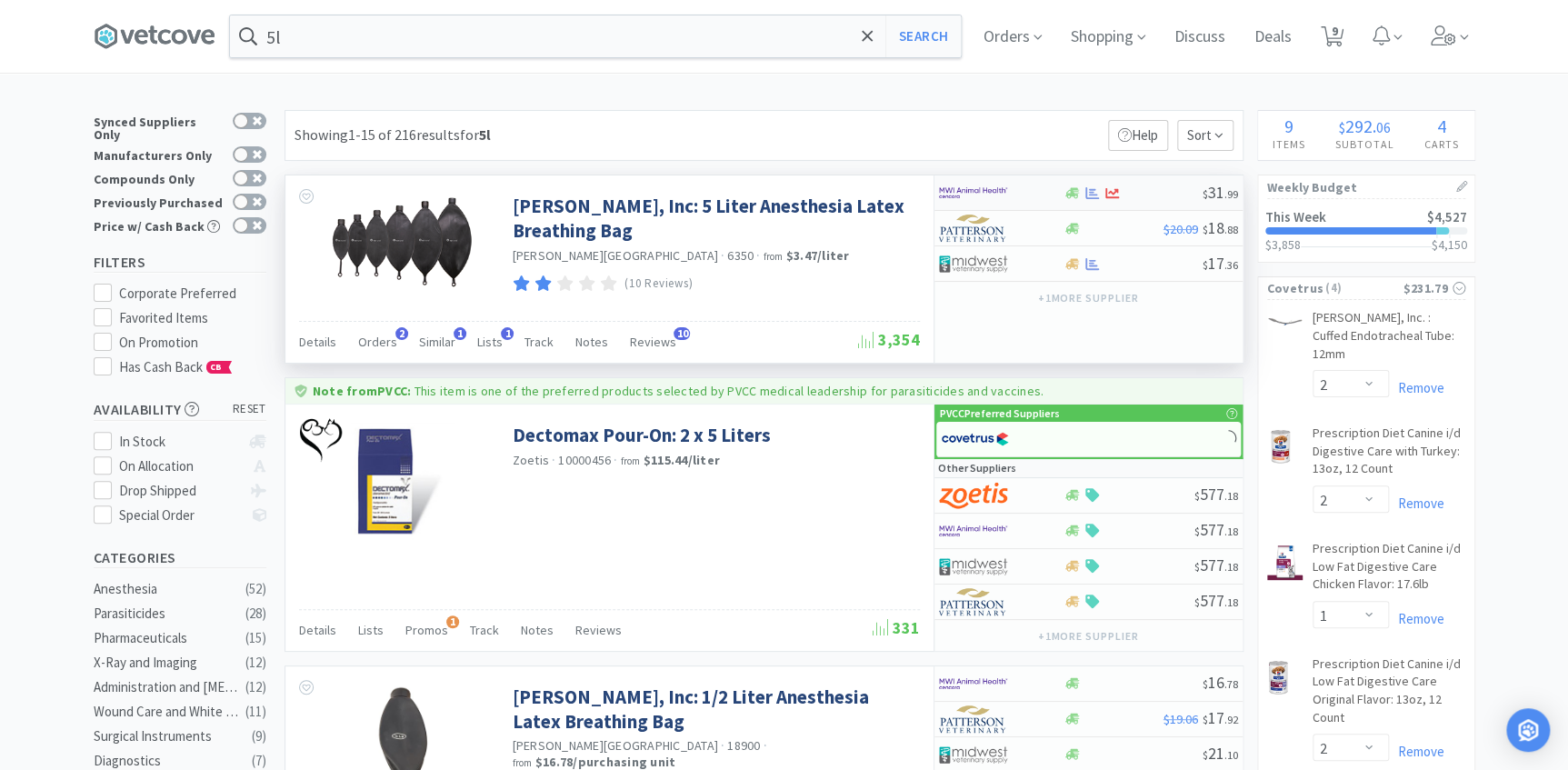
click at [1026, 195] on div at bounding box center [988, 193] width 100 height 31
select select "1"
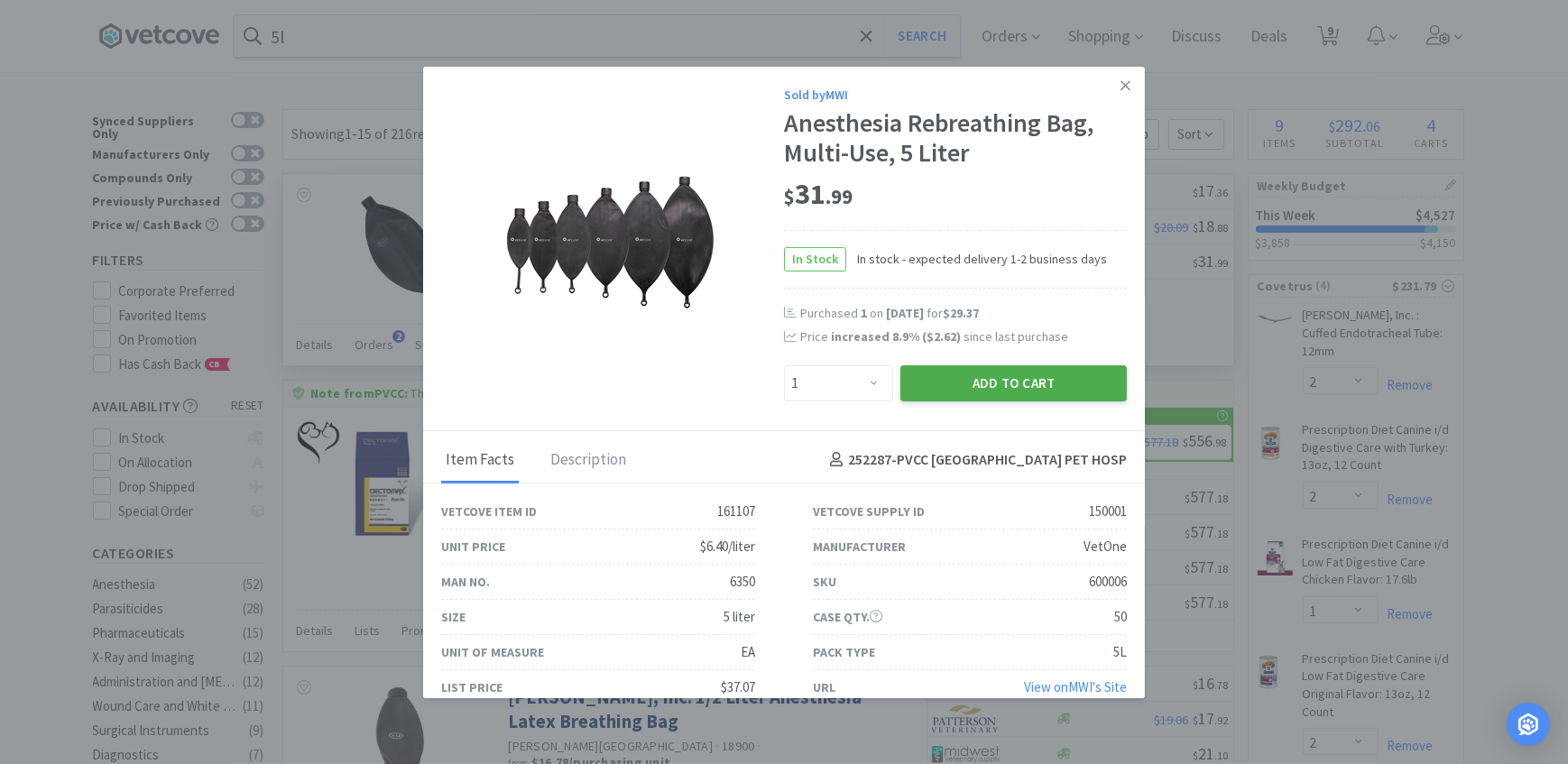
click at [967, 380] on button "Add to Cart" at bounding box center [1013, 382] width 227 height 36
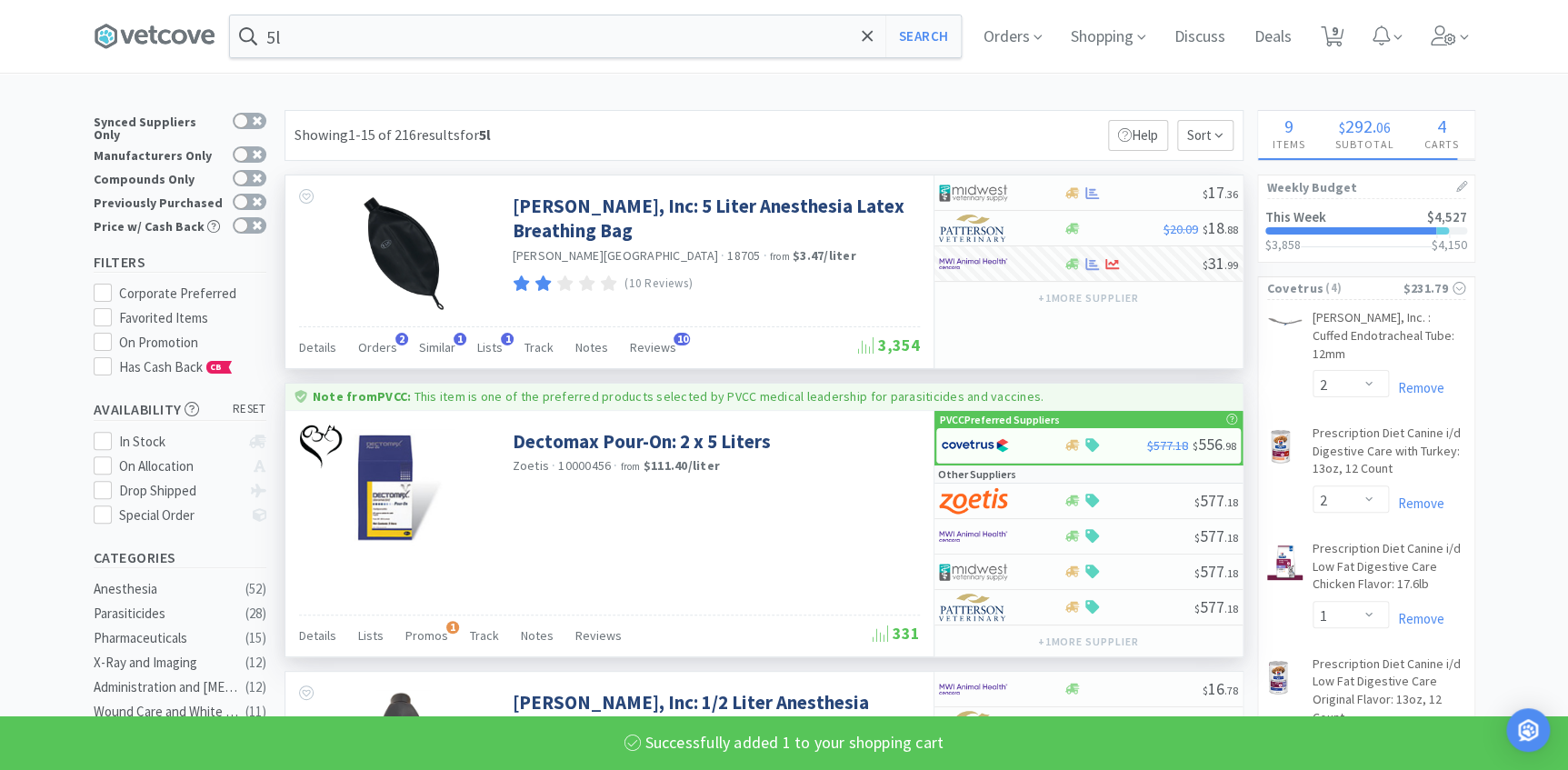
select select "1"
select select "2"
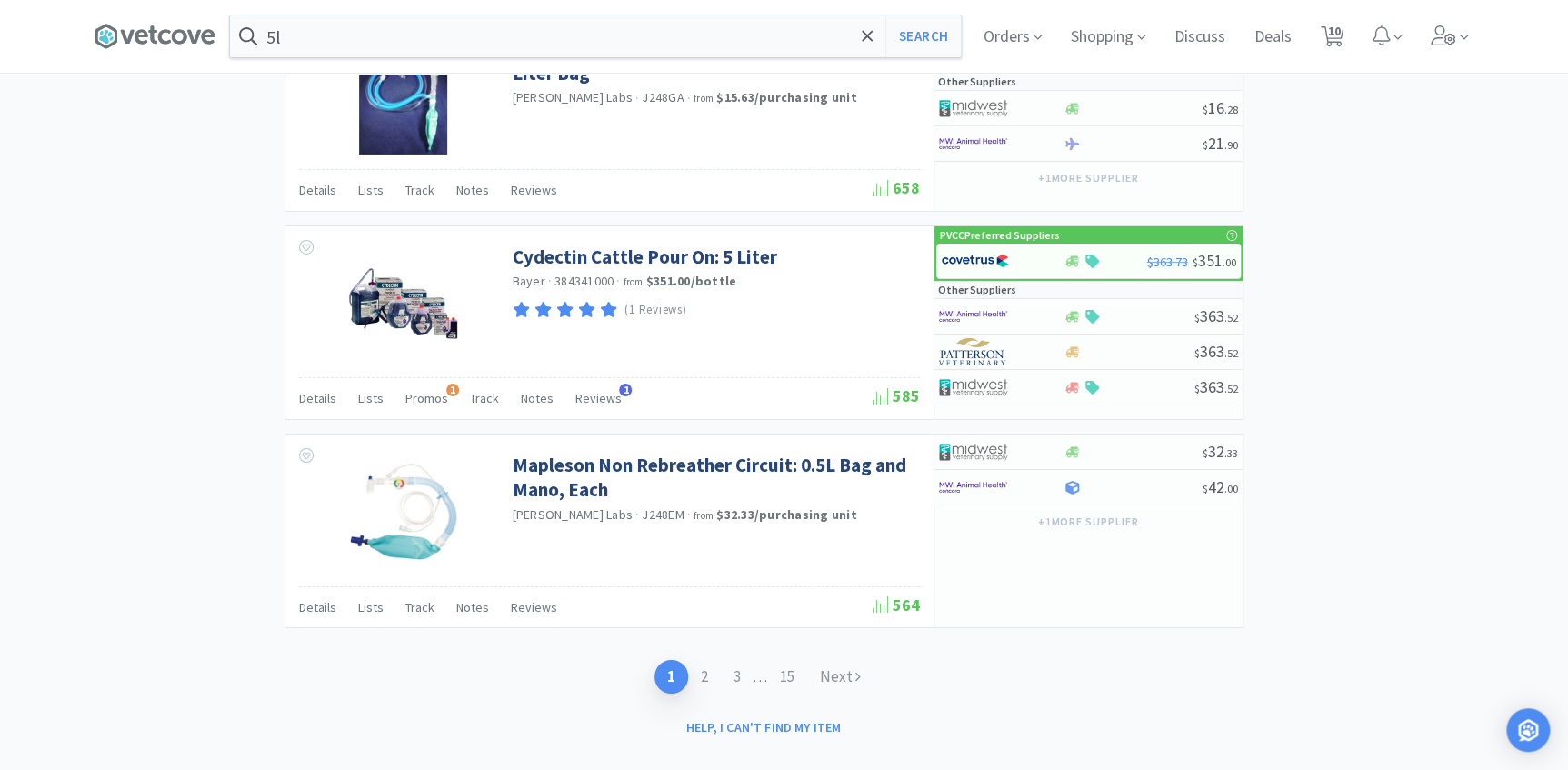
scroll to position [3029, 0]
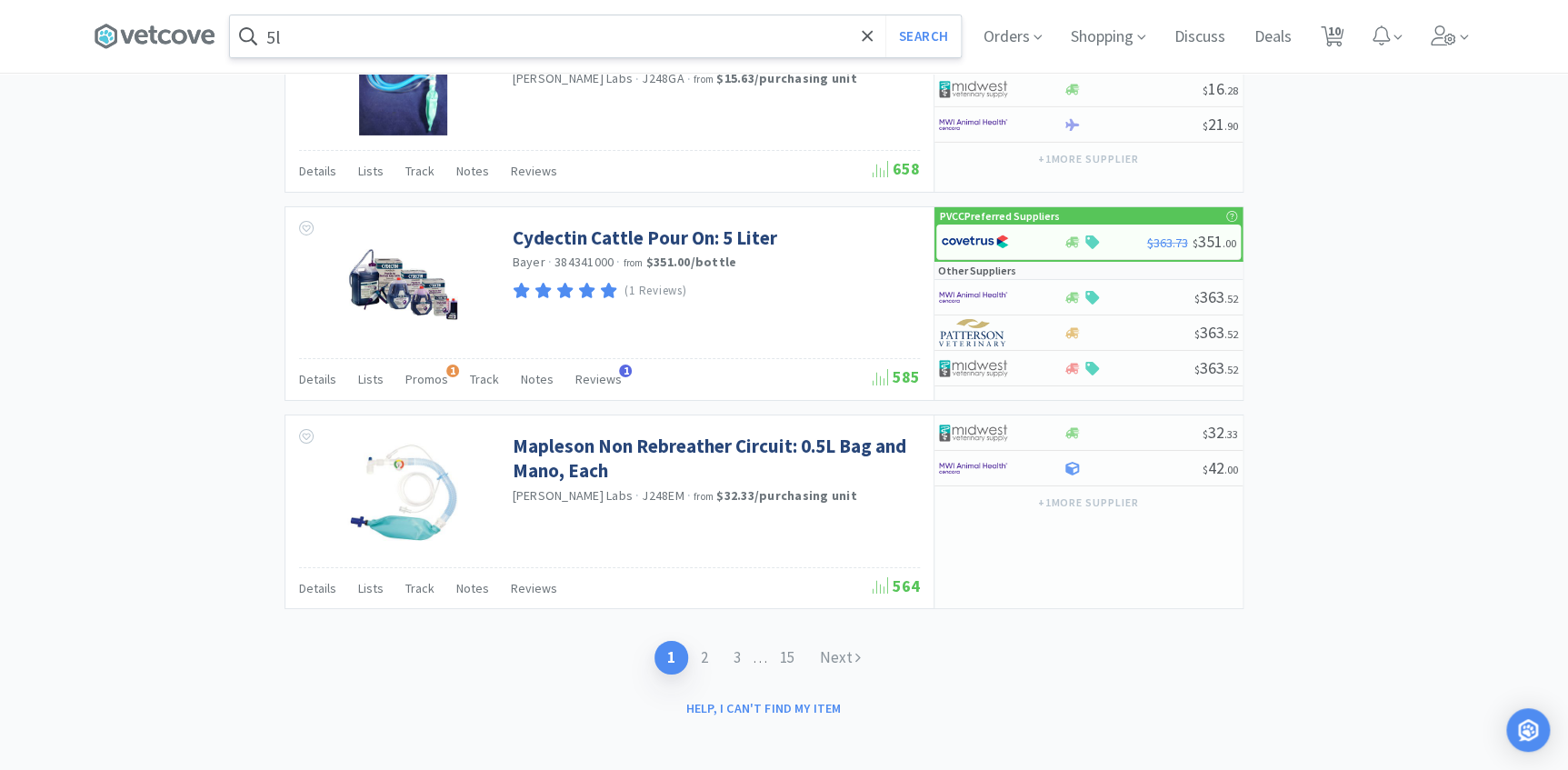
click at [341, 35] on input "5l" at bounding box center [594, 36] width 731 height 42
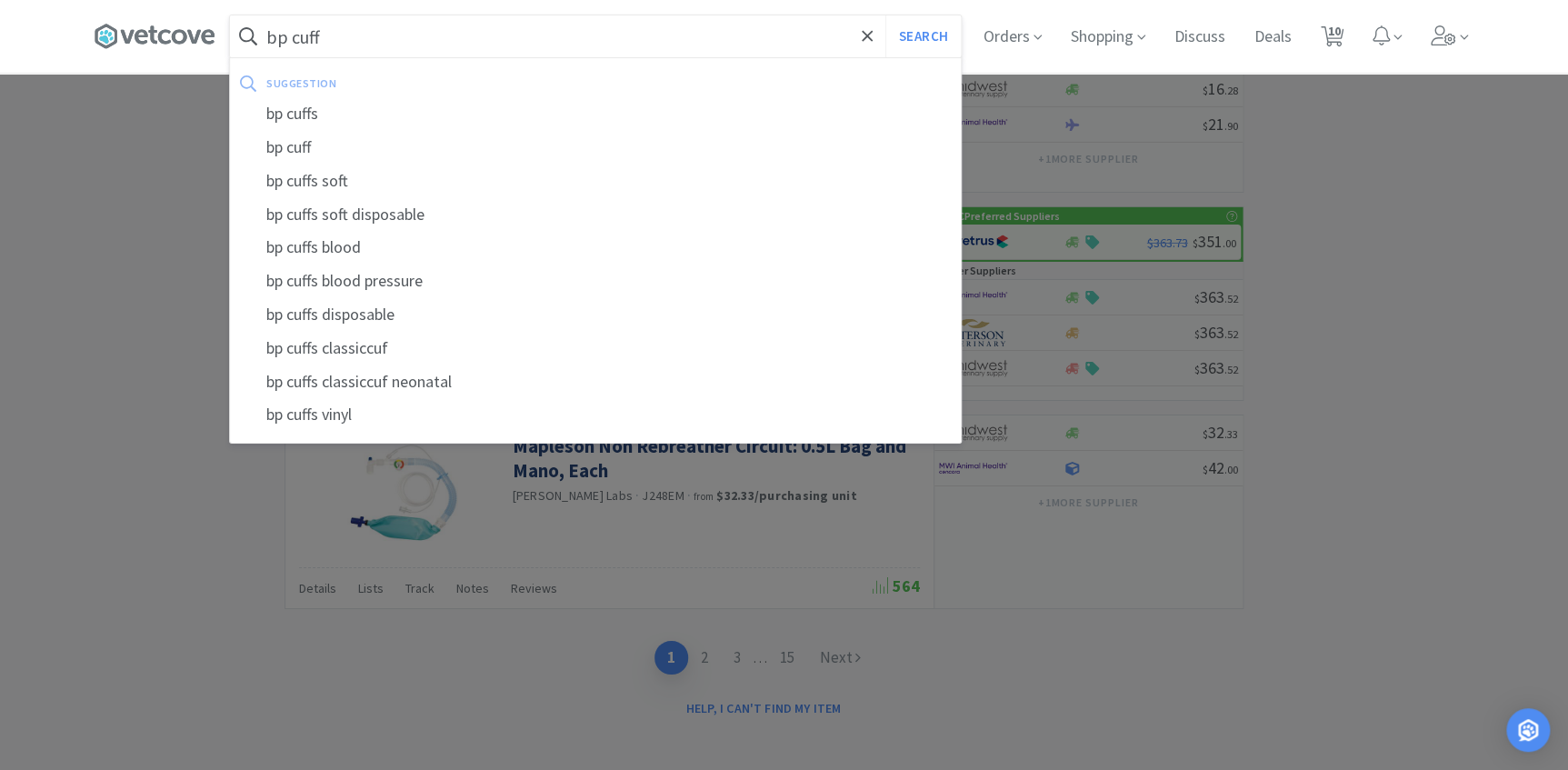
type input "bp cuff"
click at [885, 16] on button "Search" at bounding box center [923, 36] width 76 height 42
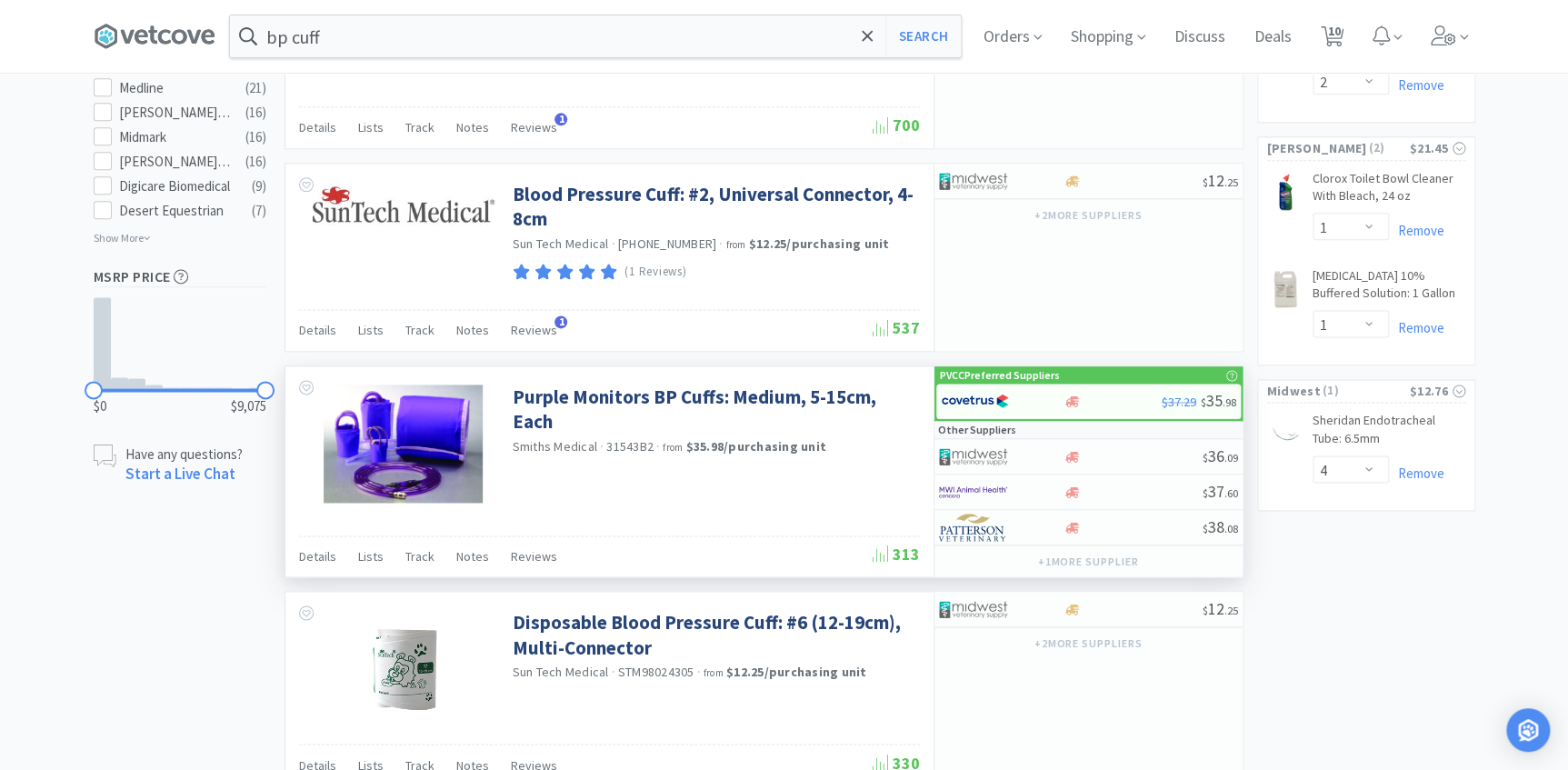
scroll to position [1074, 0]
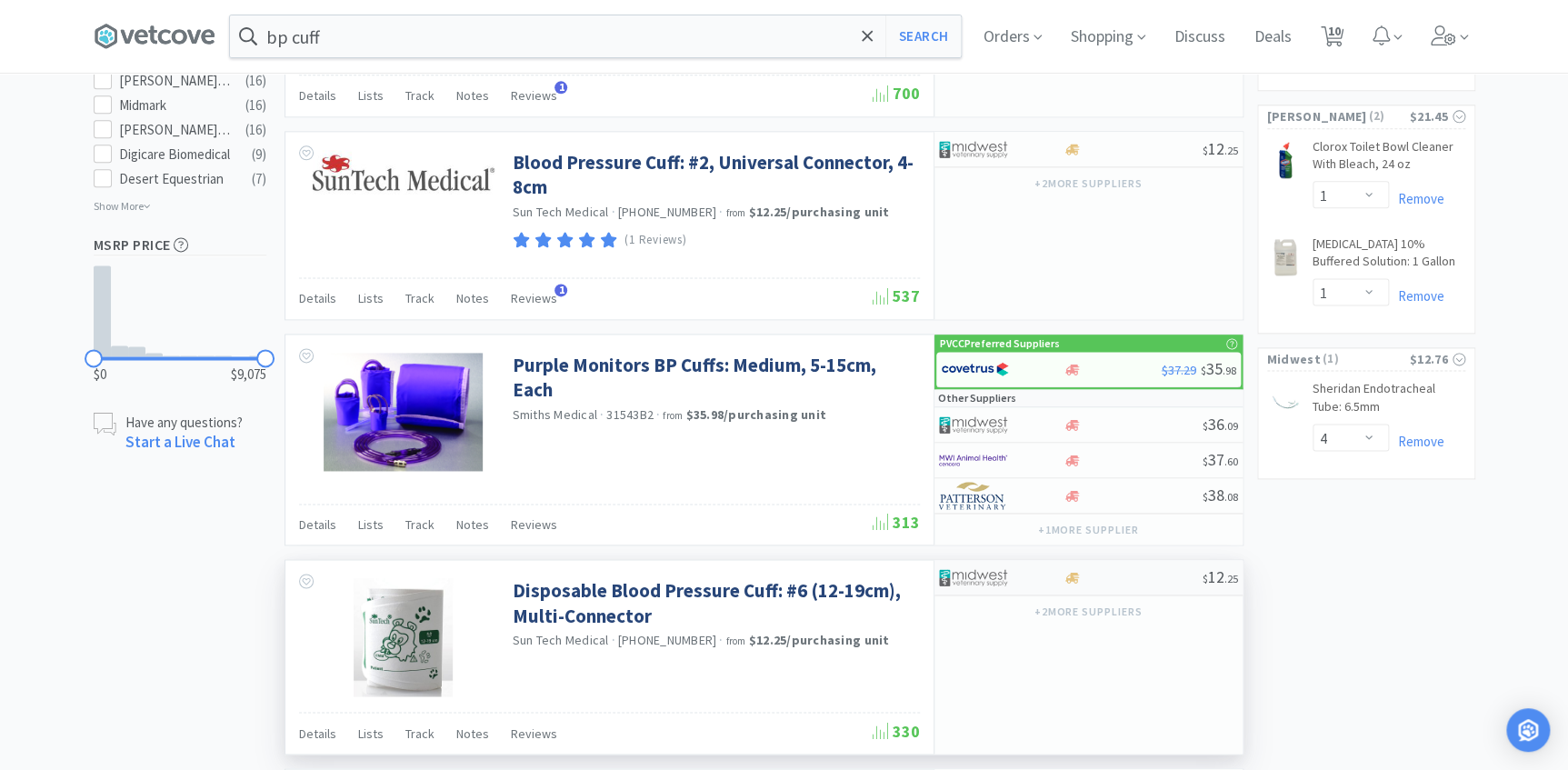
click at [1123, 578] on div at bounding box center [1133, 578] width 139 height 14
select select "1"
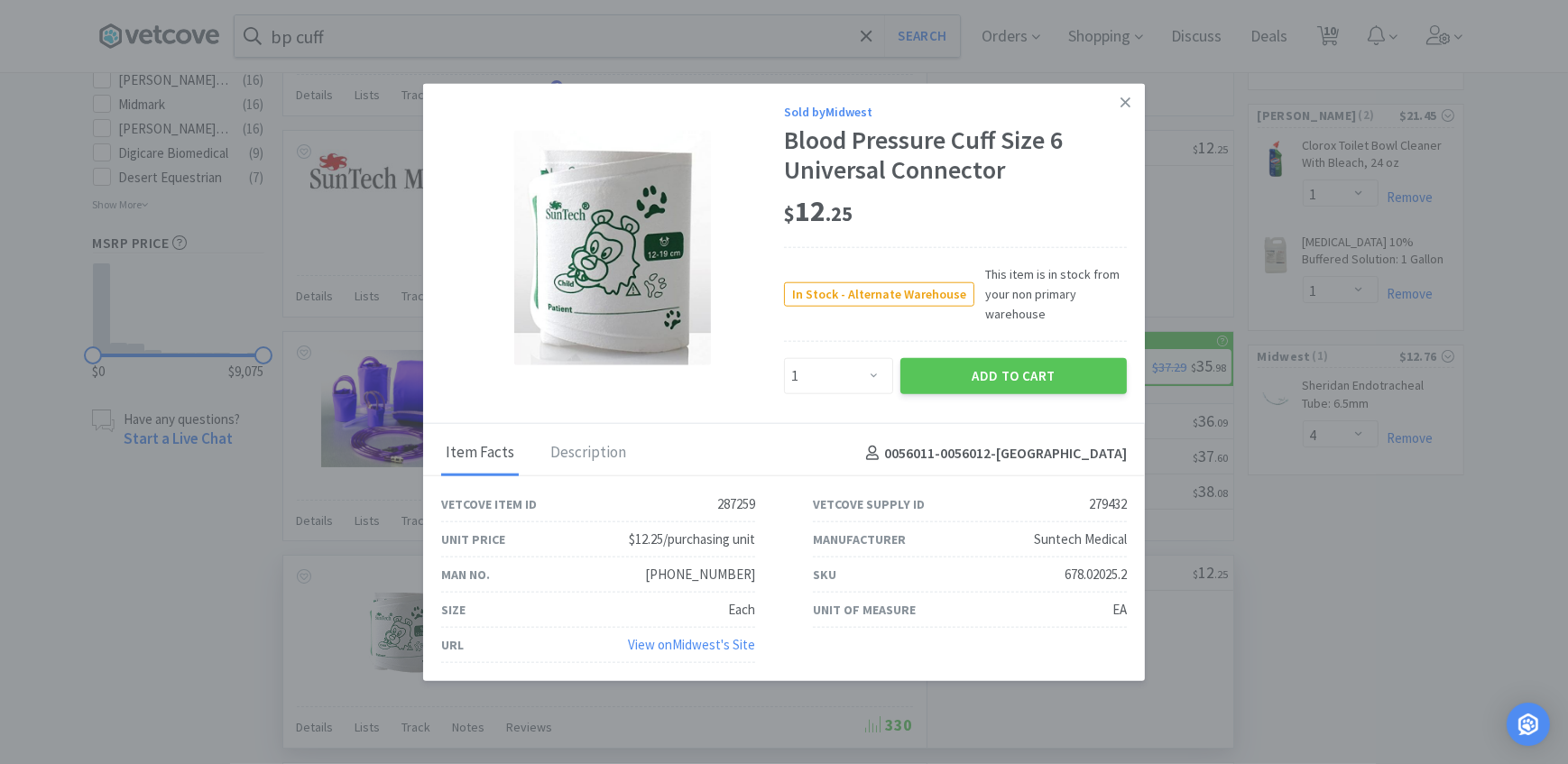
click at [1003, 350] on div "Sold by Midwest Blood Pressure Cuff Size 6 Universal Connector $ 12 . 25 In Sto…" at bounding box center [955, 247] width 343 height 292
click at [987, 364] on button "Add to Cart" at bounding box center [1013, 376] width 227 height 36
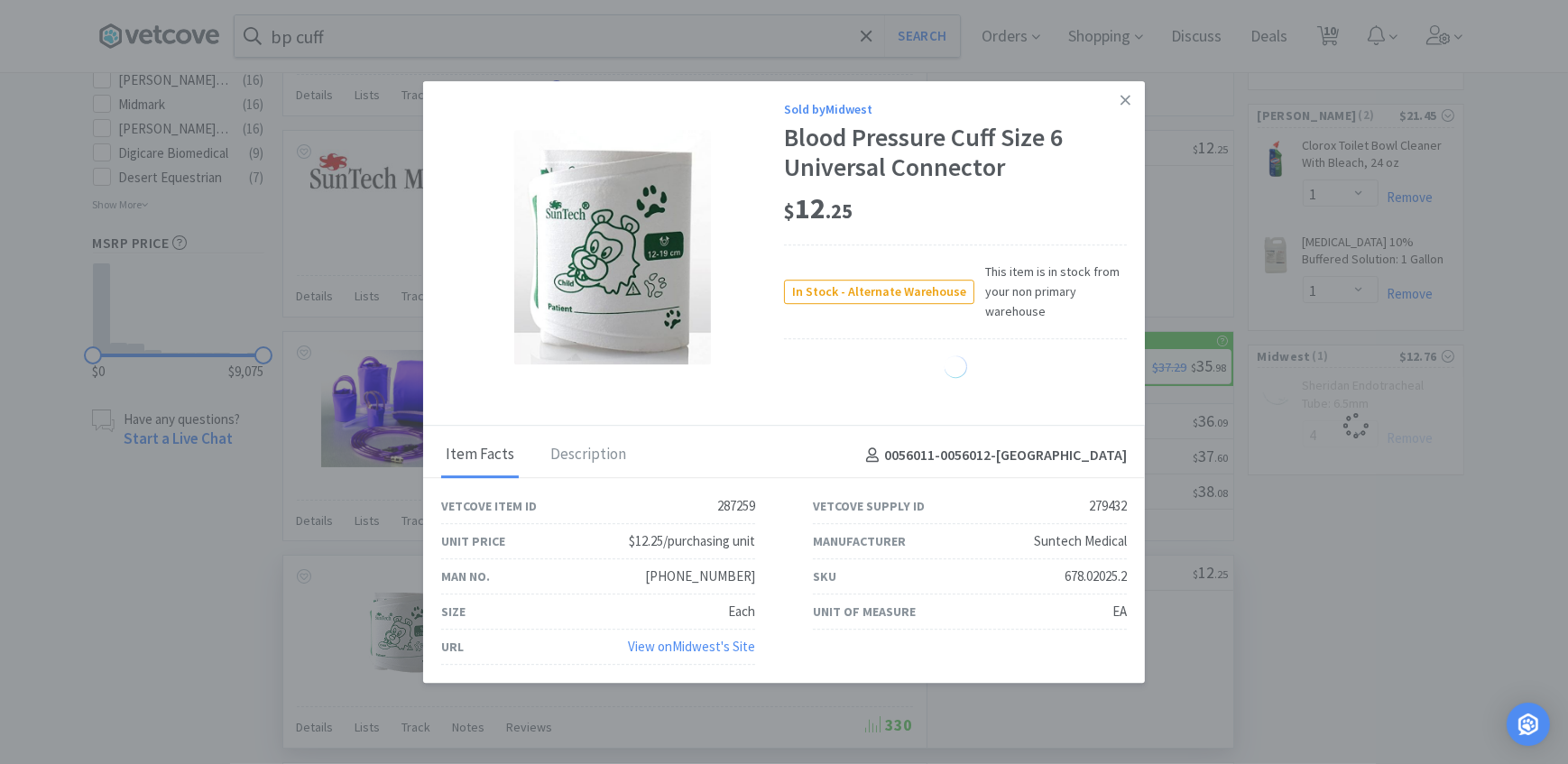
select select "1"
select select "4"
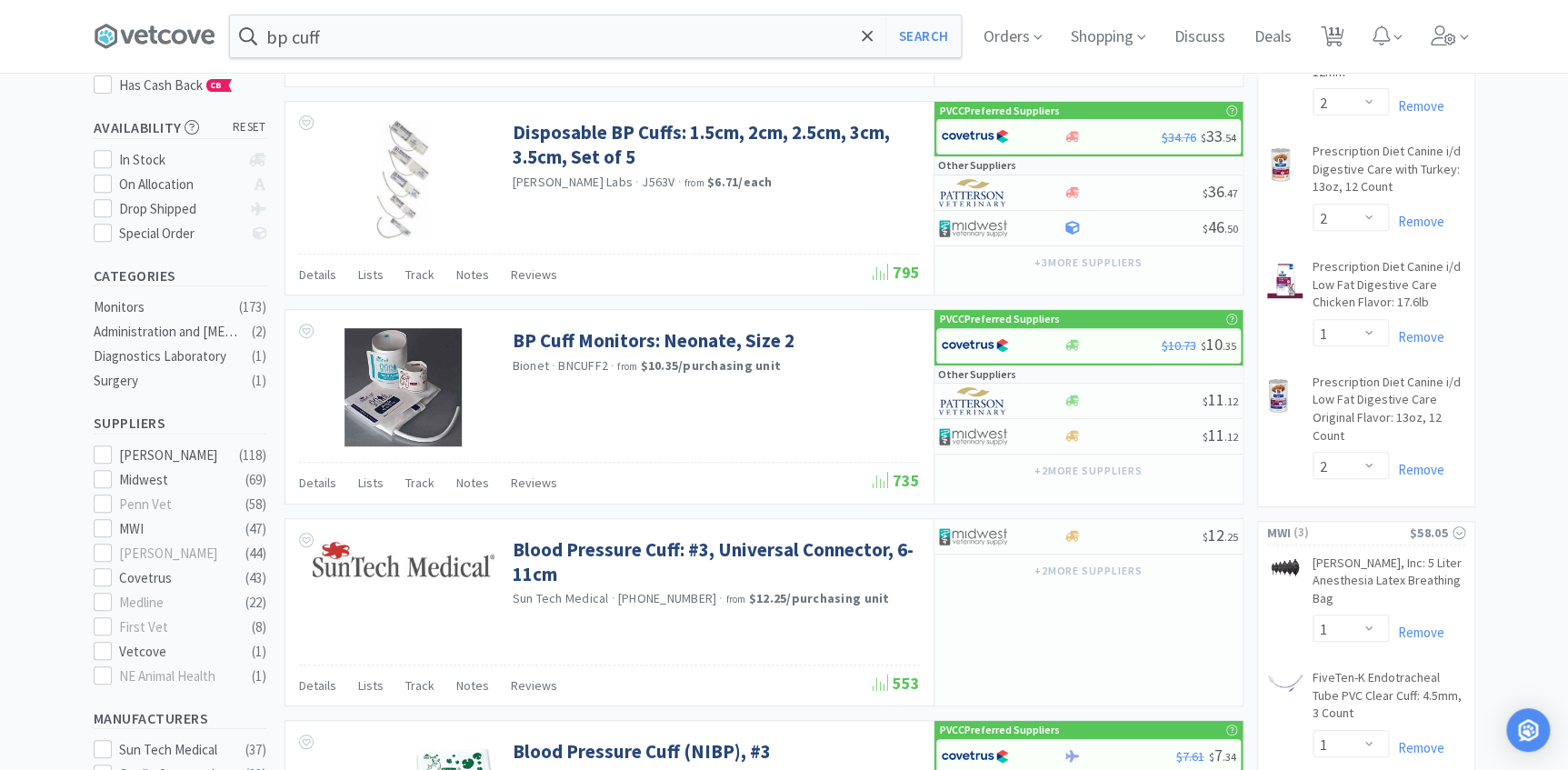
scroll to position [0, 0]
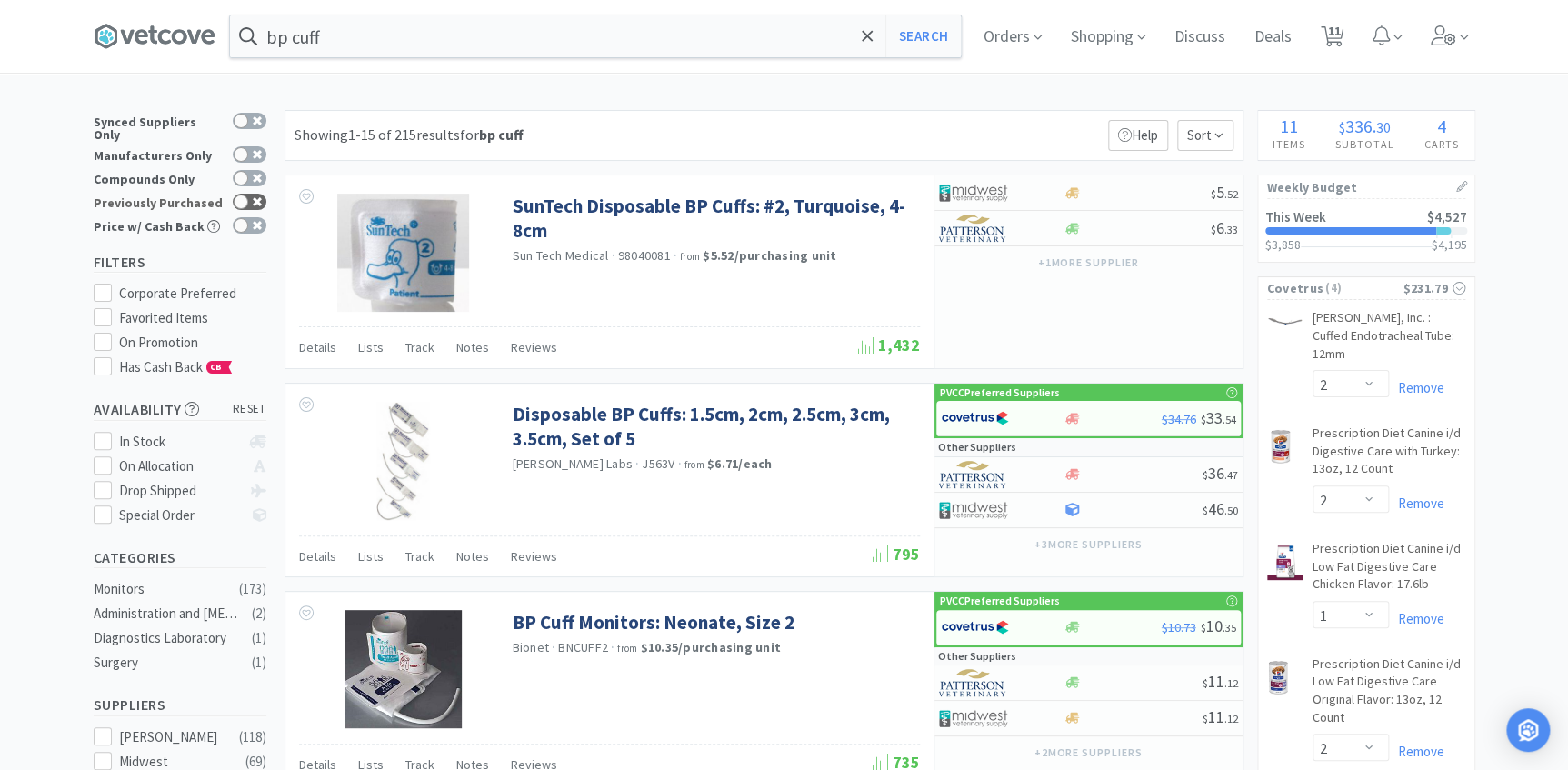
click at [263, 195] on div at bounding box center [249, 201] width 33 height 17
checkbox input "true"
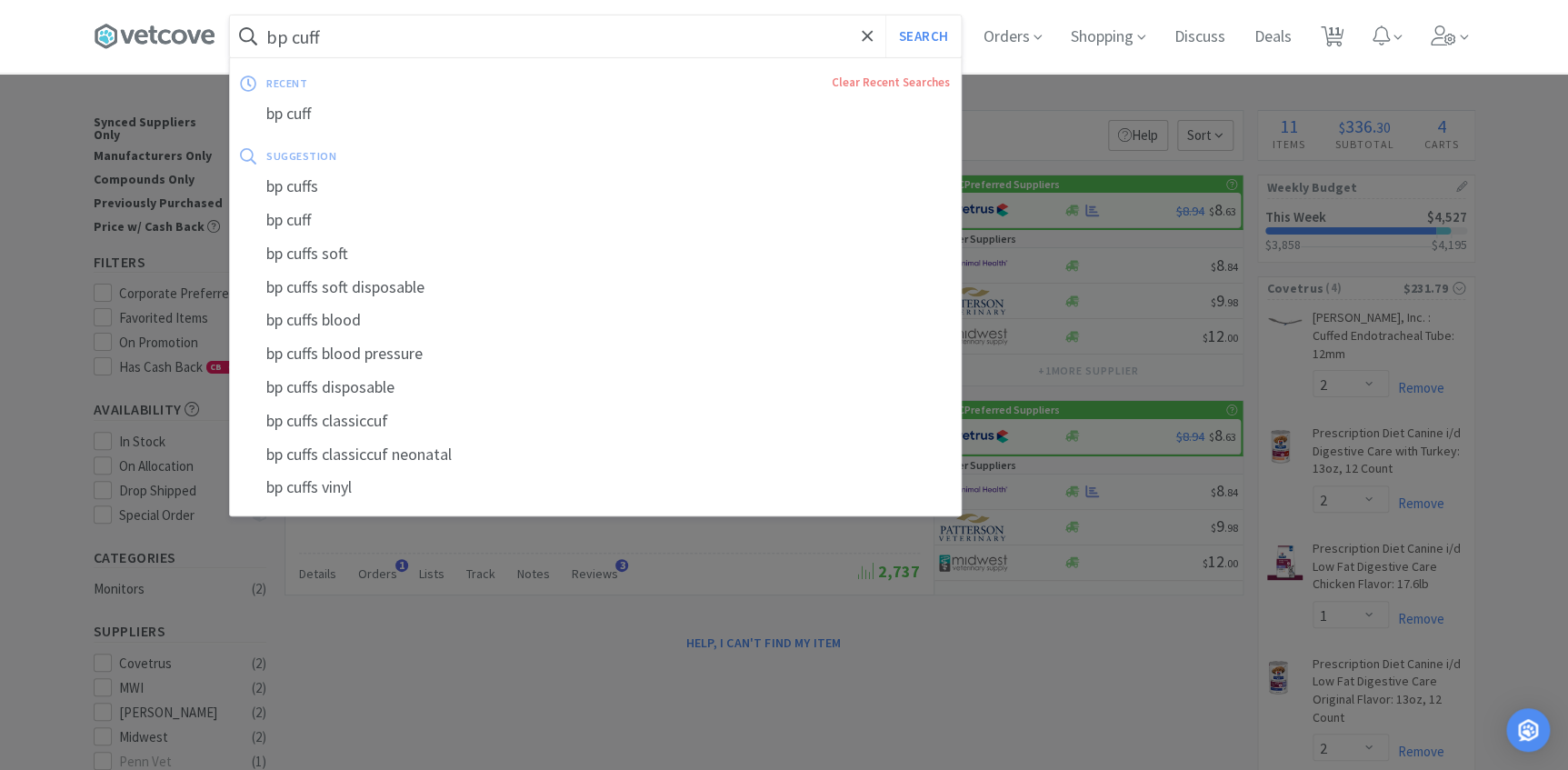
click at [391, 43] on input "bp cuff" at bounding box center [594, 36] width 731 height 42
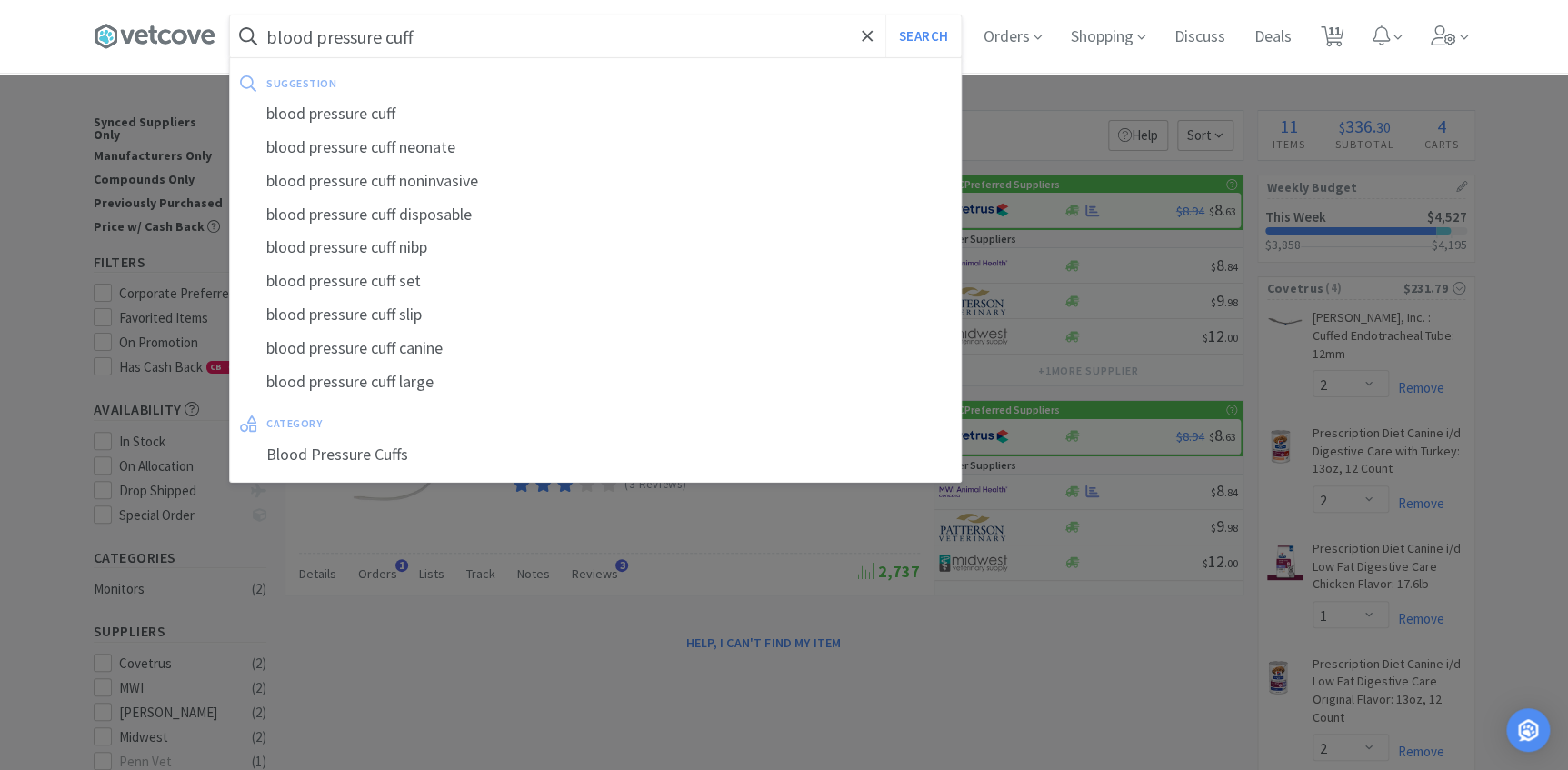
type input "blood pressure cuff"
click at [885, 16] on button "Search" at bounding box center [923, 36] width 76 height 42
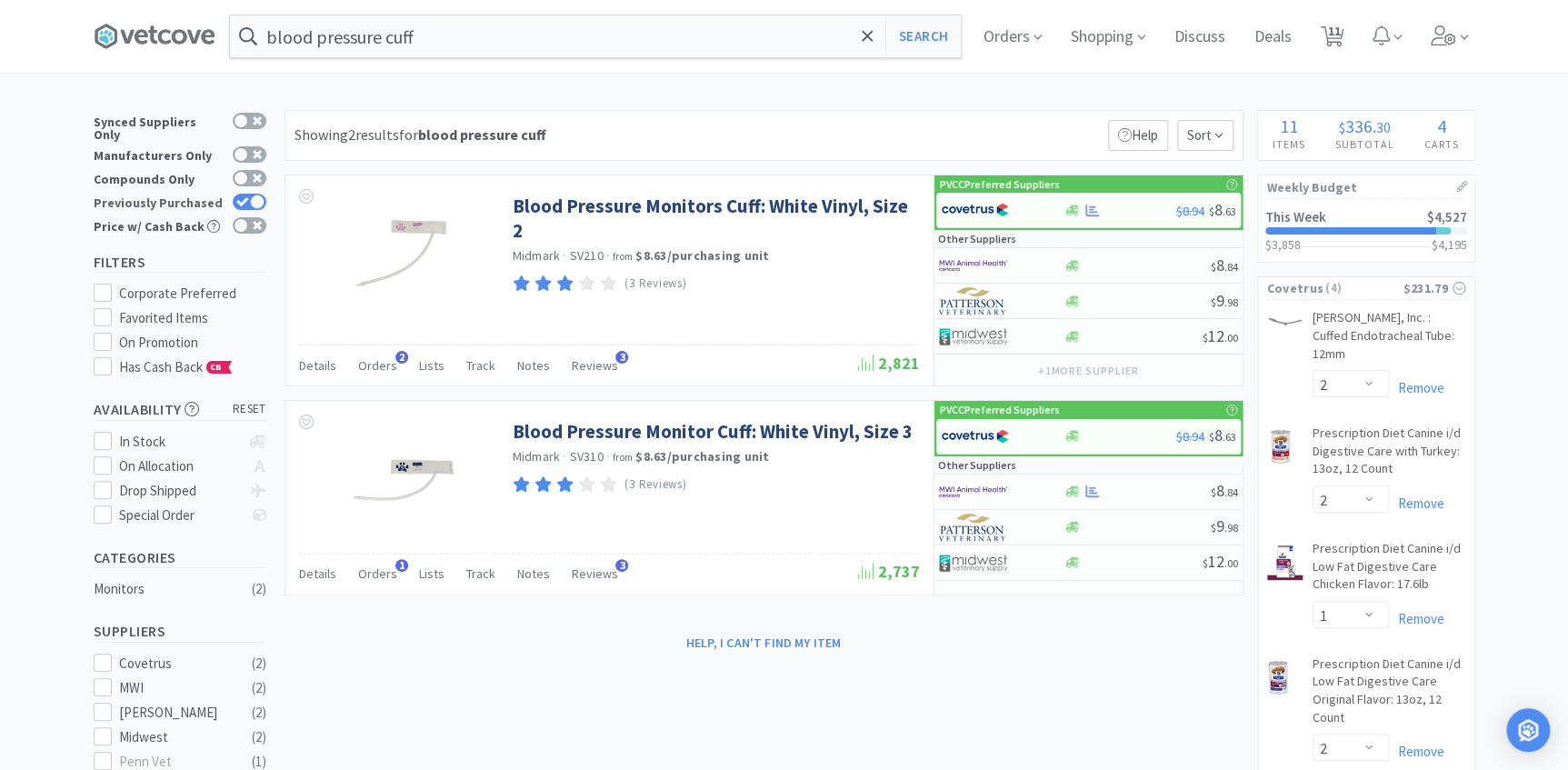
click at [250, 194] on div at bounding box center [257, 201] width 15 height 15
checkbox input "false"
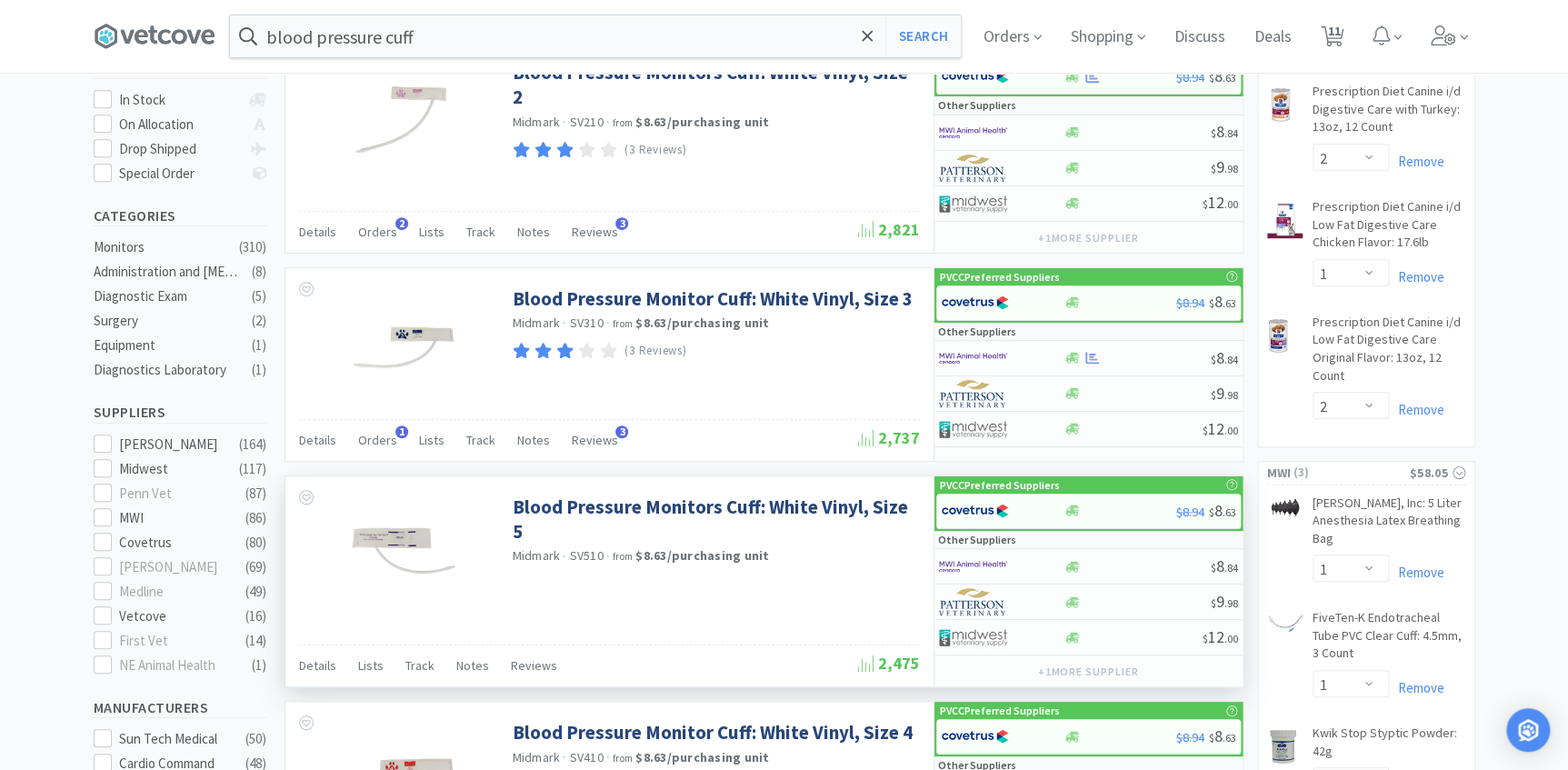
scroll to position [413, 0]
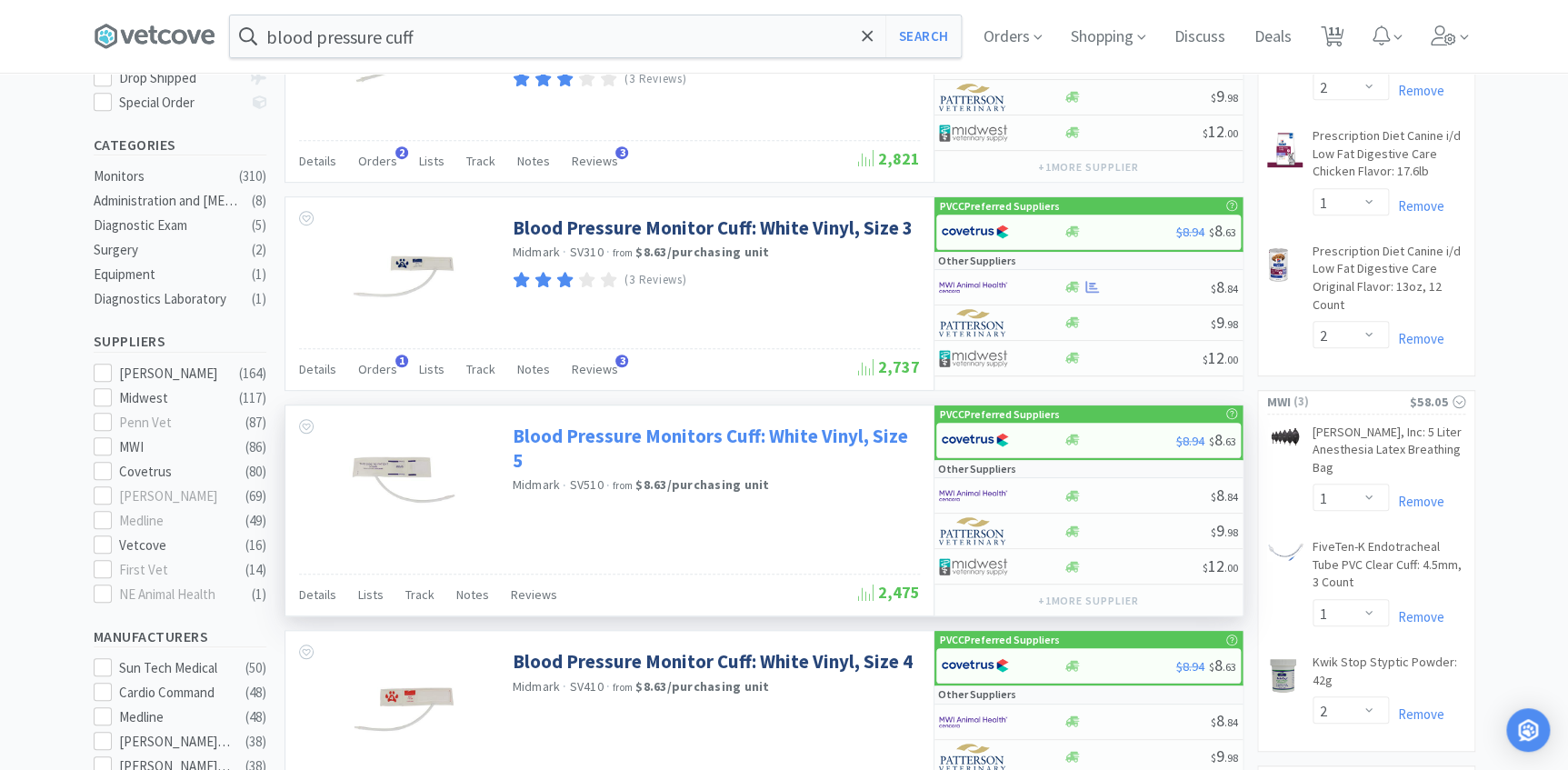
click at [668, 431] on link "Blood Pressure Monitors Cuff: White Vinyl, Size 5" at bounding box center [714, 448] width 403 height 50
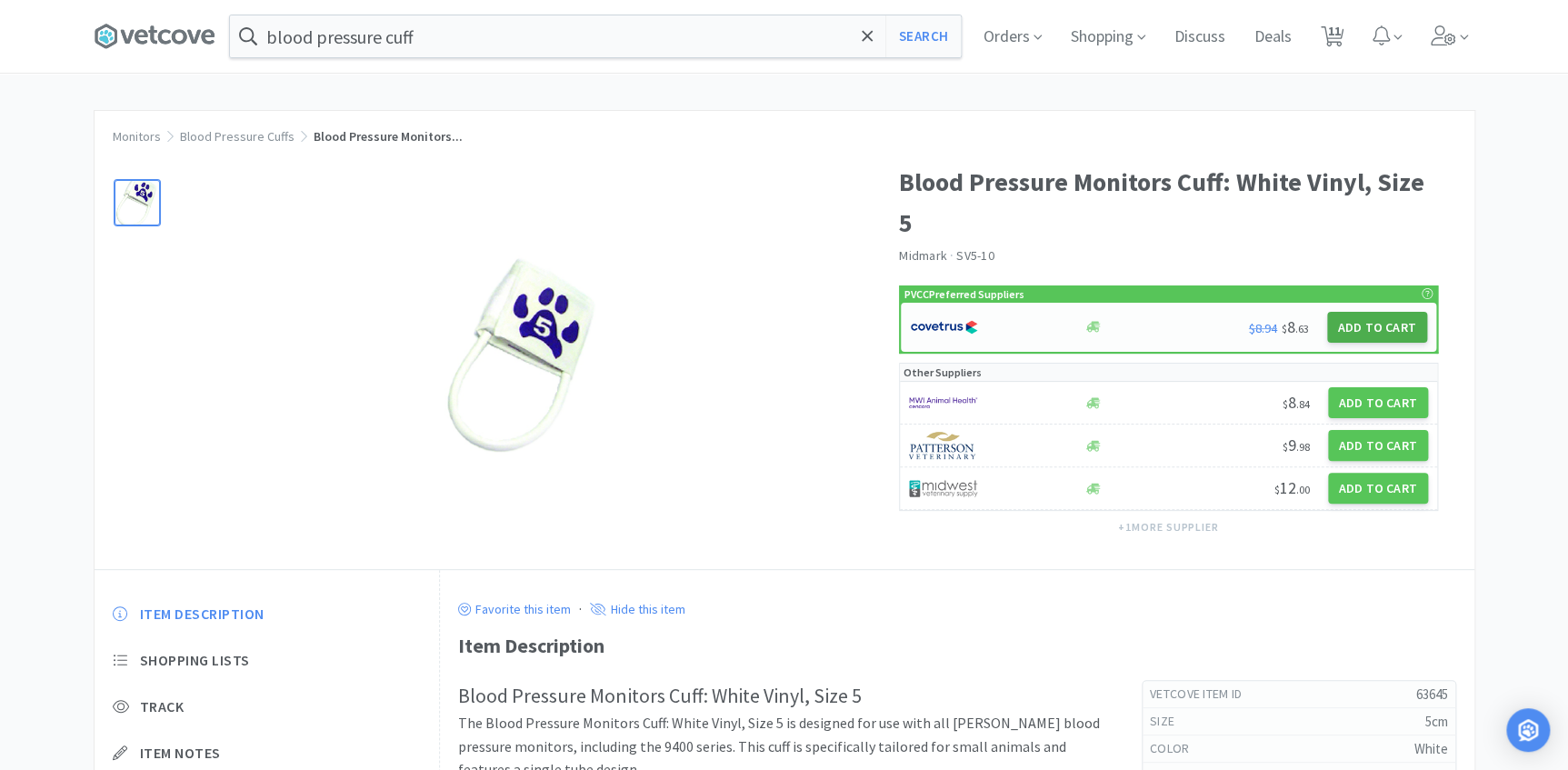
click at [1366, 339] on button "Add to Cart" at bounding box center [1377, 328] width 100 height 31
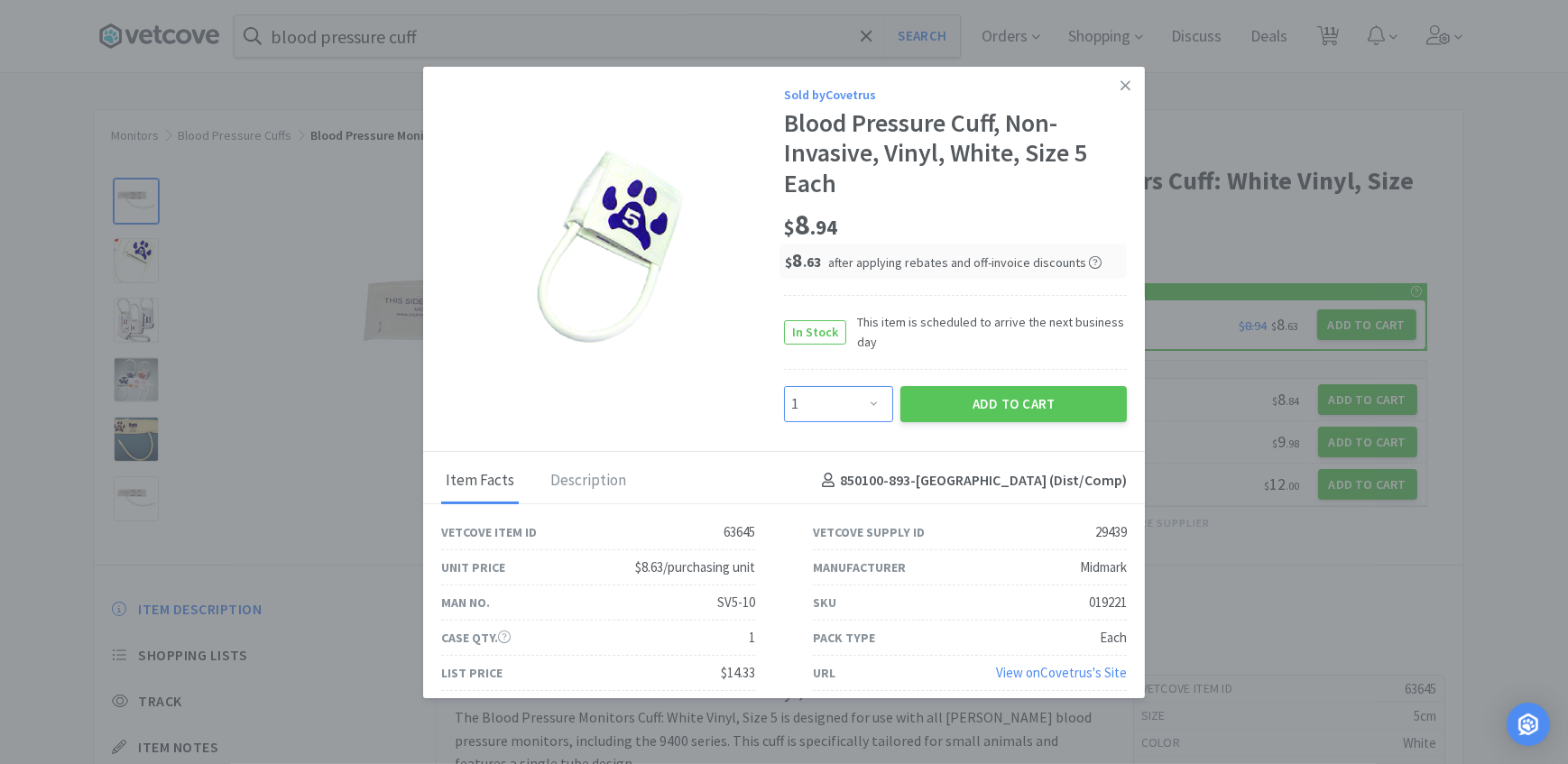
click at [852, 396] on select "Enter Quantity 1 2 3 4 5 6 7 8 9 10 11 12 13 14 15 16 17 18 19 20 Enter Quantity" at bounding box center [838, 404] width 109 height 36
select select "2"
click at [784, 386] on select "Enter Quantity 1 2 3 4 5 6 7 8 9 10 11 12 13 14 15 16 17 18 19 20 Enter Quantity" at bounding box center [838, 404] width 109 height 36
click at [980, 412] on button "Add to Cart" at bounding box center [1013, 404] width 227 height 36
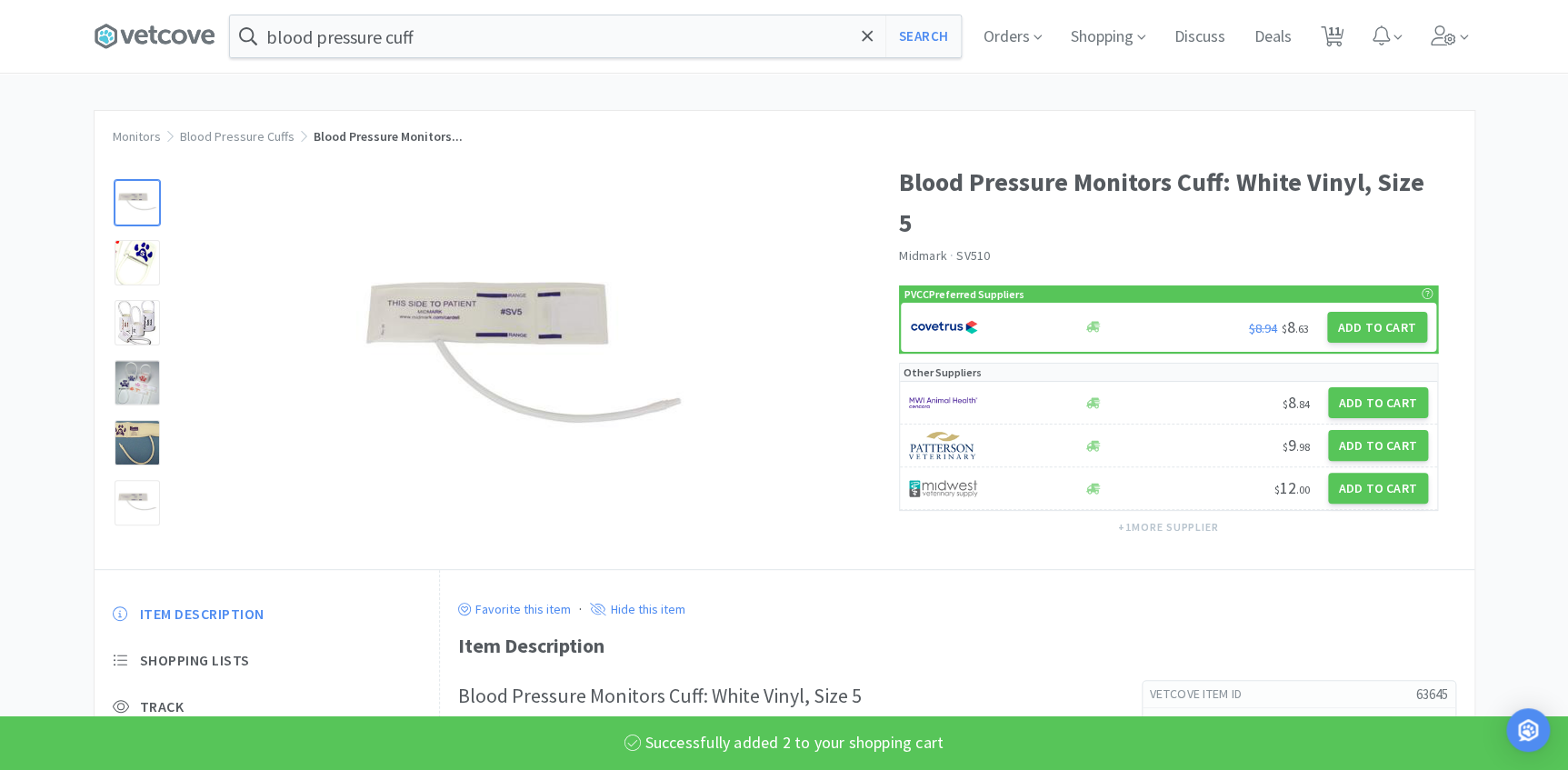
select select "2"
select select "1"
select select "2"
select select "1"
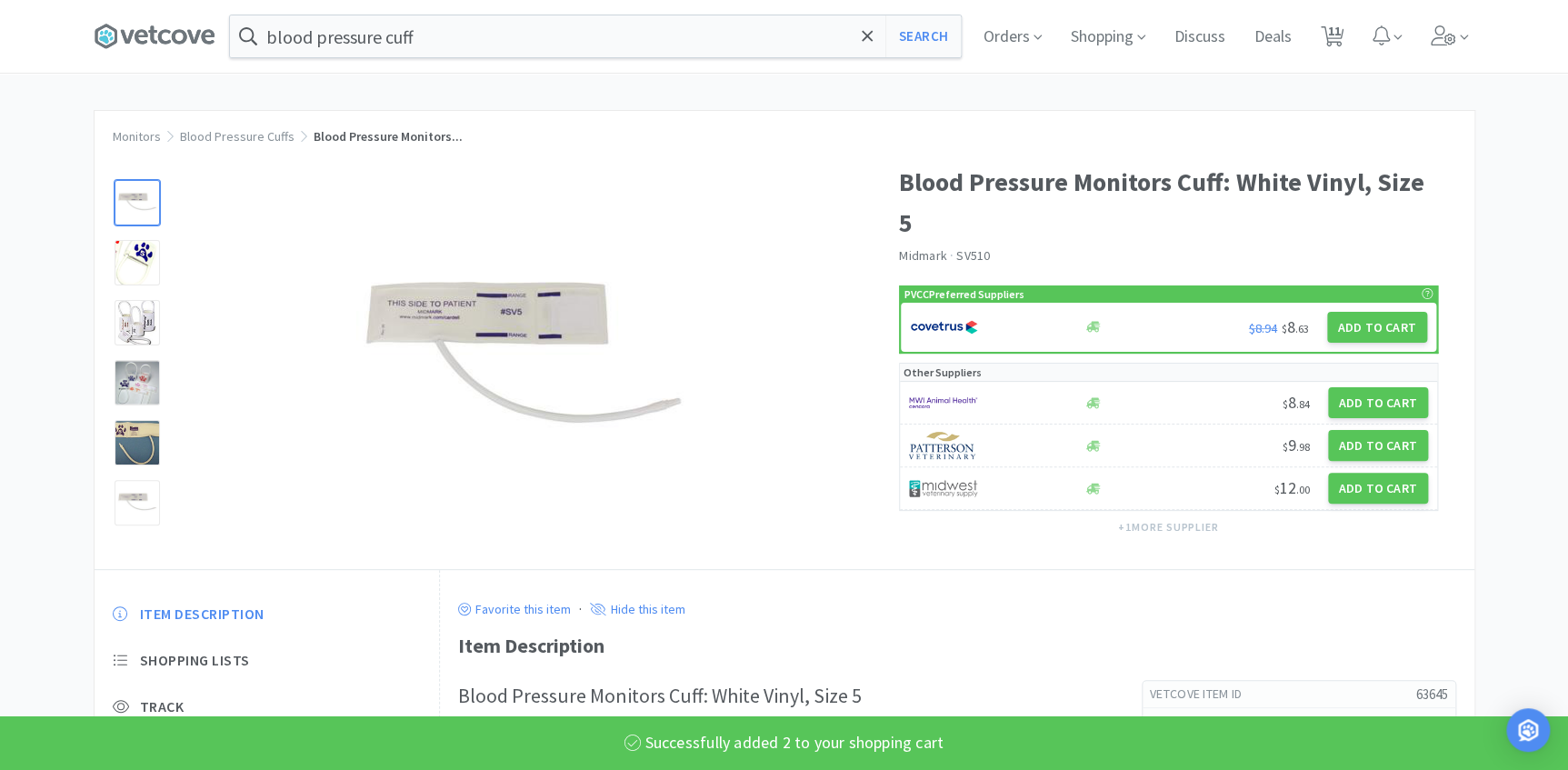
select select "1"
select select "2"
select select "1"
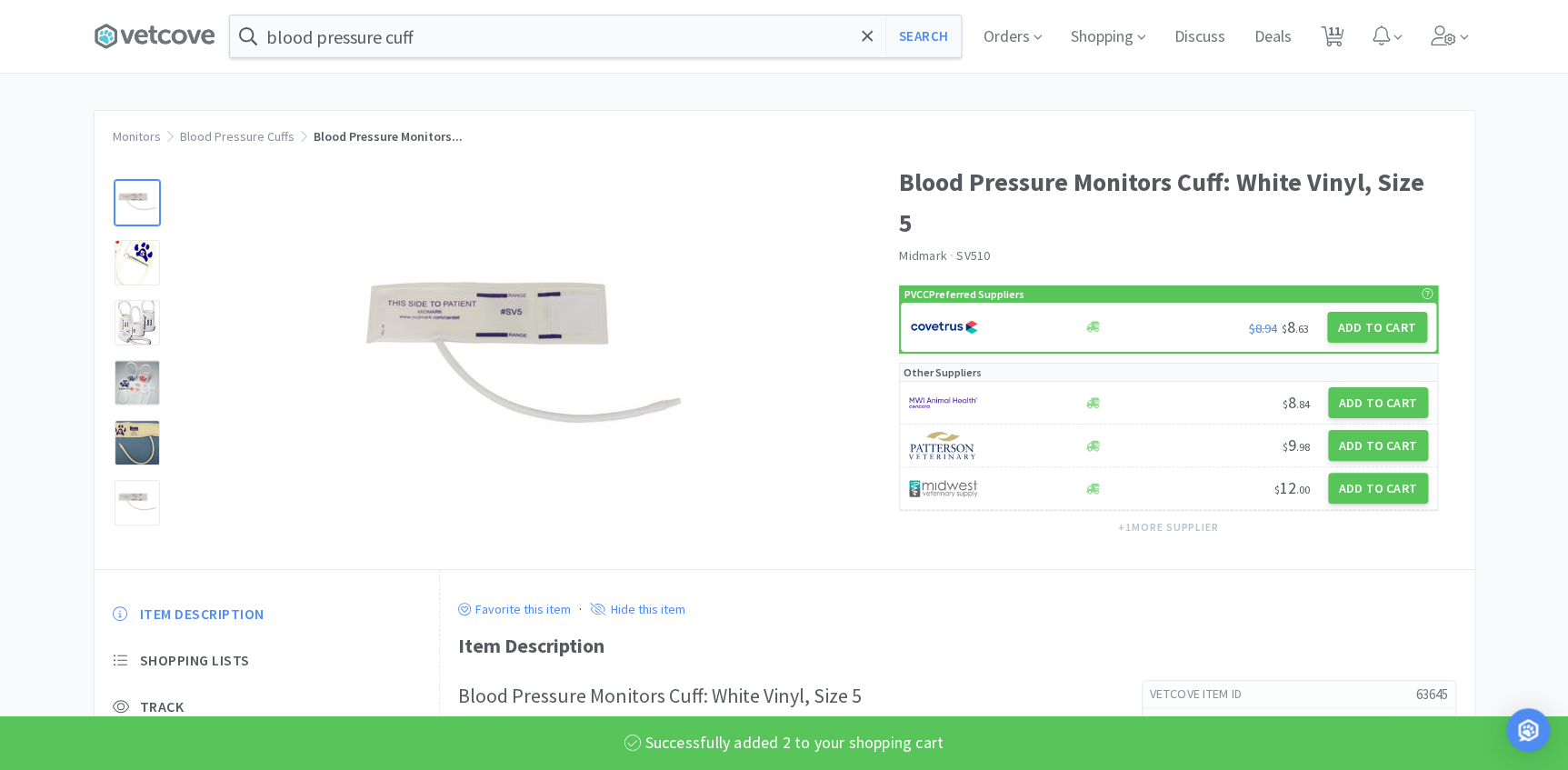
select select "4"
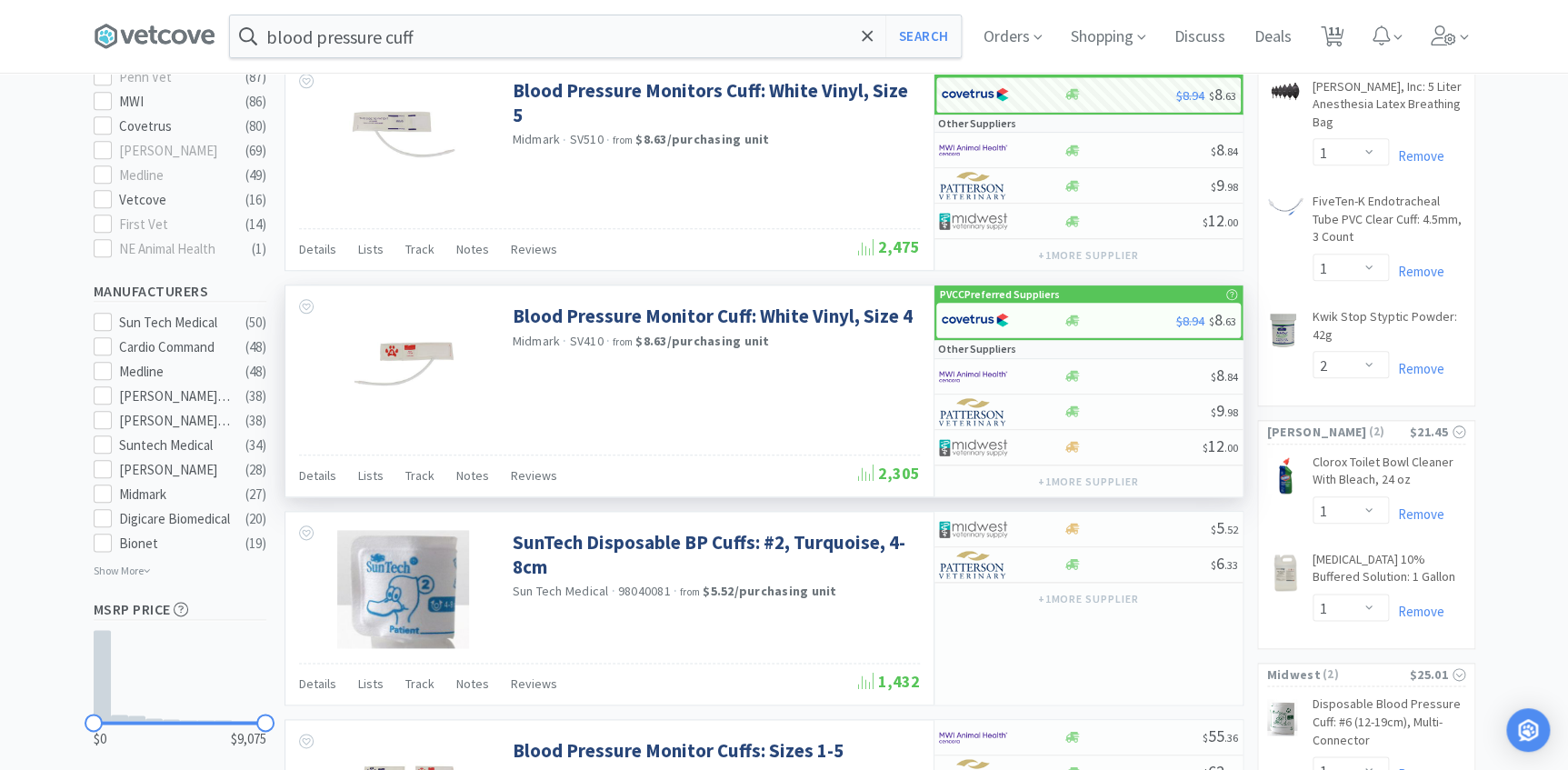
scroll to position [827, 0]
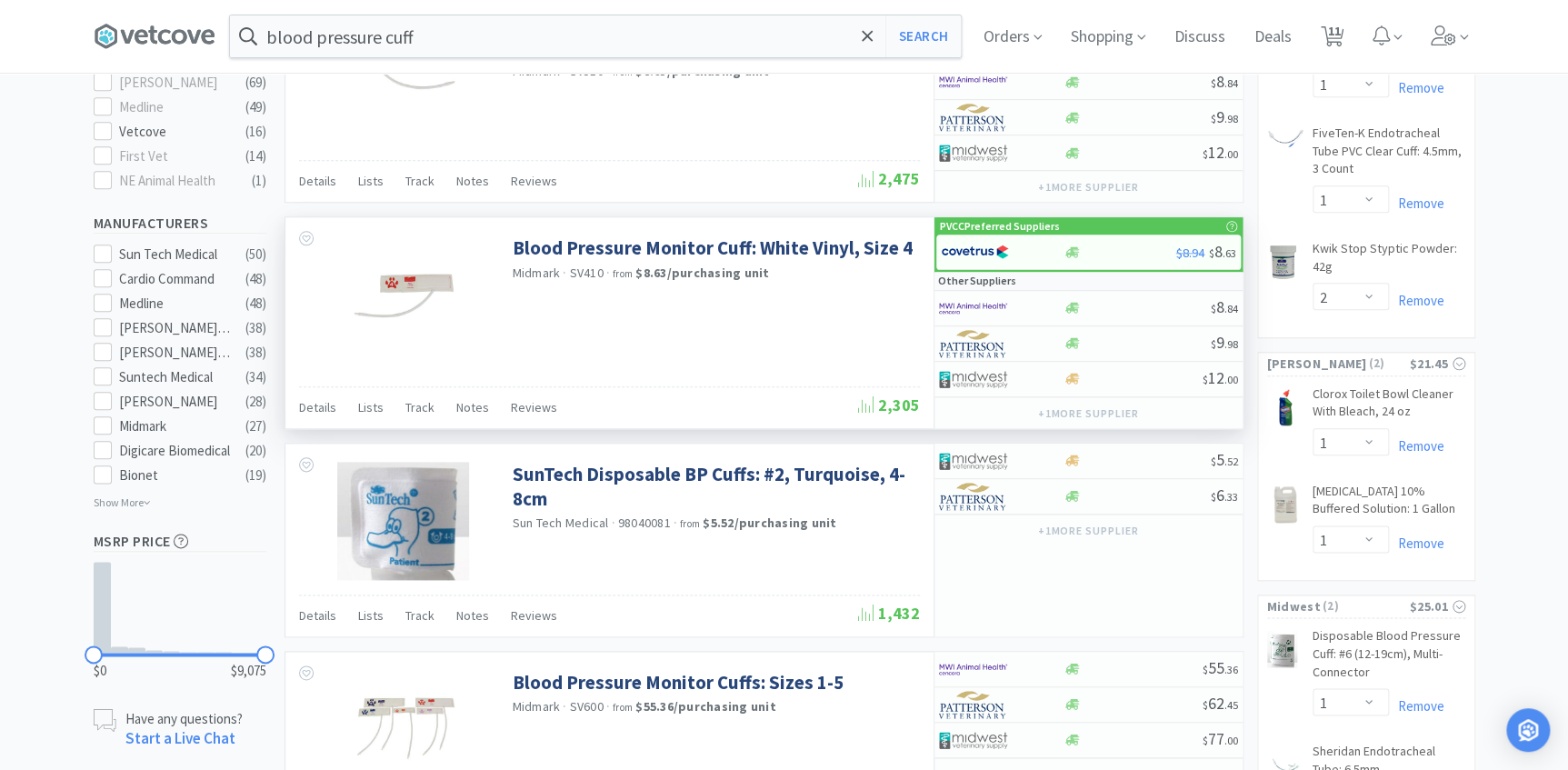
select select "2"
select select "1"
select select "2"
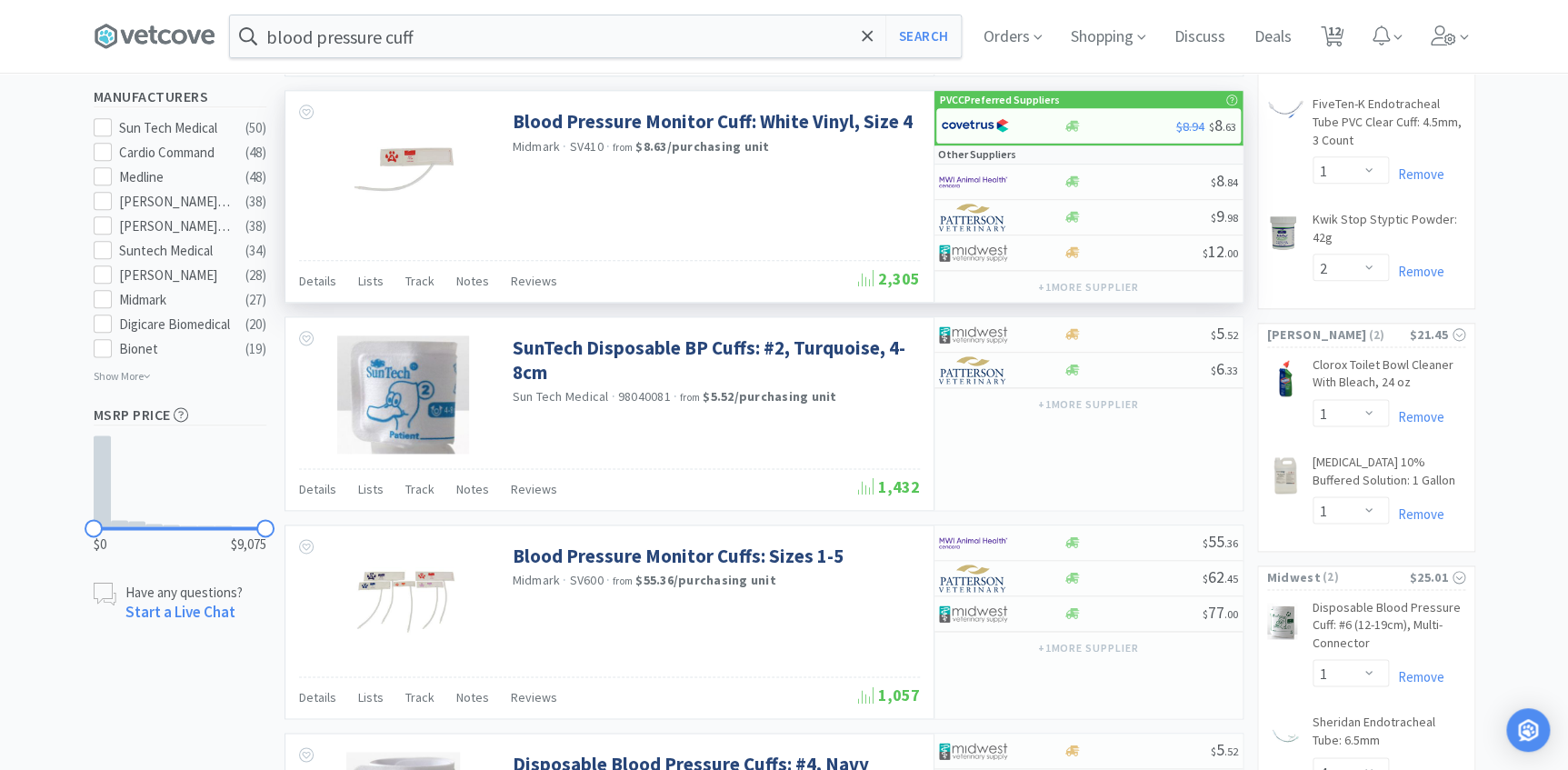
scroll to position [991, 0]
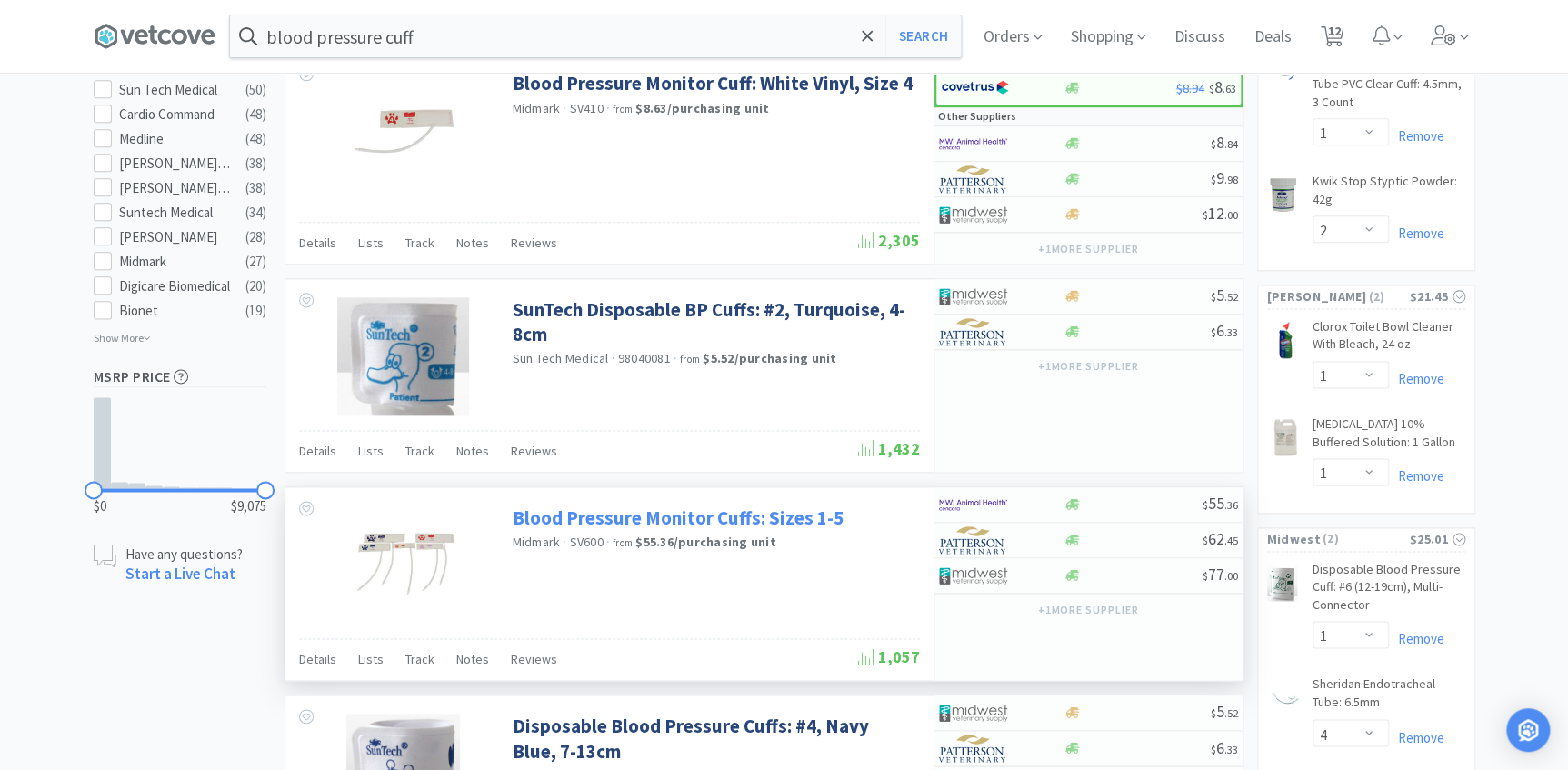
click at [750, 520] on link "Blood Pressure Monitor Cuffs: Sizes 1-5" at bounding box center [678, 517] width 330 height 25
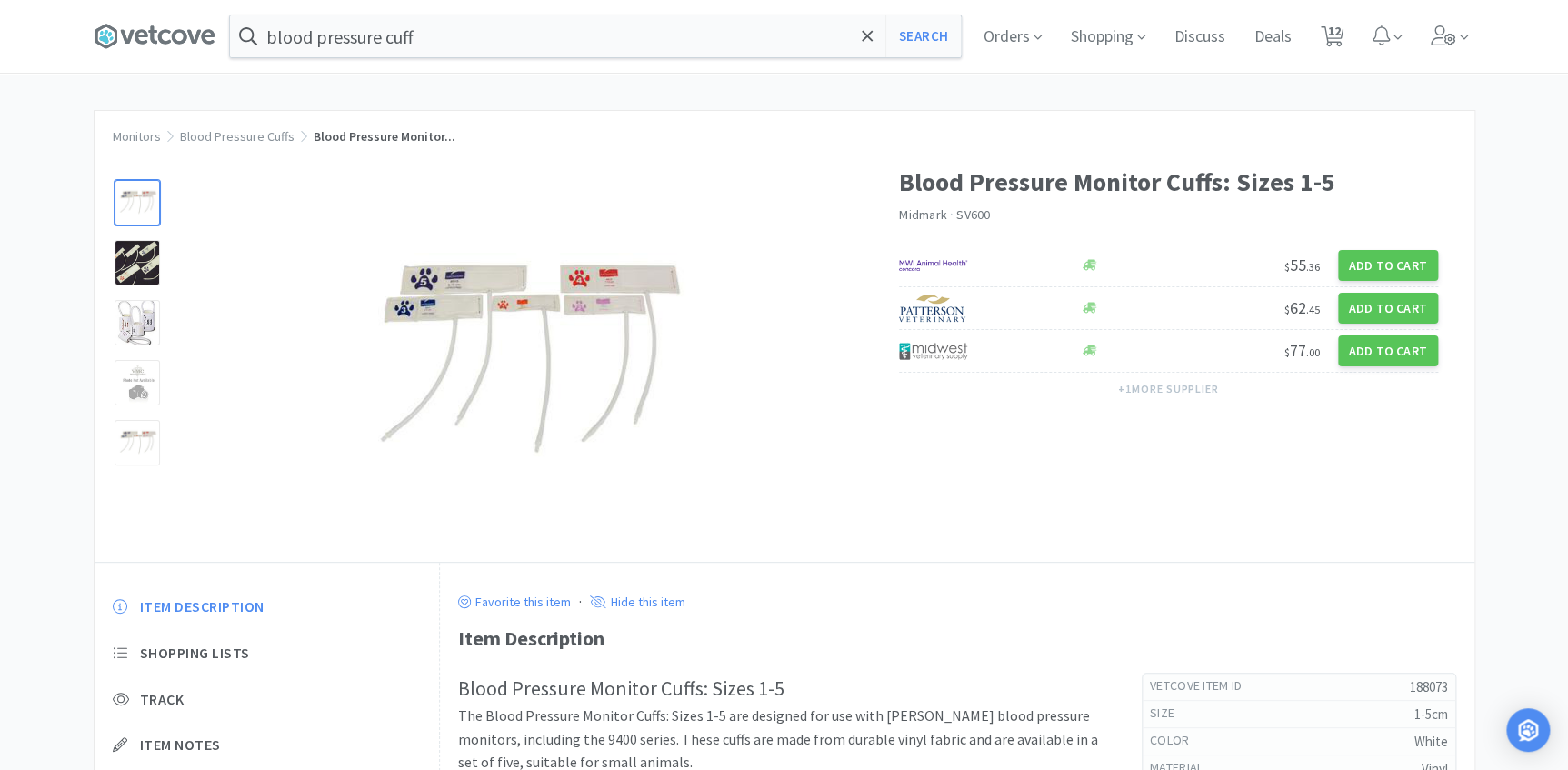
select select "2"
select select "1"
select select "2"
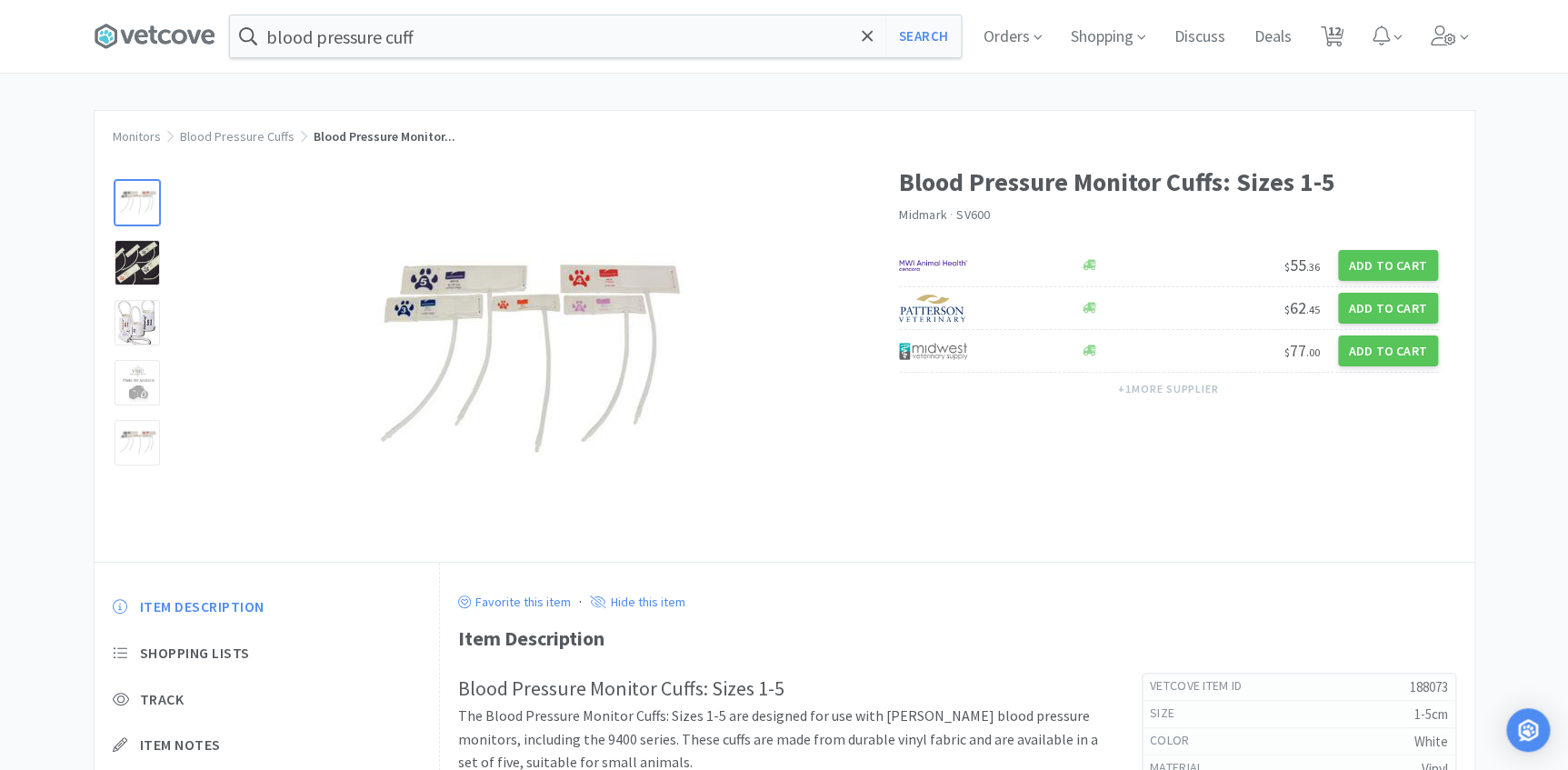
select select "1"
select select "2"
select select "1"
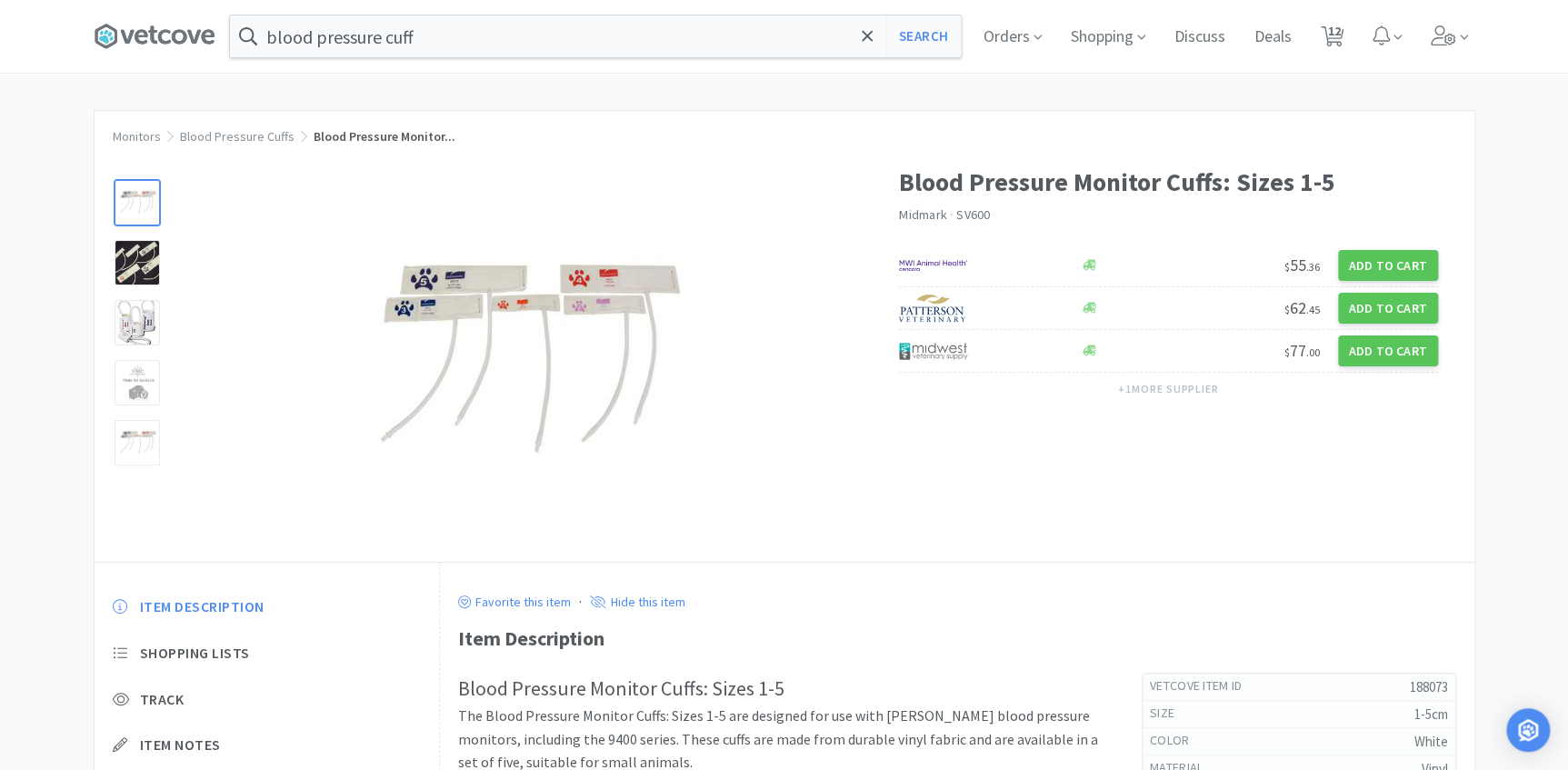
select select "1"
select select "4"
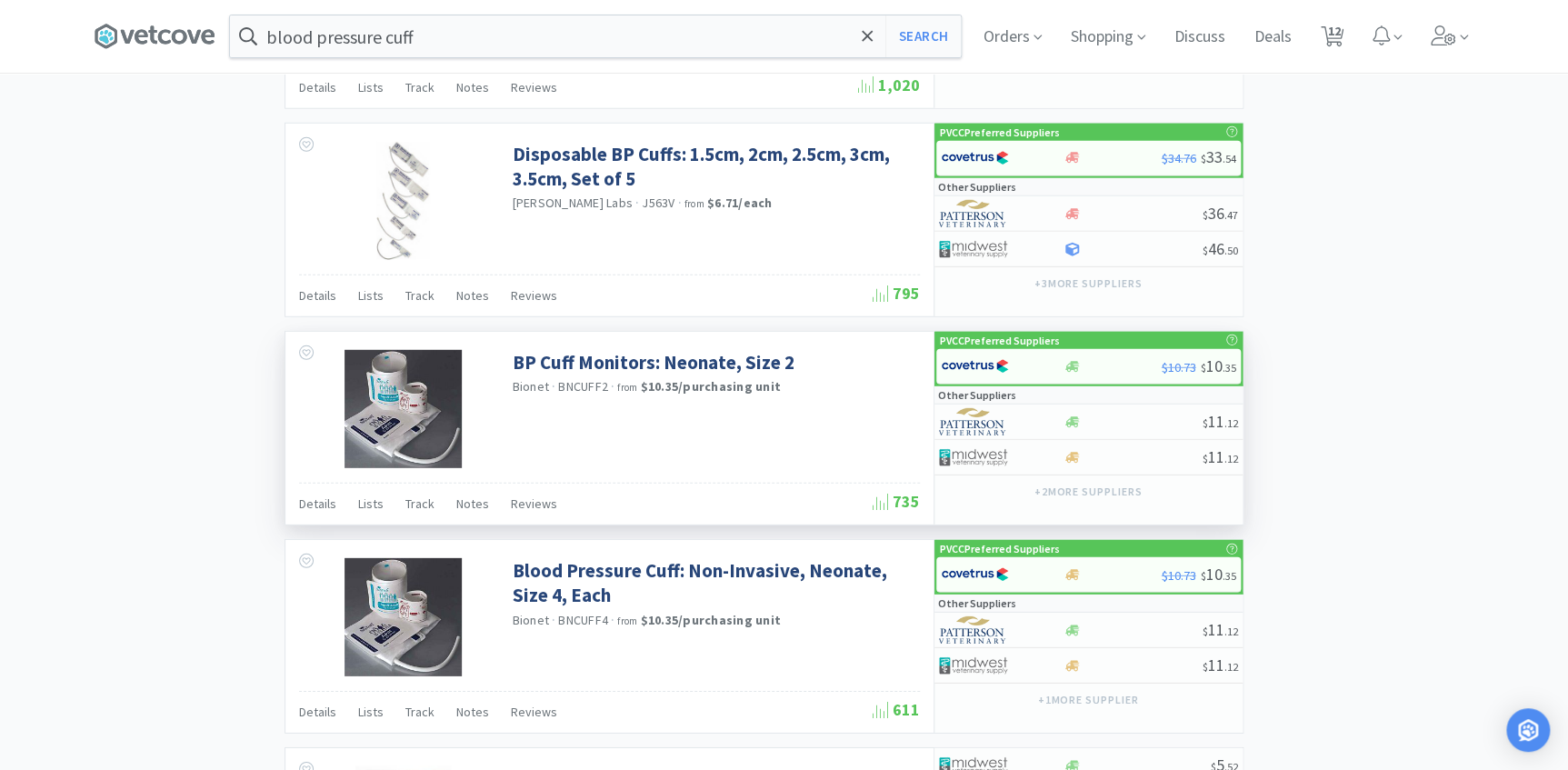
scroll to position [2644, 0]
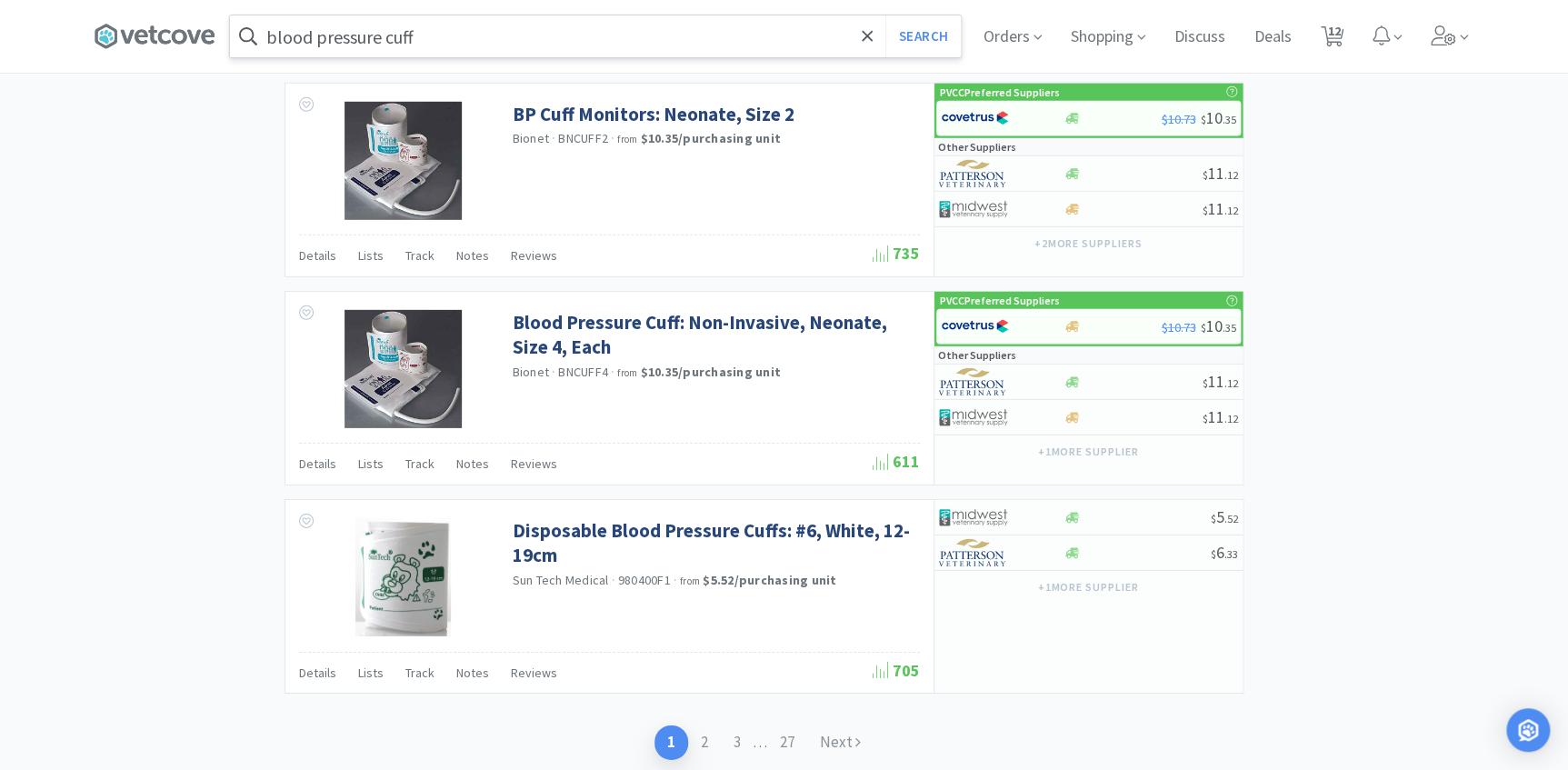
click at [417, 36] on input "blood pressure cuff" at bounding box center [594, 36] width 731 height 42
click at [1449, 391] on div at bounding box center [784, 385] width 1568 height 770
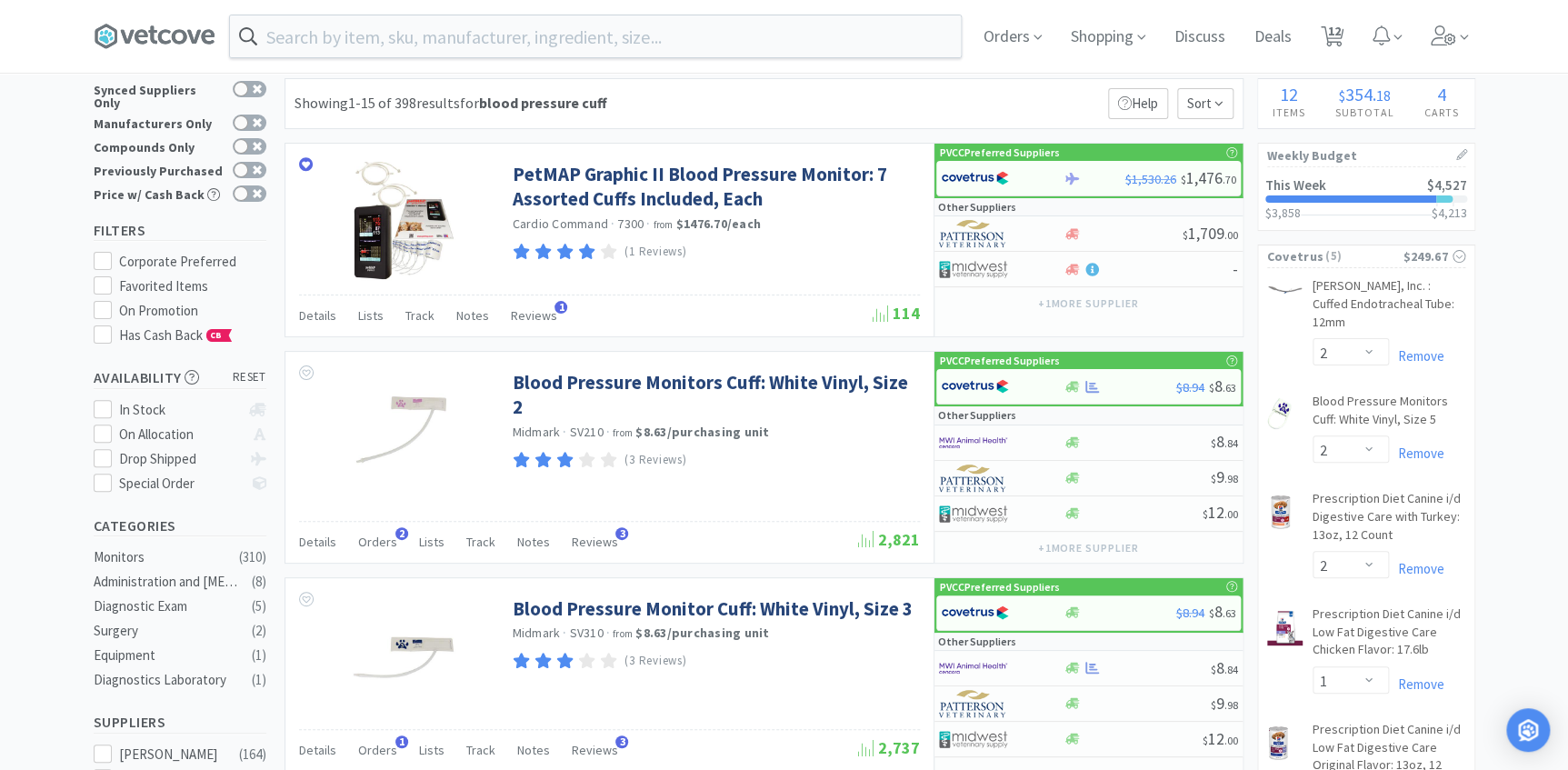
scroll to position [0, 0]
